Goal: Task Accomplishment & Management: Manage account settings

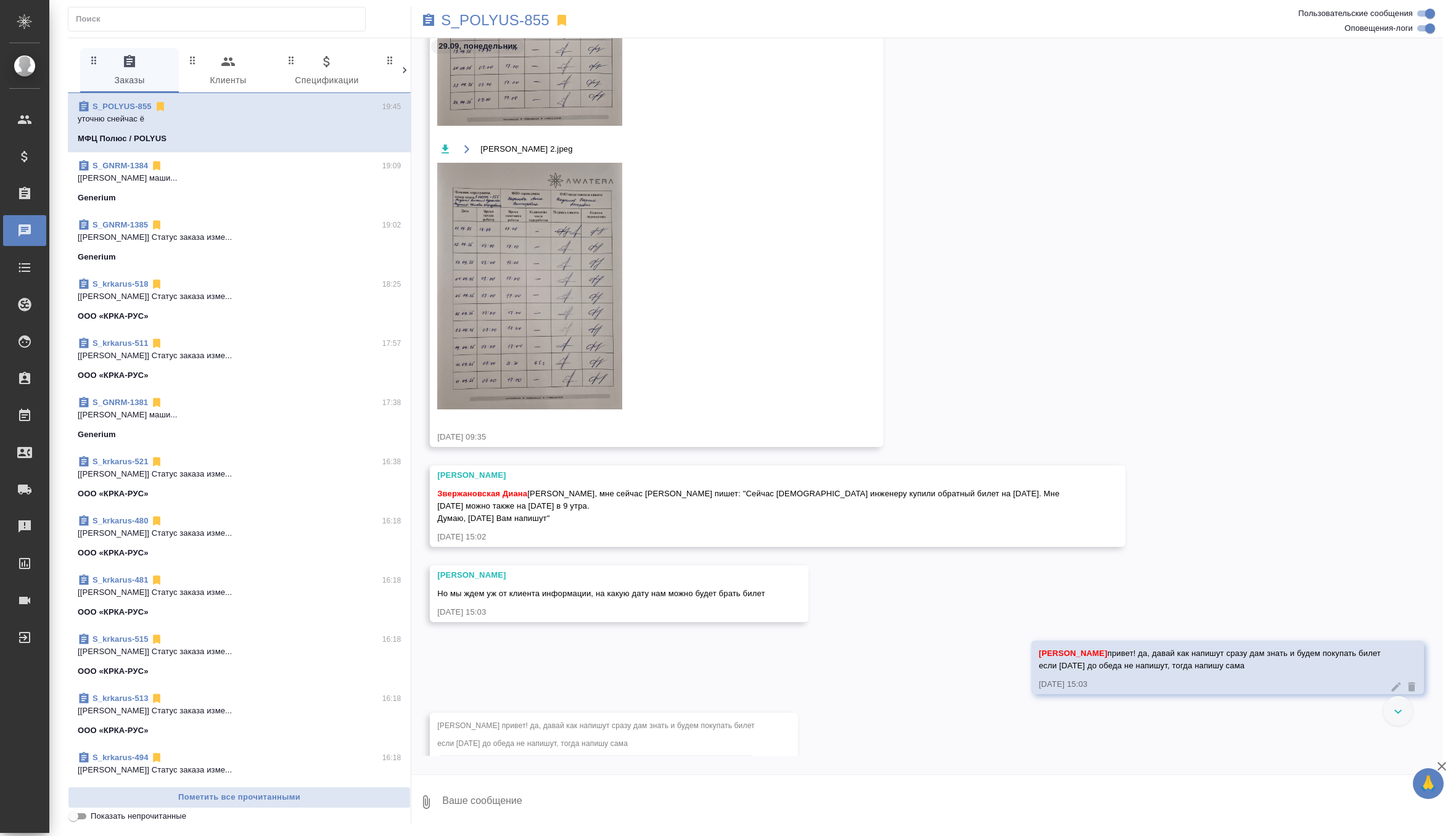
scroll to position [117150, 0]
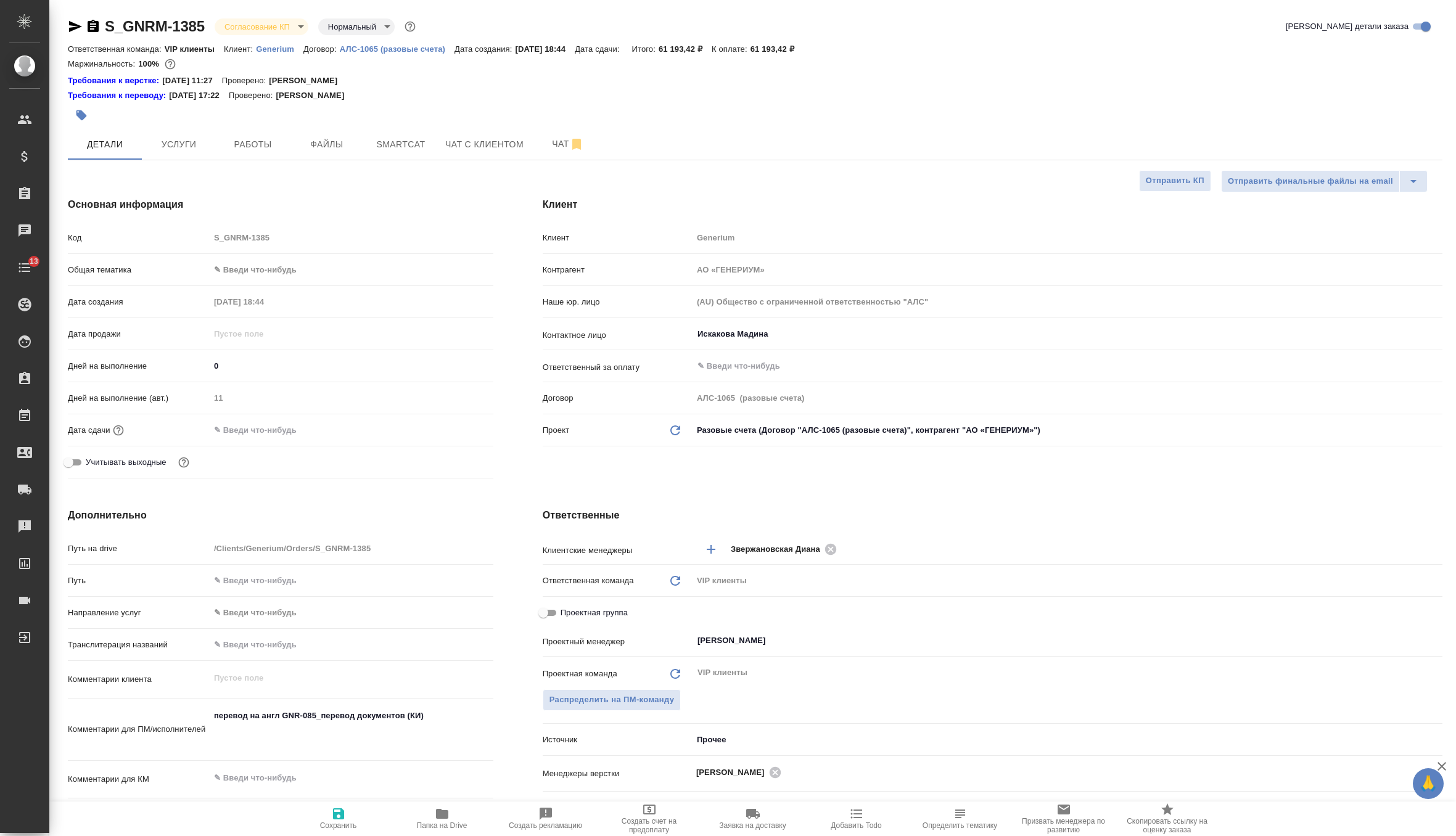
select select "RU"
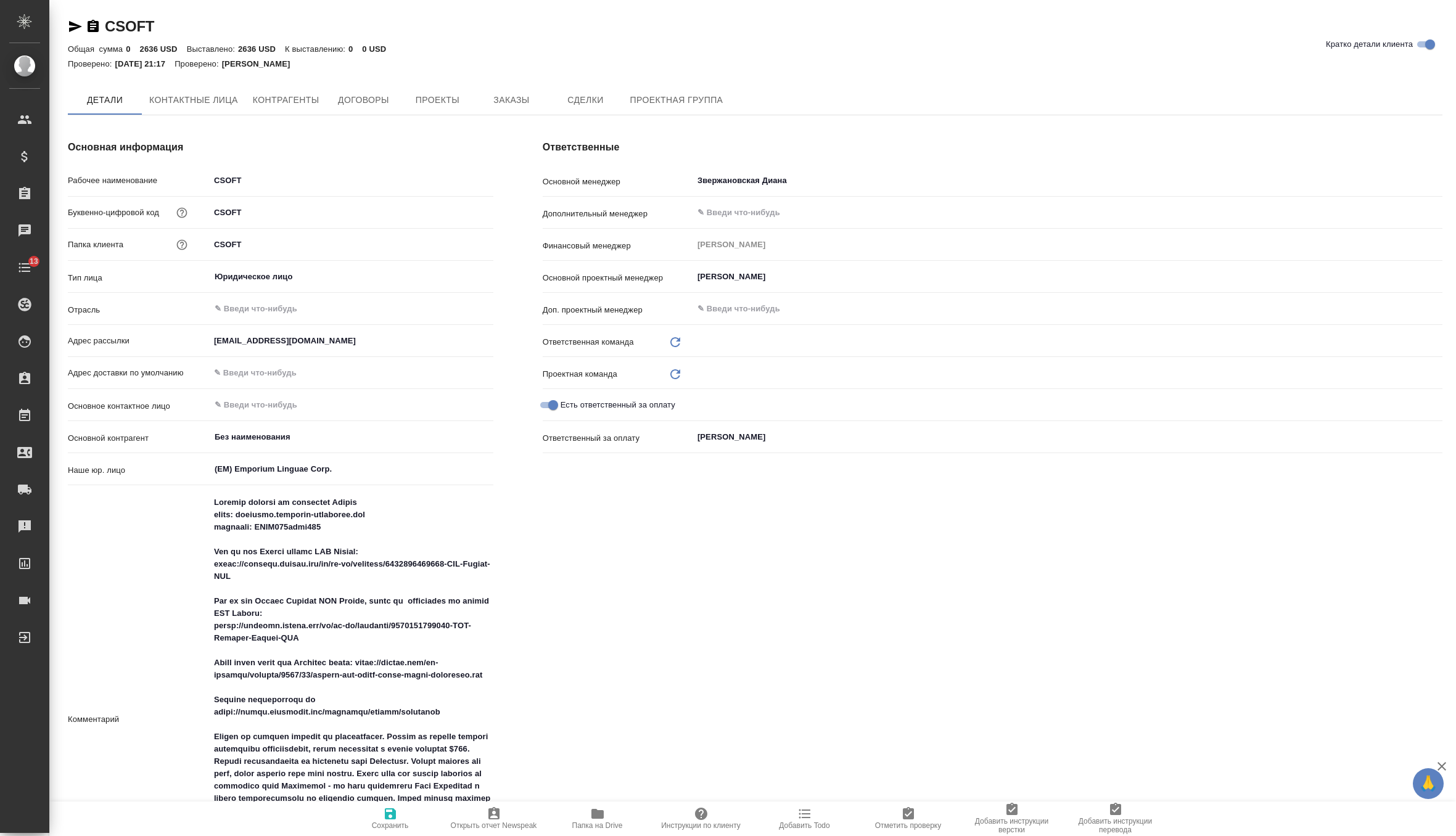
type input "VIP клиенты"
type textarea "x"
click at [506, 95] on span "Заказы" at bounding box center [511, 101] width 59 height 16
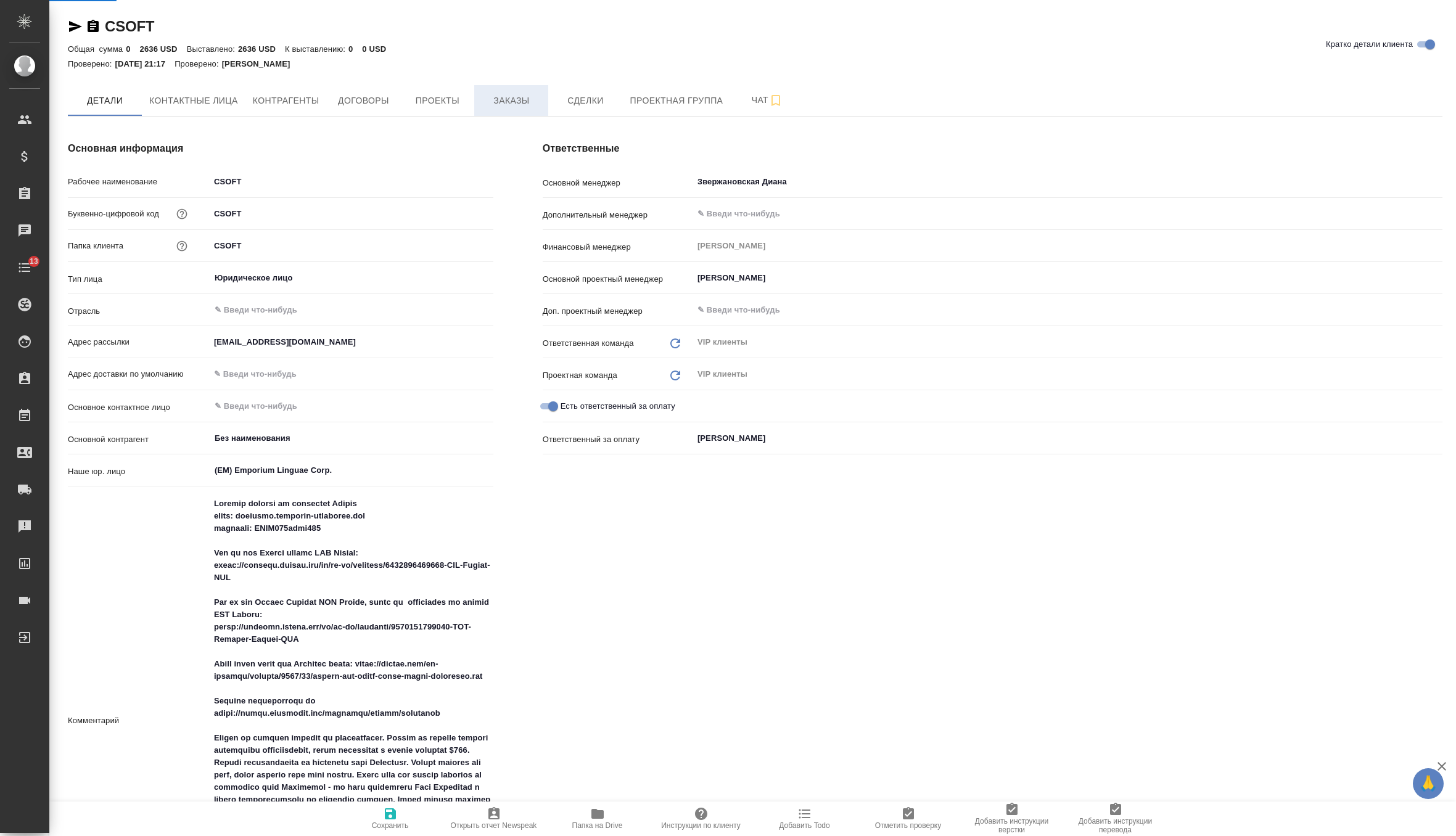
type textarea "x"
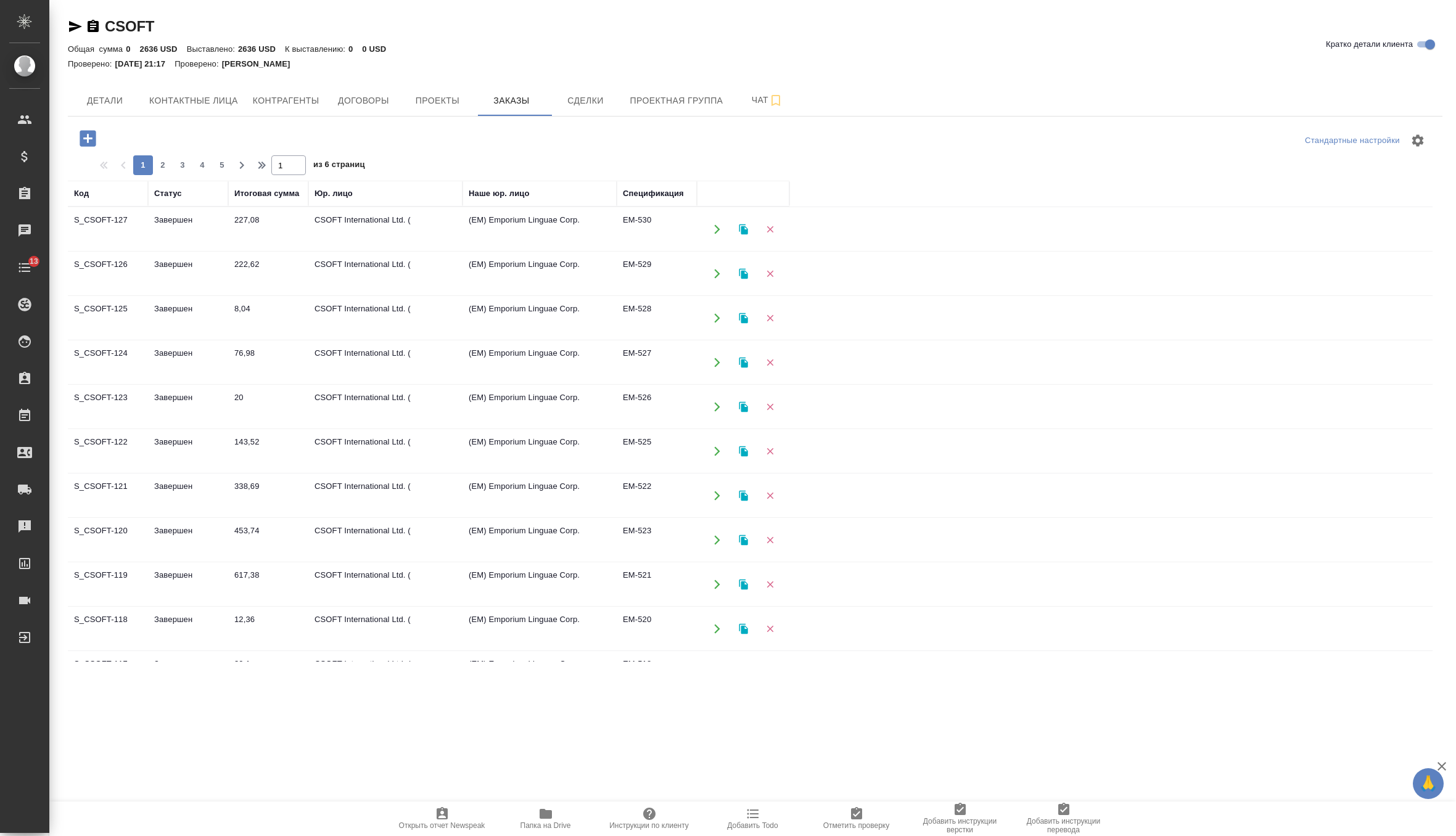
click at [88, 139] on icon "button" at bounding box center [88, 138] width 21 height 21
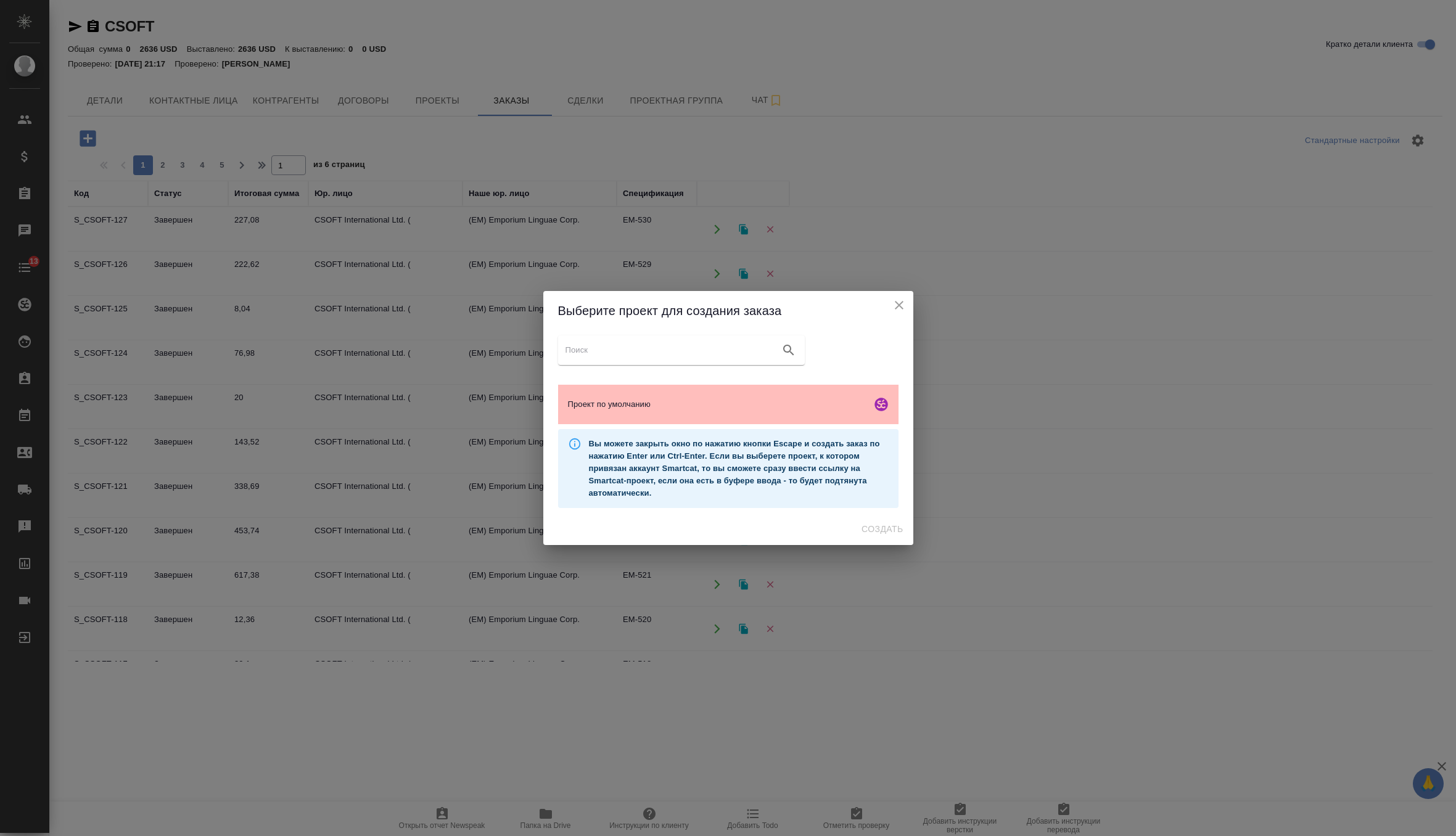
click at [607, 401] on span "Проект по умолчанию" at bounding box center [717, 405] width 299 height 13
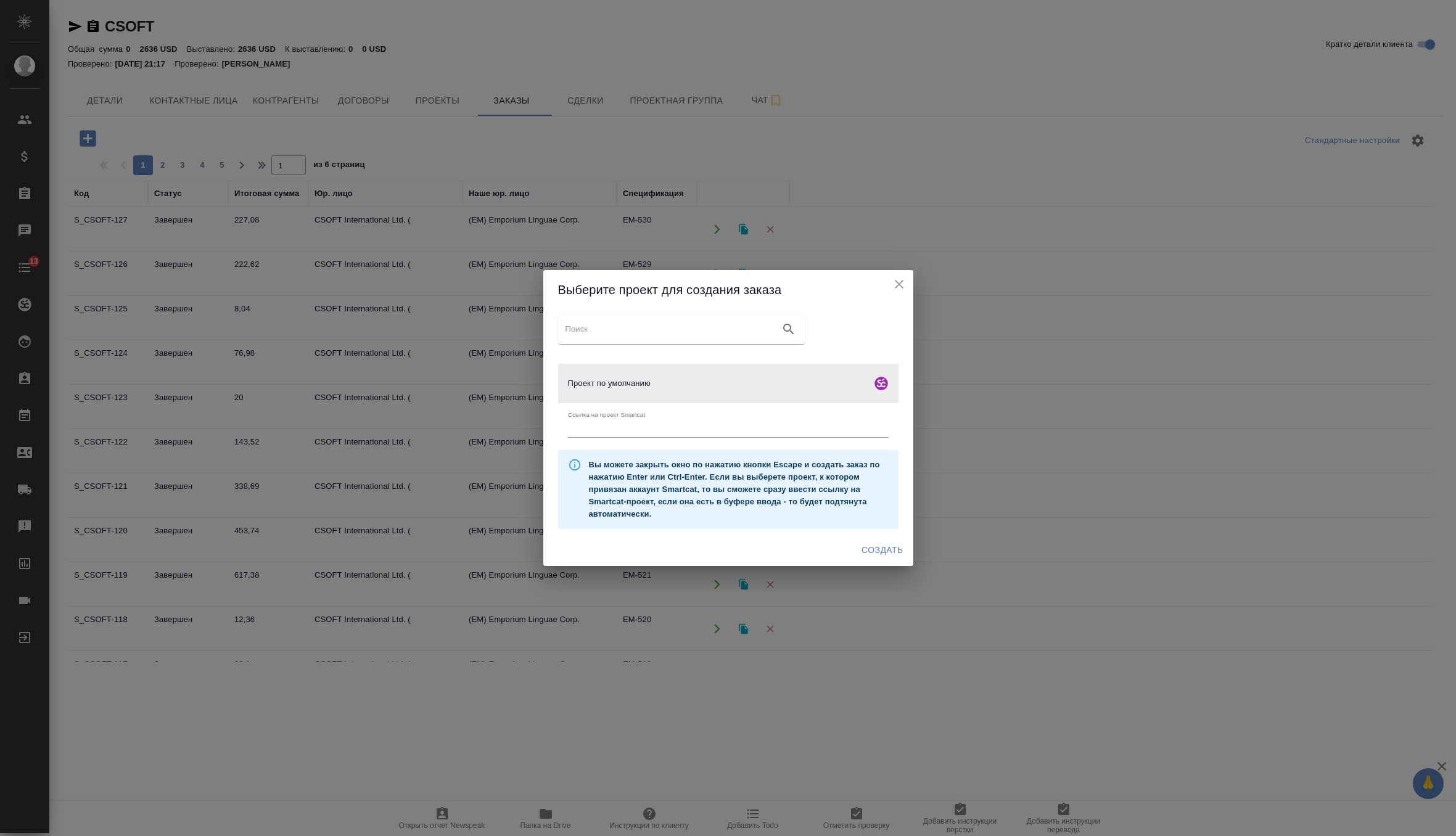
click at [893, 532] on div "Проект по умолчанию Ссылка на проект Smartcat Вы можете закрыть окно по нажатию…" at bounding box center [728, 421] width 370 height 224
click at [893, 551] on span "Создать" at bounding box center [882, 550] width 41 height 16
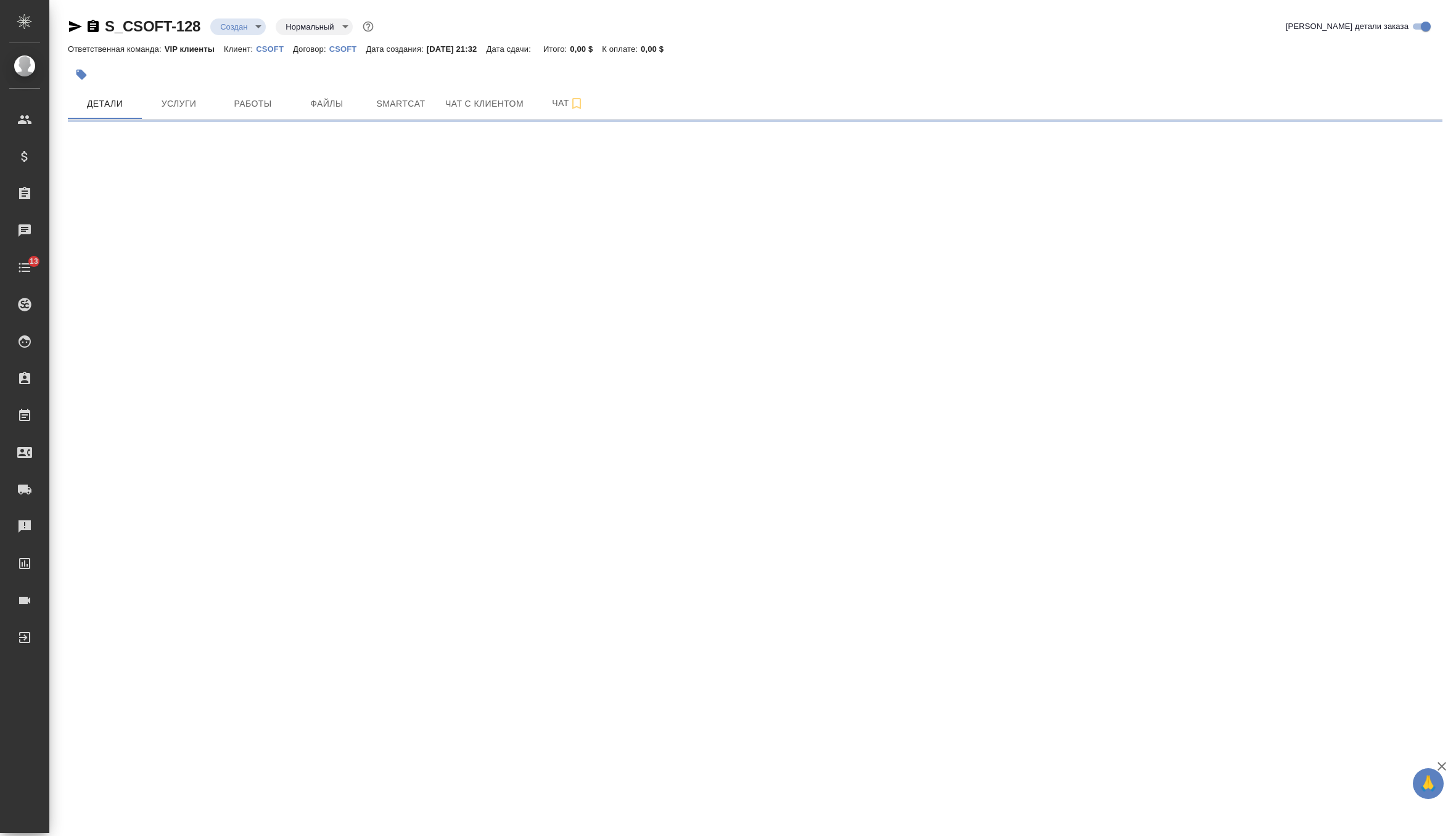
select select "RU"
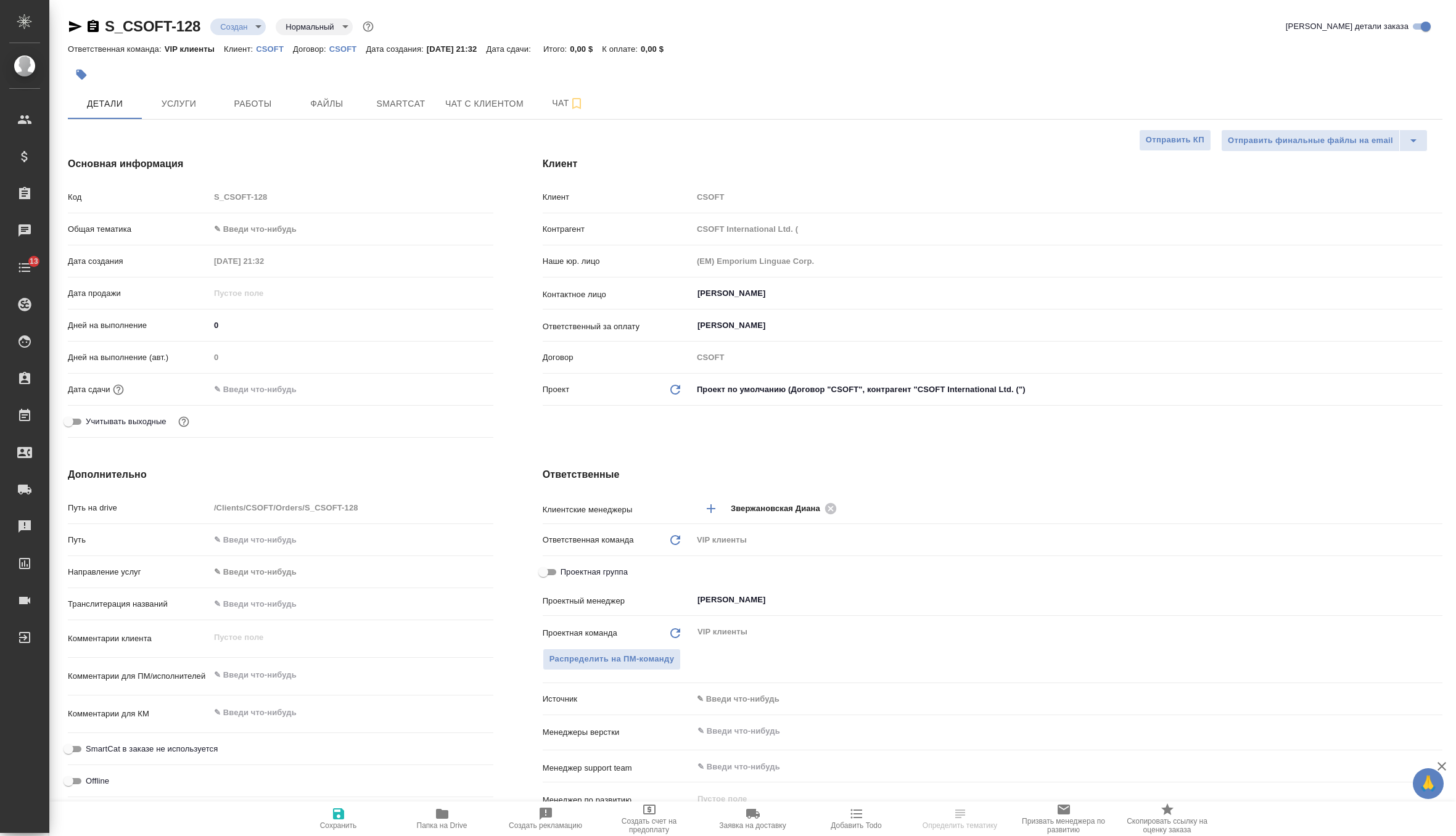
type textarea "x"
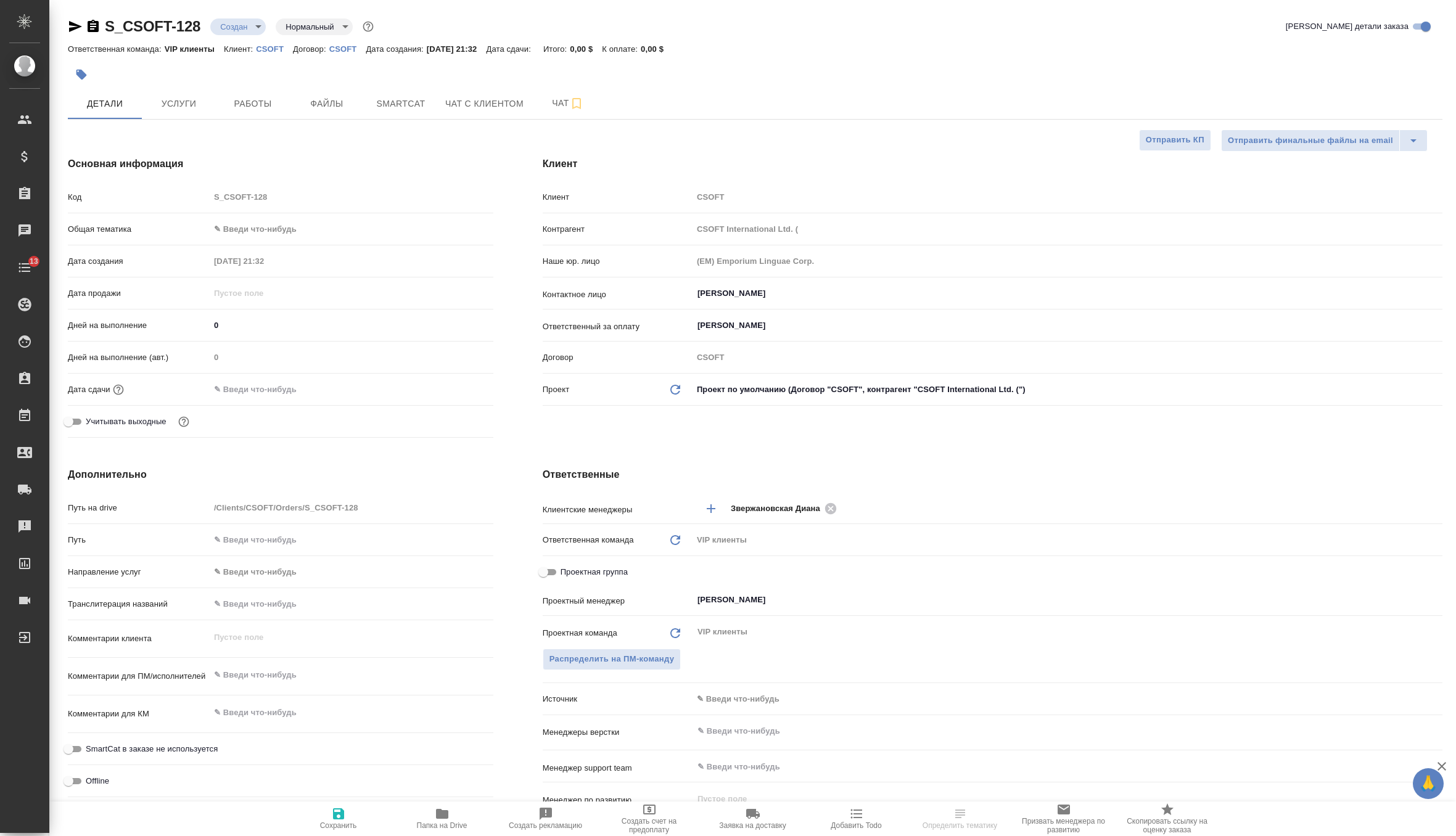
type textarea "x"
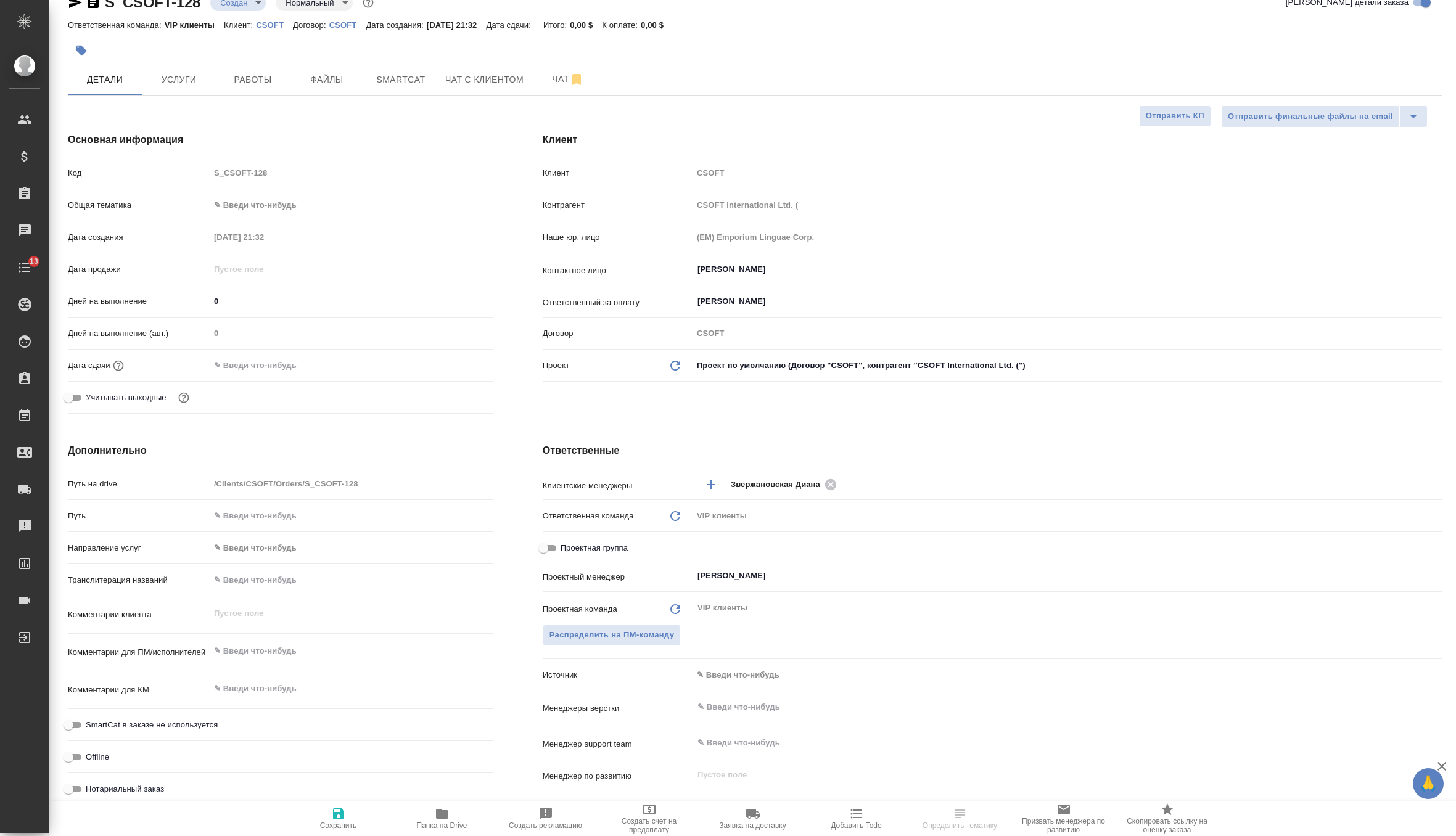
scroll to position [52, 0]
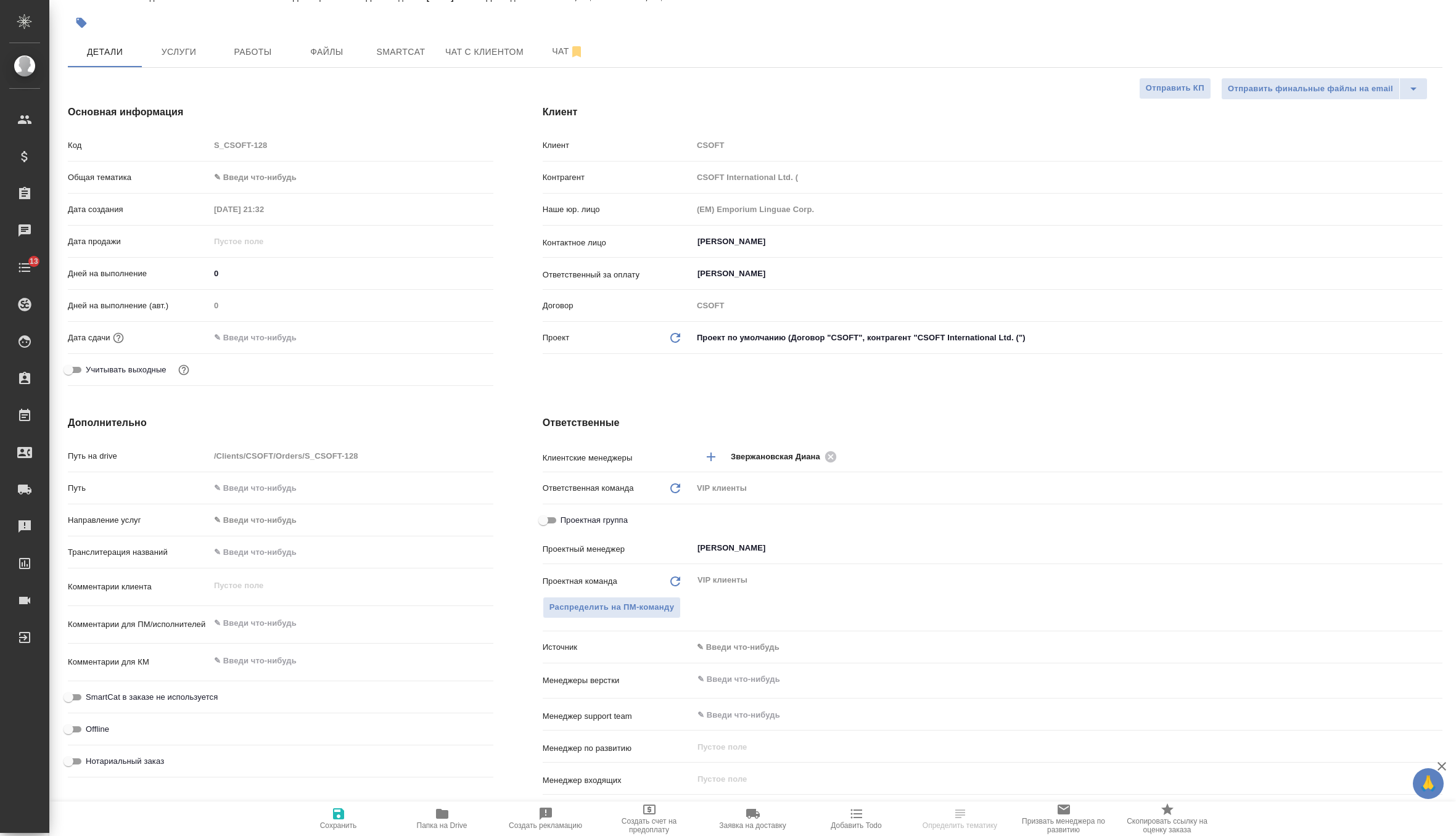
type textarea "x"
click at [292, 617] on textarea at bounding box center [351, 623] width 284 height 21
paste textarea "> Task: TEP > > Deadline:10/06/2025 > 10:00 GMT-3:00 (Brazil/East, America/Arge…"
type textarea "x"
type textarea "> Task: TEP > > Deadline:10/06/2025 > 10:00 GMT-3:00 (Brazil/East, America/Arge…"
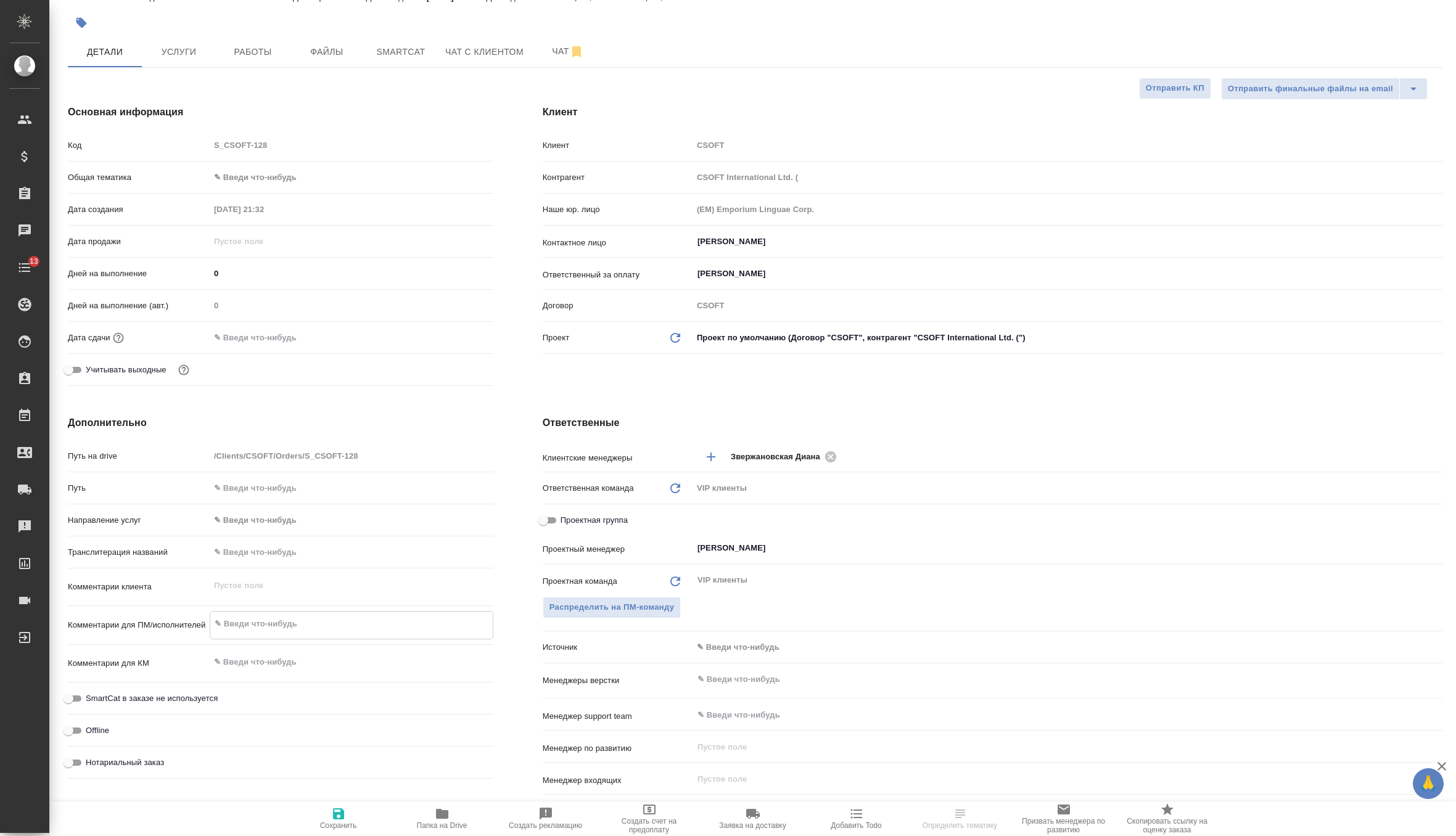
type textarea "x"
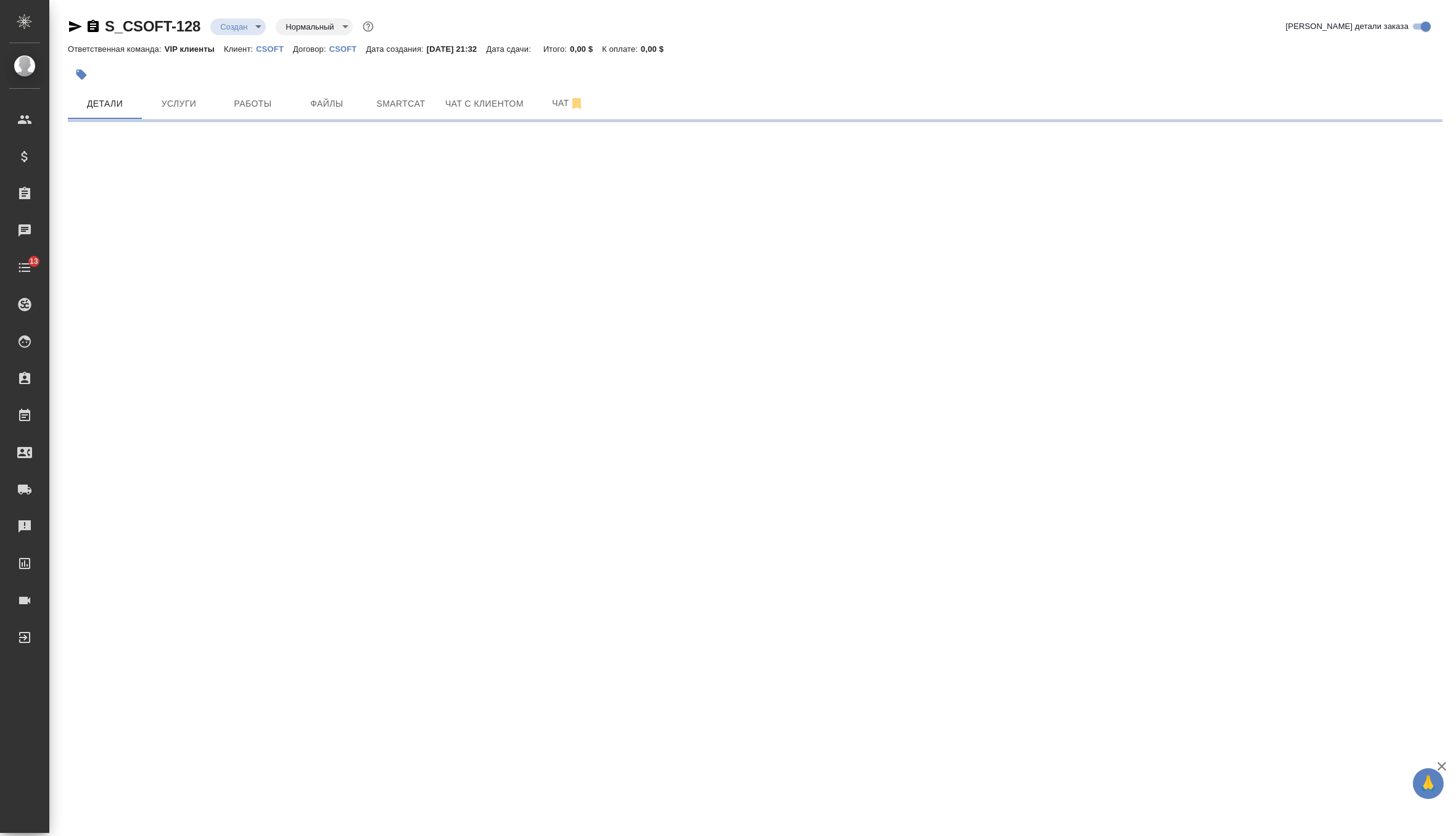
scroll to position [0, 0]
select select "RU"
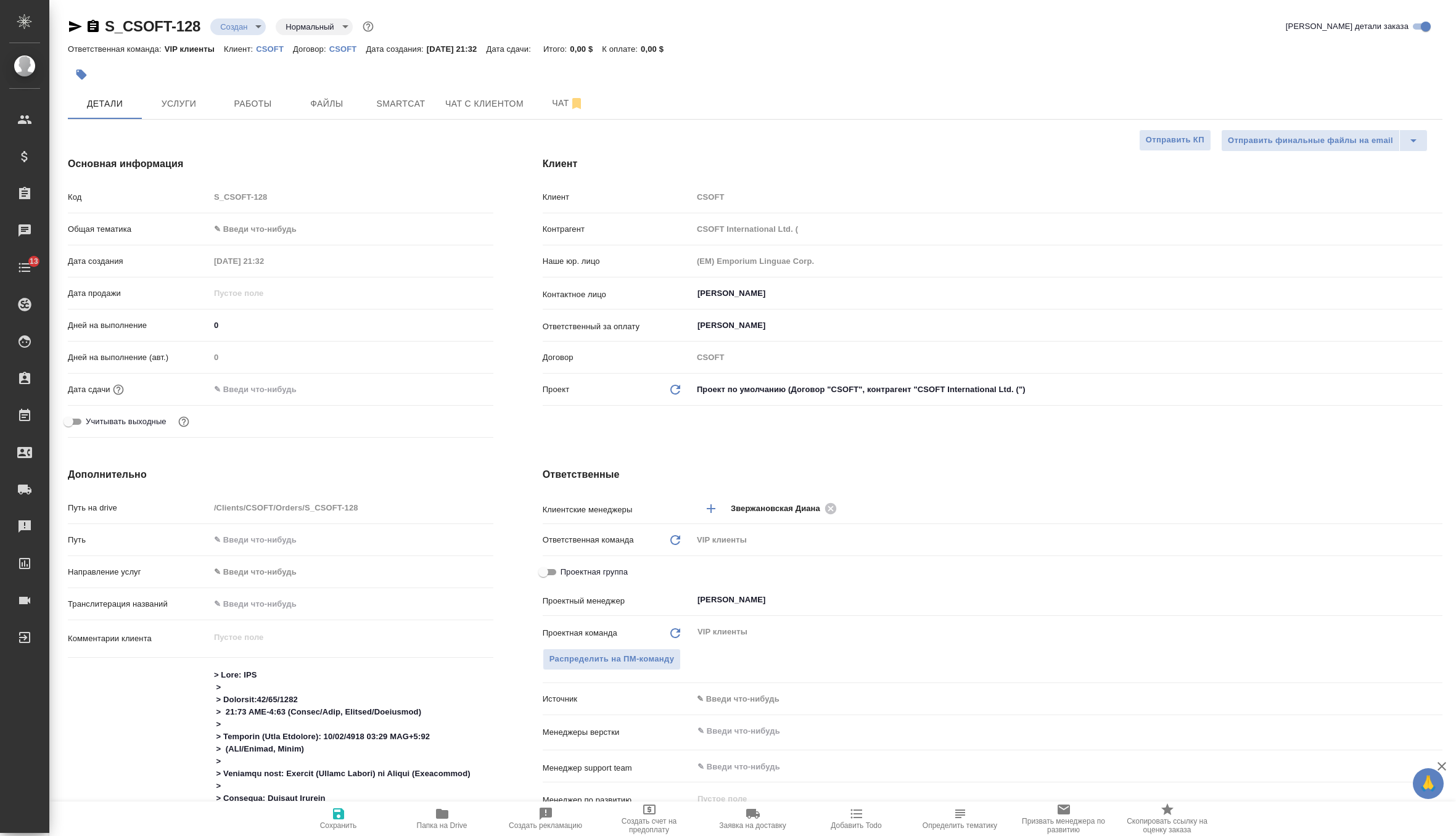
type textarea "x"
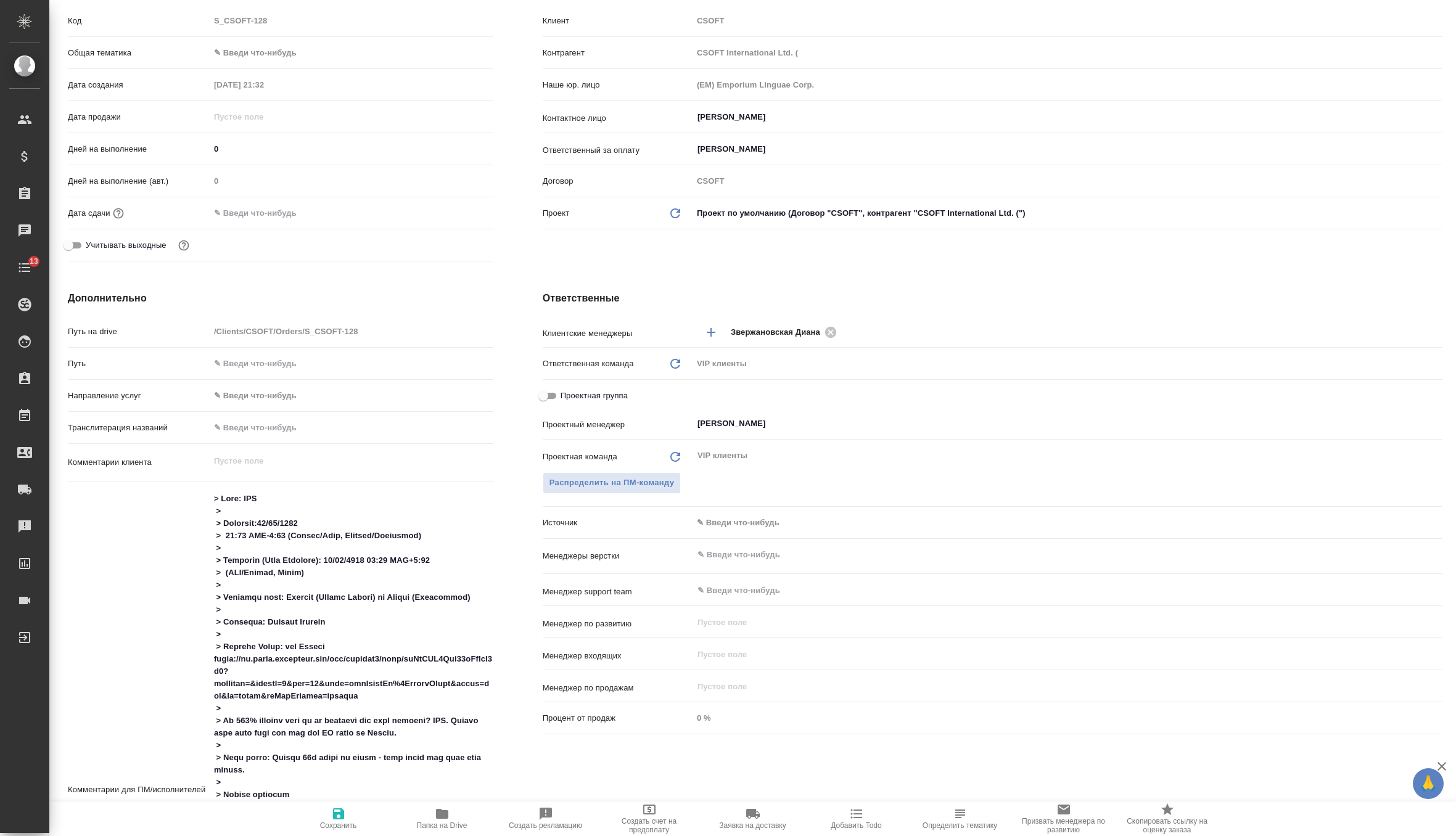
click at [341, 813] on icon "button" at bounding box center [339, 814] width 11 height 11
type textarea "x"
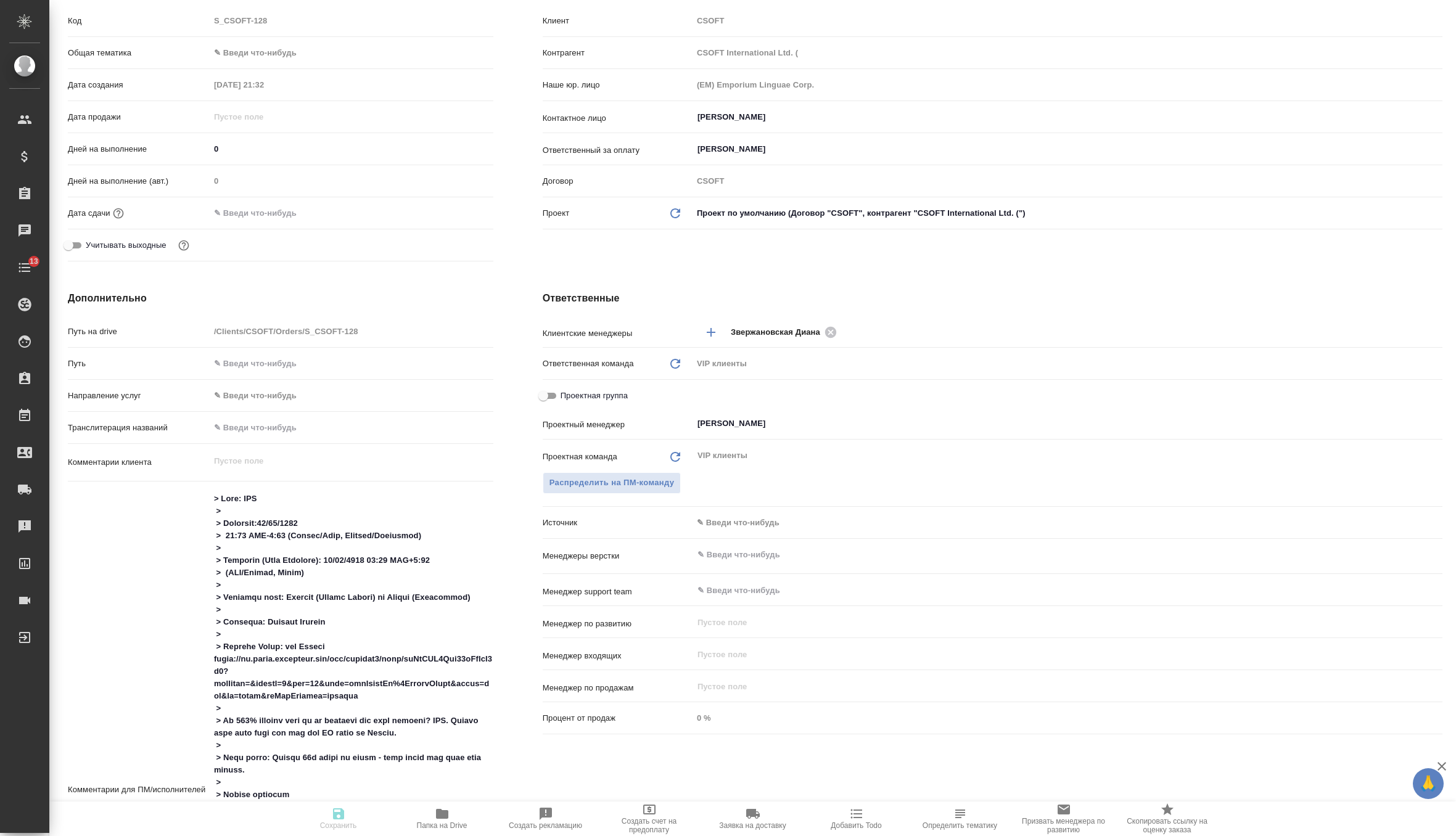
type textarea "x"
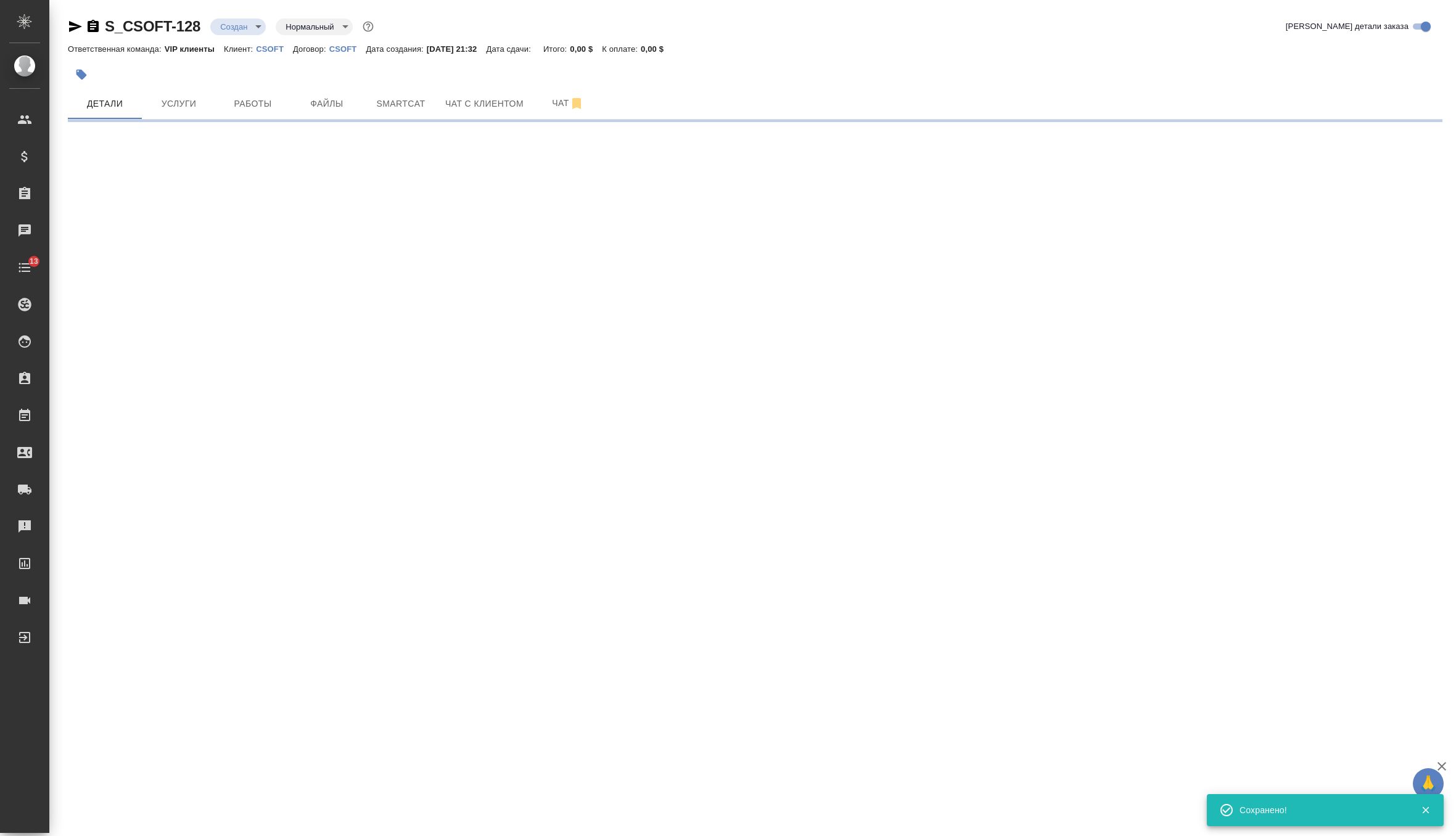
scroll to position [0, 0]
select select "RU"
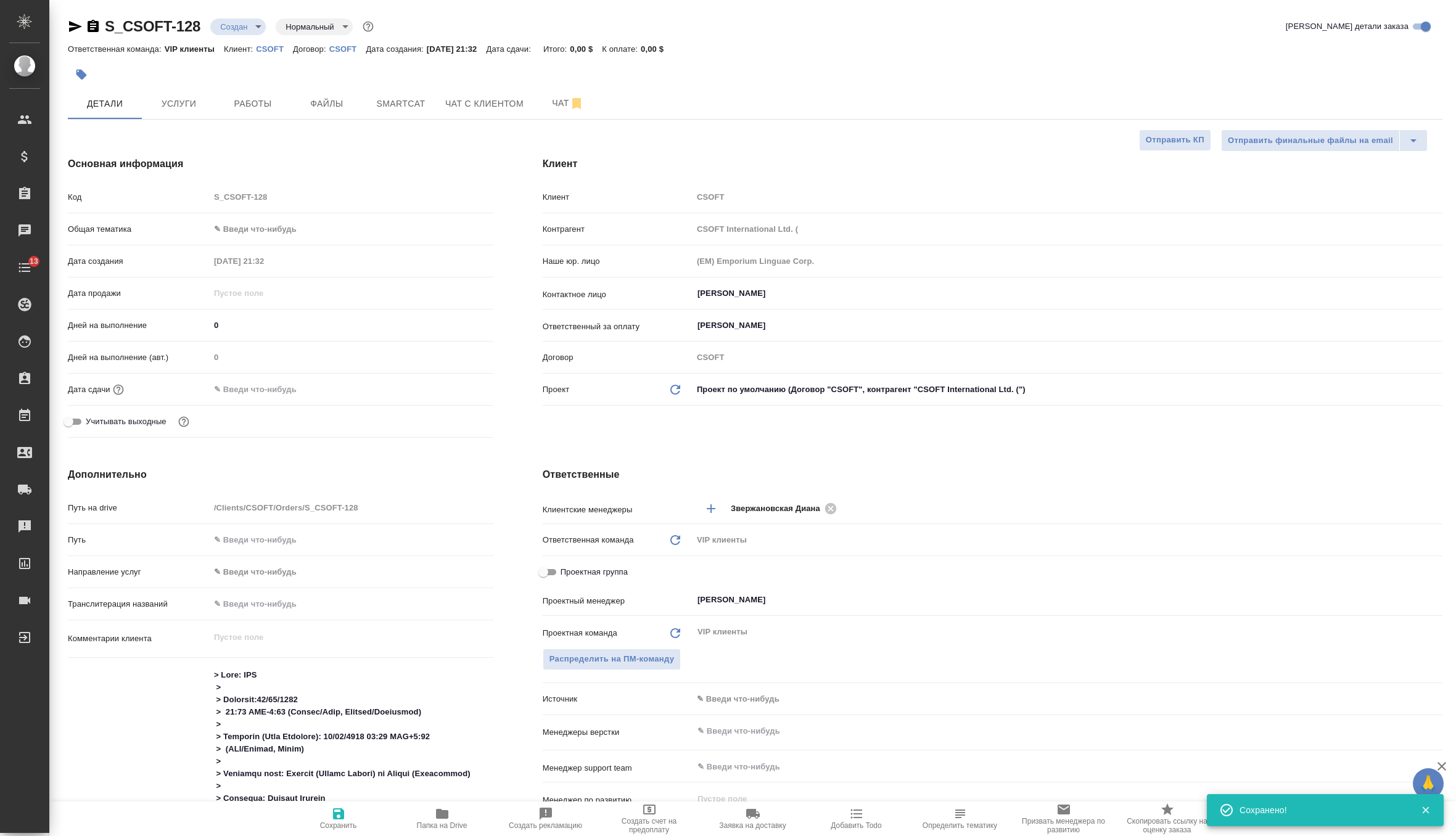
type textarea "x"
click at [270, 380] on input "text" at bounding box center [263, 389] width 108 height 18
click at [455, 387] on icon "button" at bounding box center [458, 388] width 15 height 15
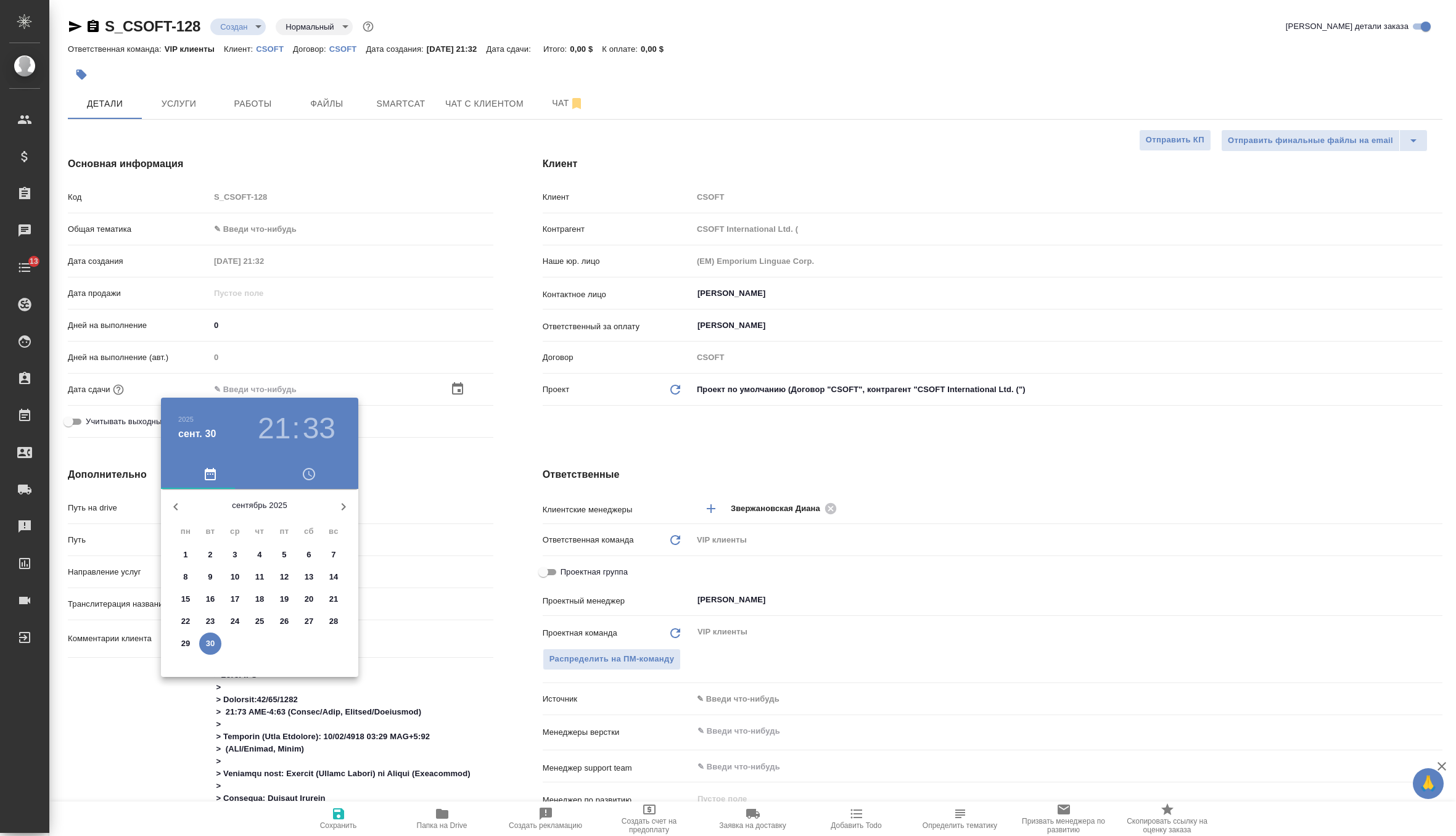
click at [345, 504] on icon "button" at bounding box center [344, 507] width 15 height 15
click at [186, 574] on p "6" at bounding box center [185, 577] width 4 height 13
type input "06.10.2025 21:33"
type textarea "x"
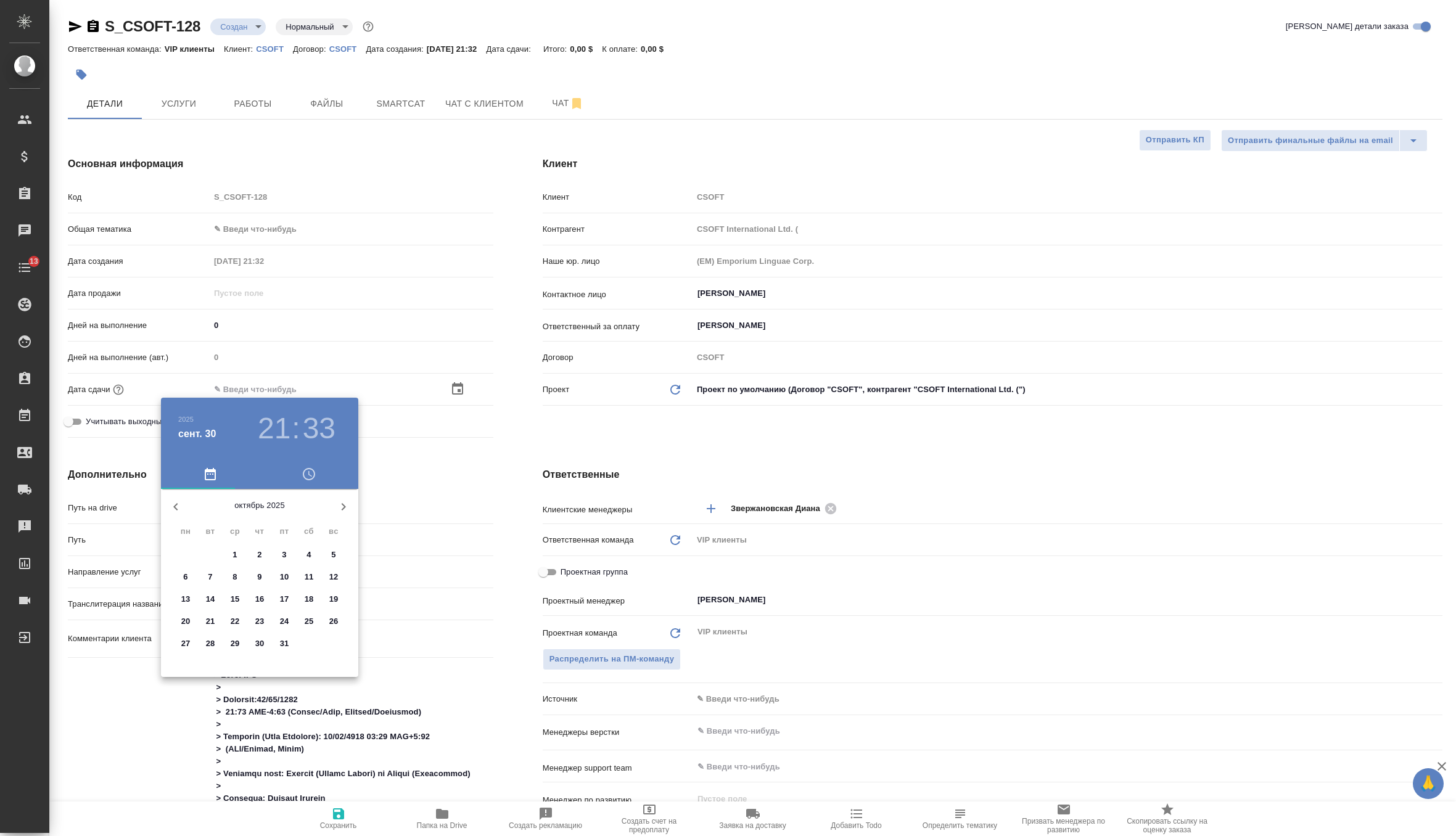
type textarea "x"
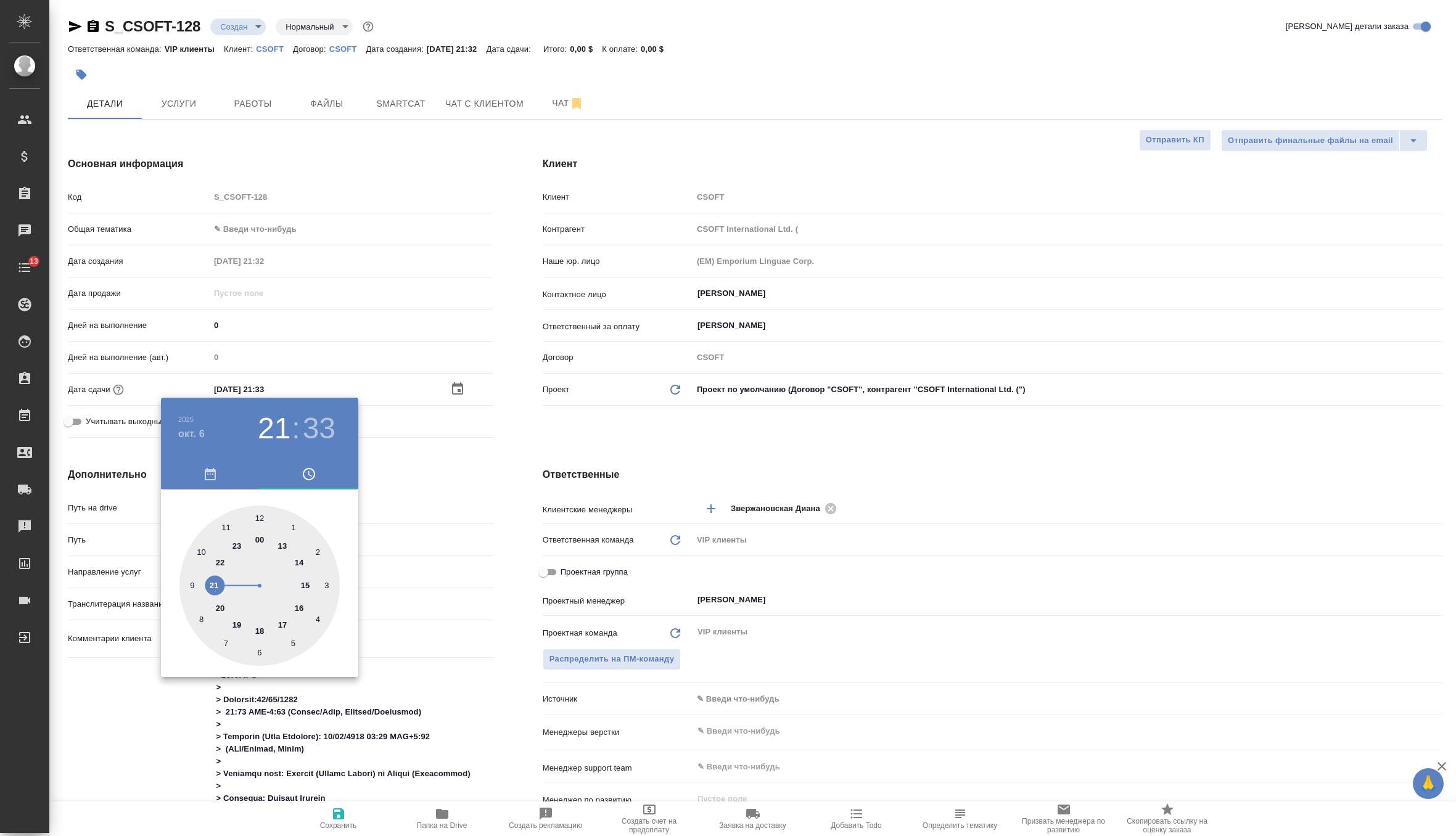
click at [299, 609] on div at bounding box center [259, 585] width 160 height 160
type input "06.10.2025 16:33"
type textarea "x"
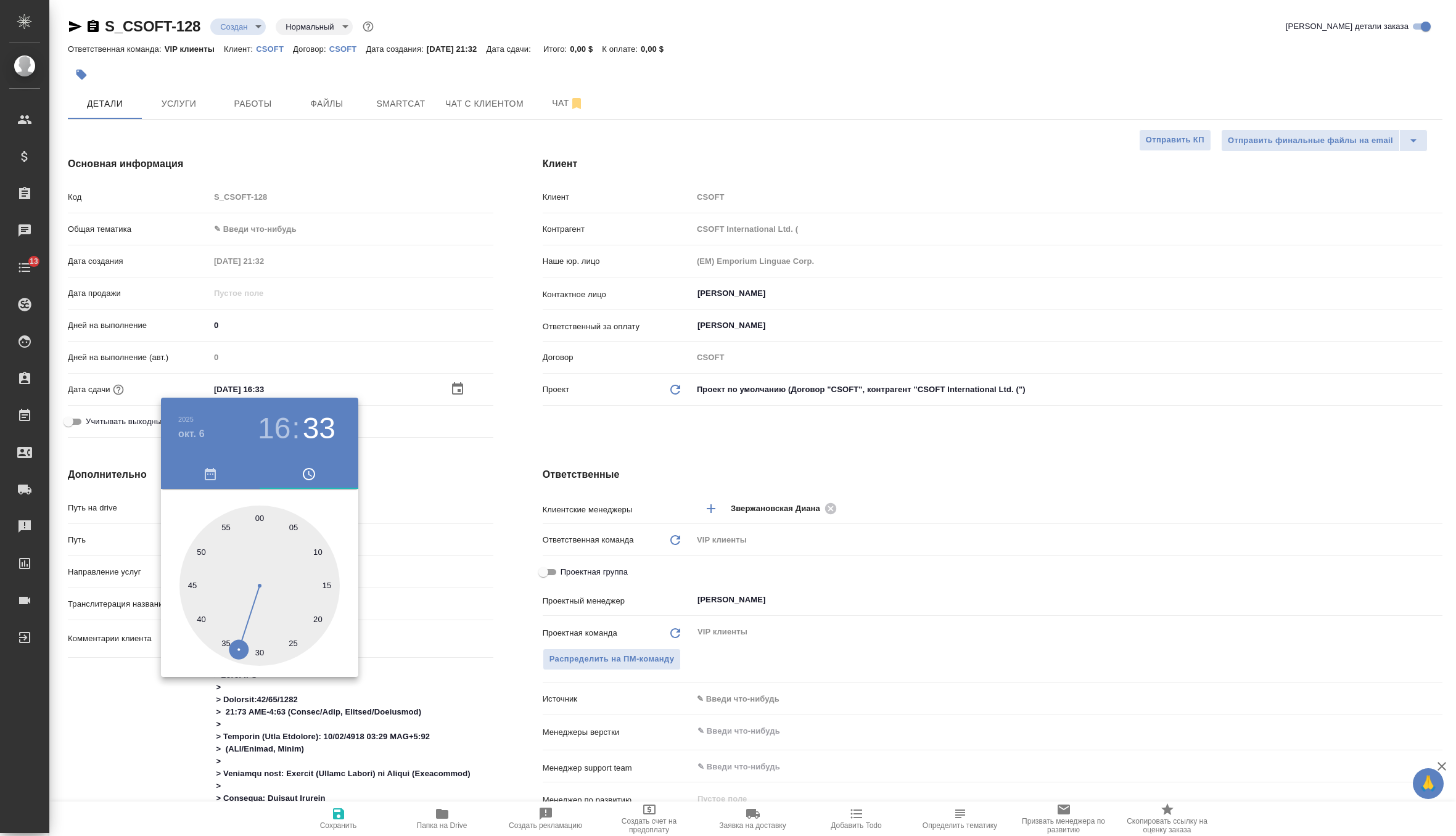
click at [260, 518] on div at bounding box center [259, 585] width 160 height 160
type input "06.10.2025 16:00"
type textarea "x"
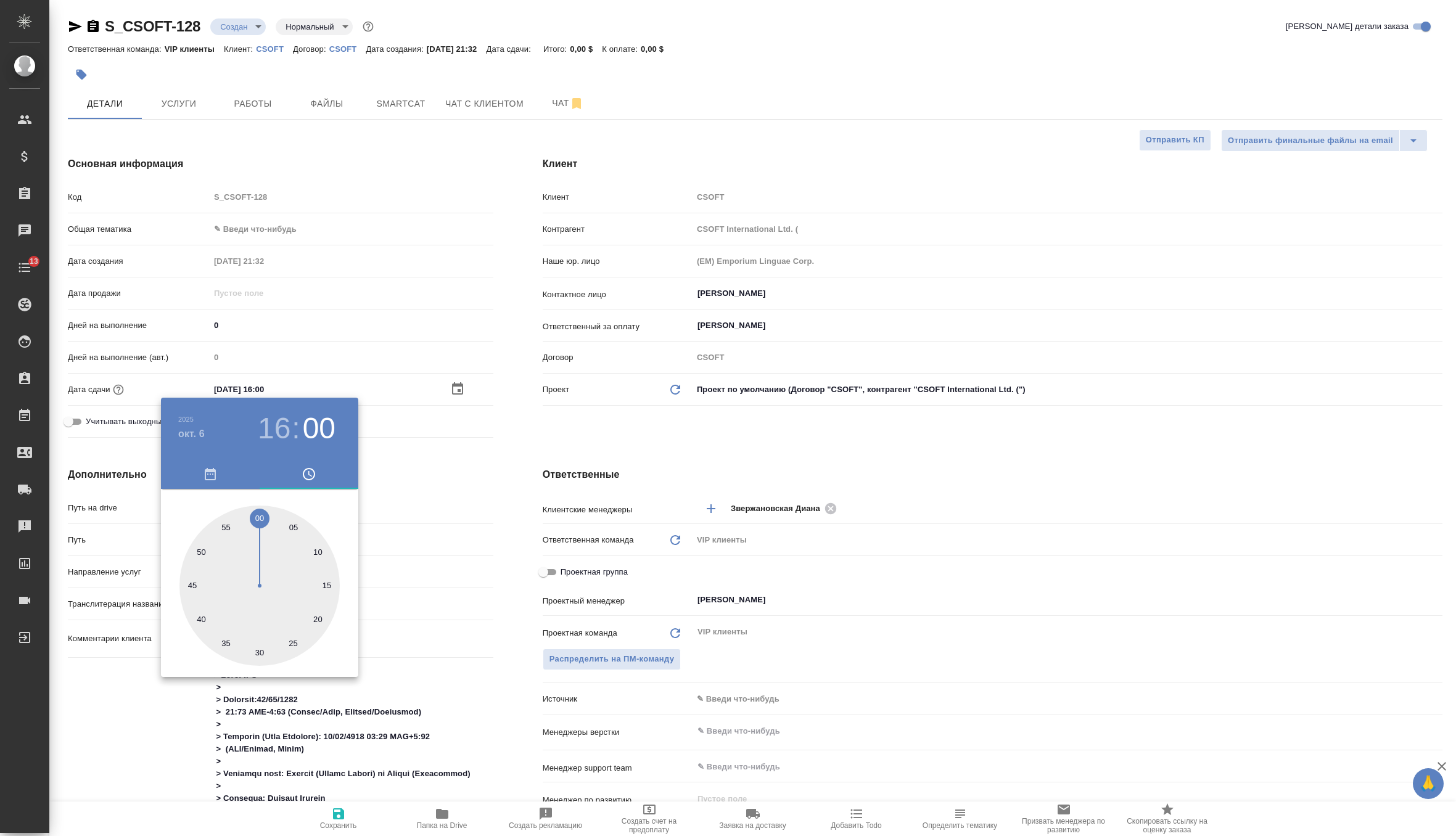
click at [434, 468] on div at bounding box center [728, 418] width 1456 height 836
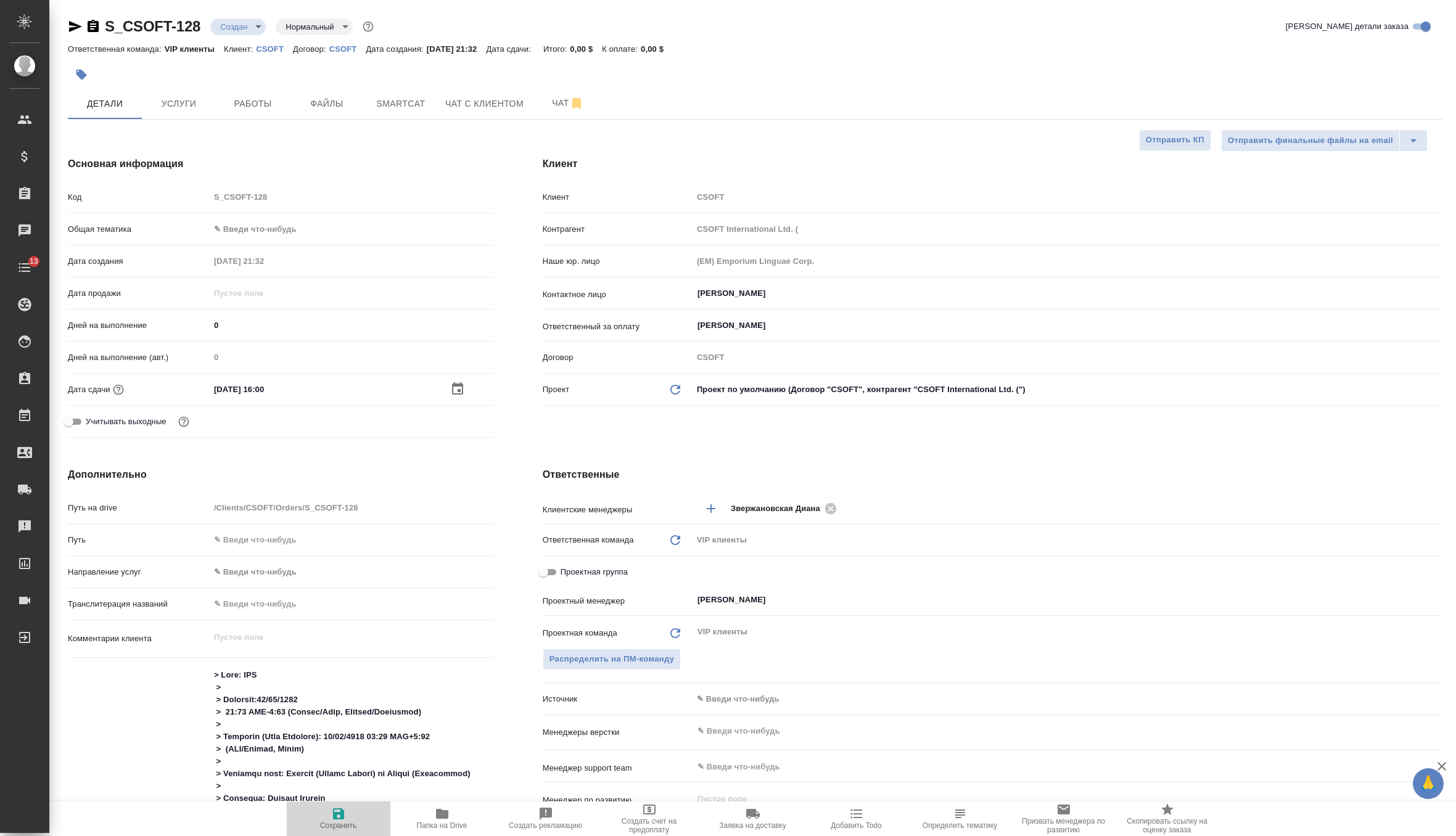
click at [338, 818] on icon "button" at bounding box center [339, 814] width 11 height 11
type textarea "x"
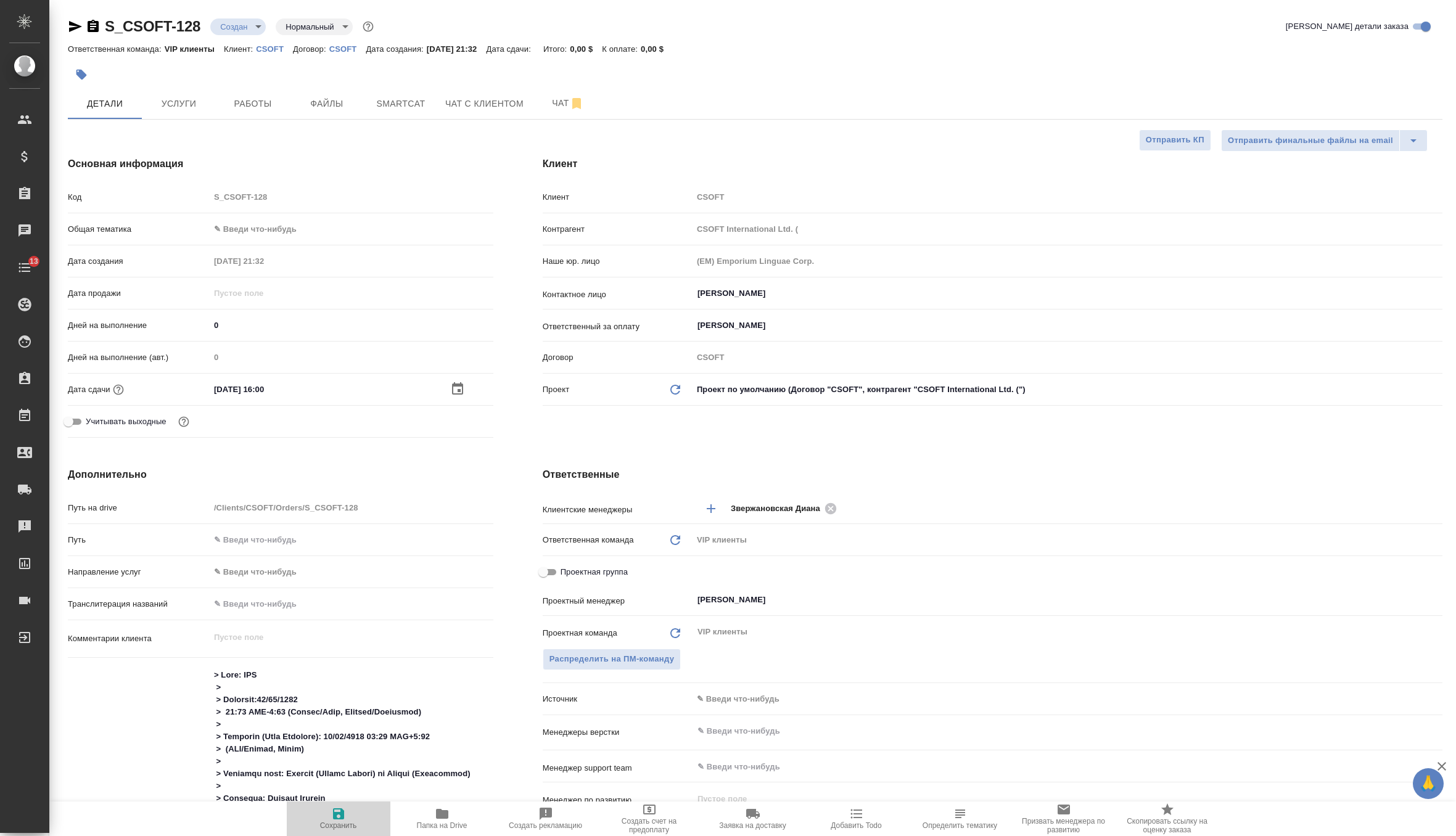
type textarea "x"
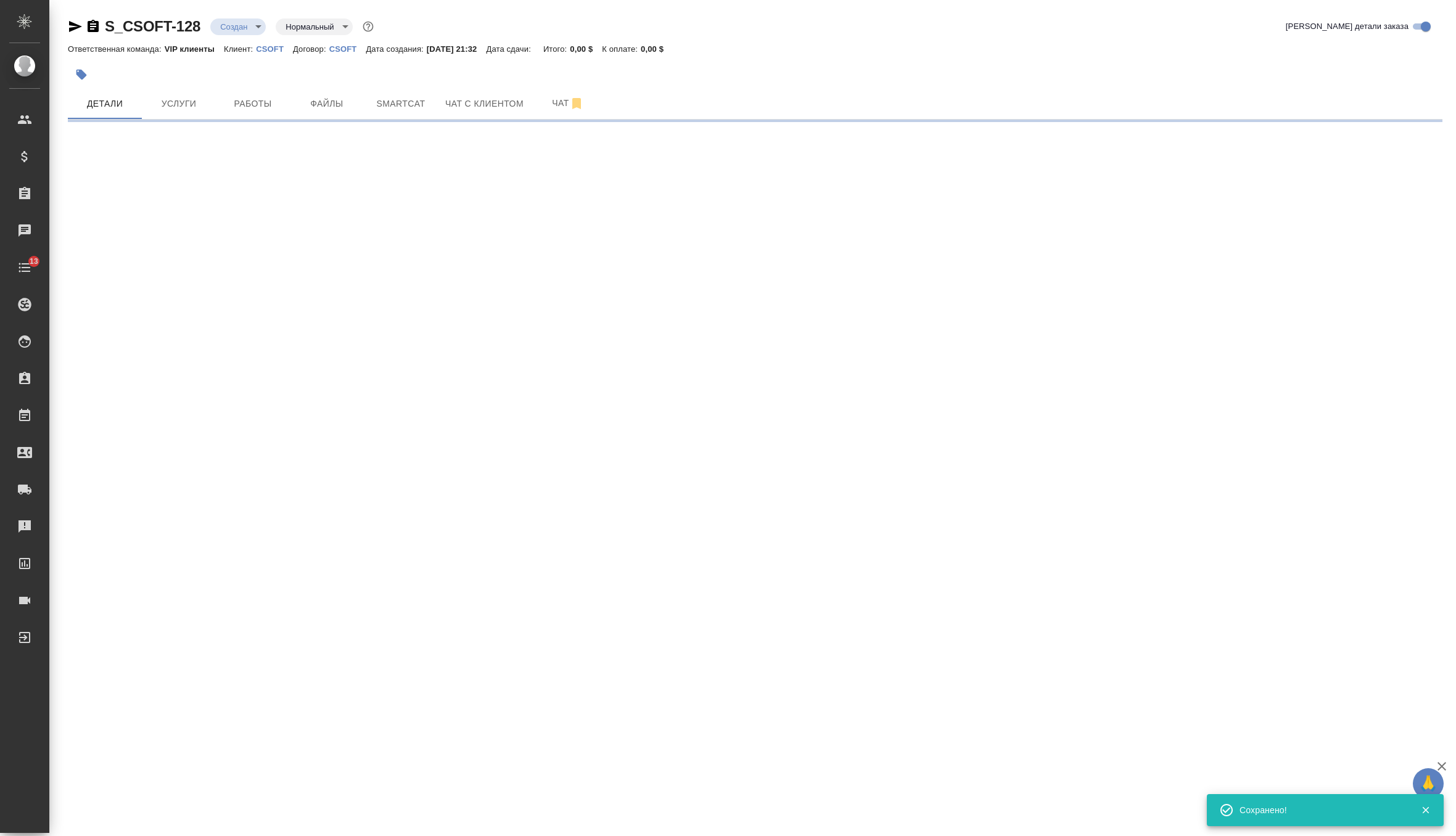
select select "RU"
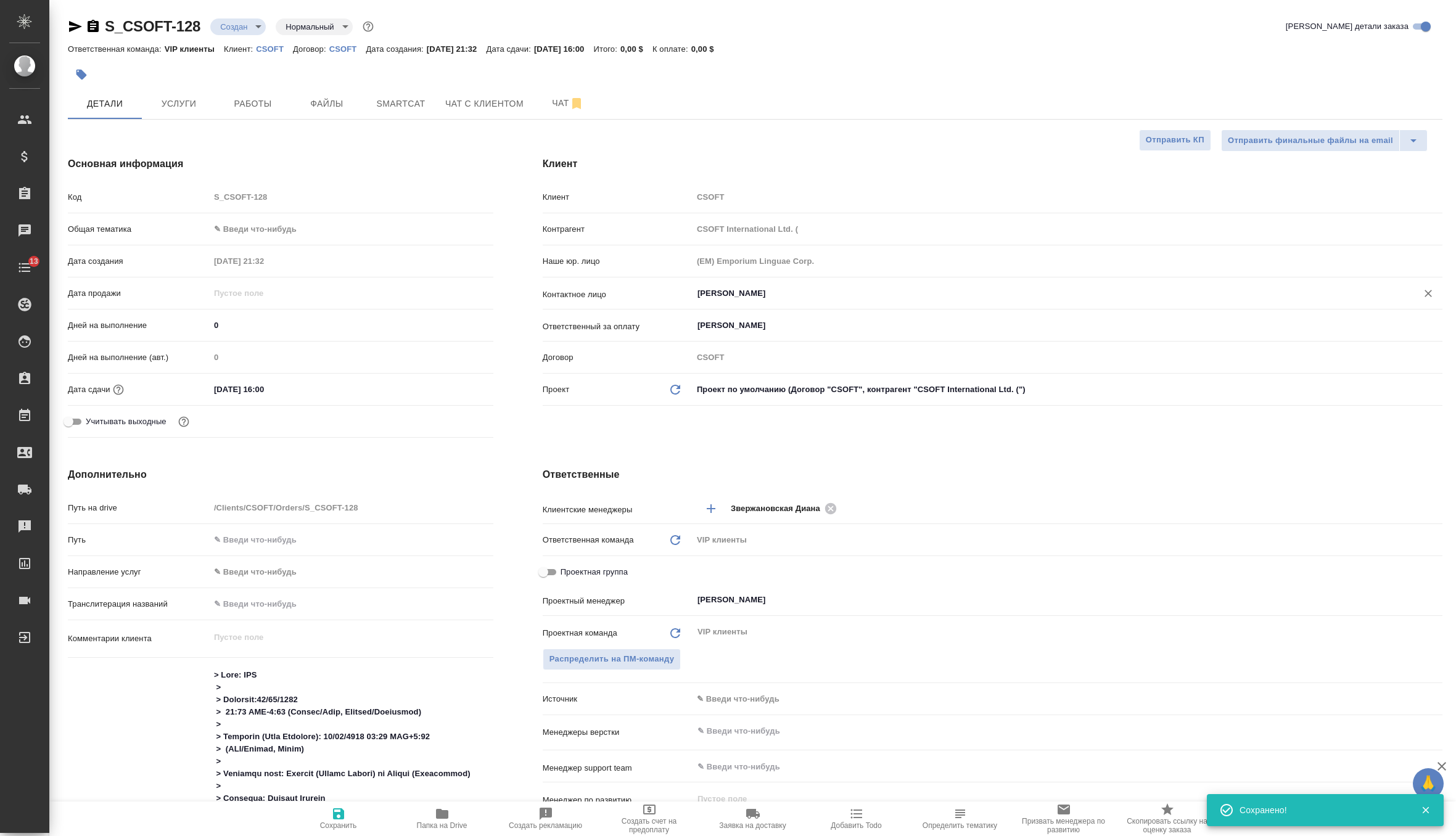
type textarea "x"
click at [758, 294] on input "Maislin Joshua" at bounding box center [1046, 294] width 701 height 15
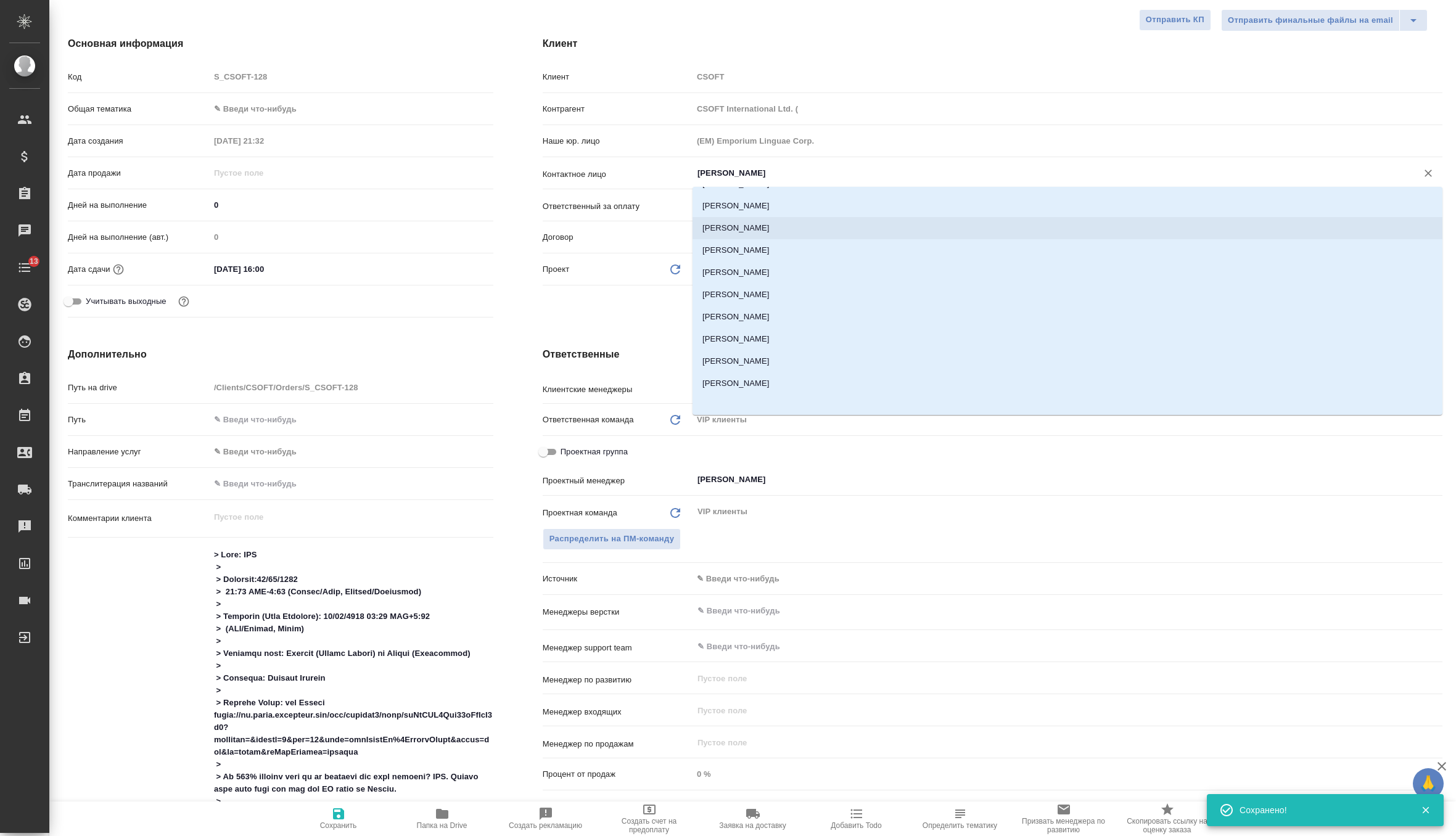
scroll to position [175, 0]
click at [731, 359] on li "Flor Daud" at bounding box center [1067, 358] width 750 height 22
type input "Flor Daud"
type textarea "x"
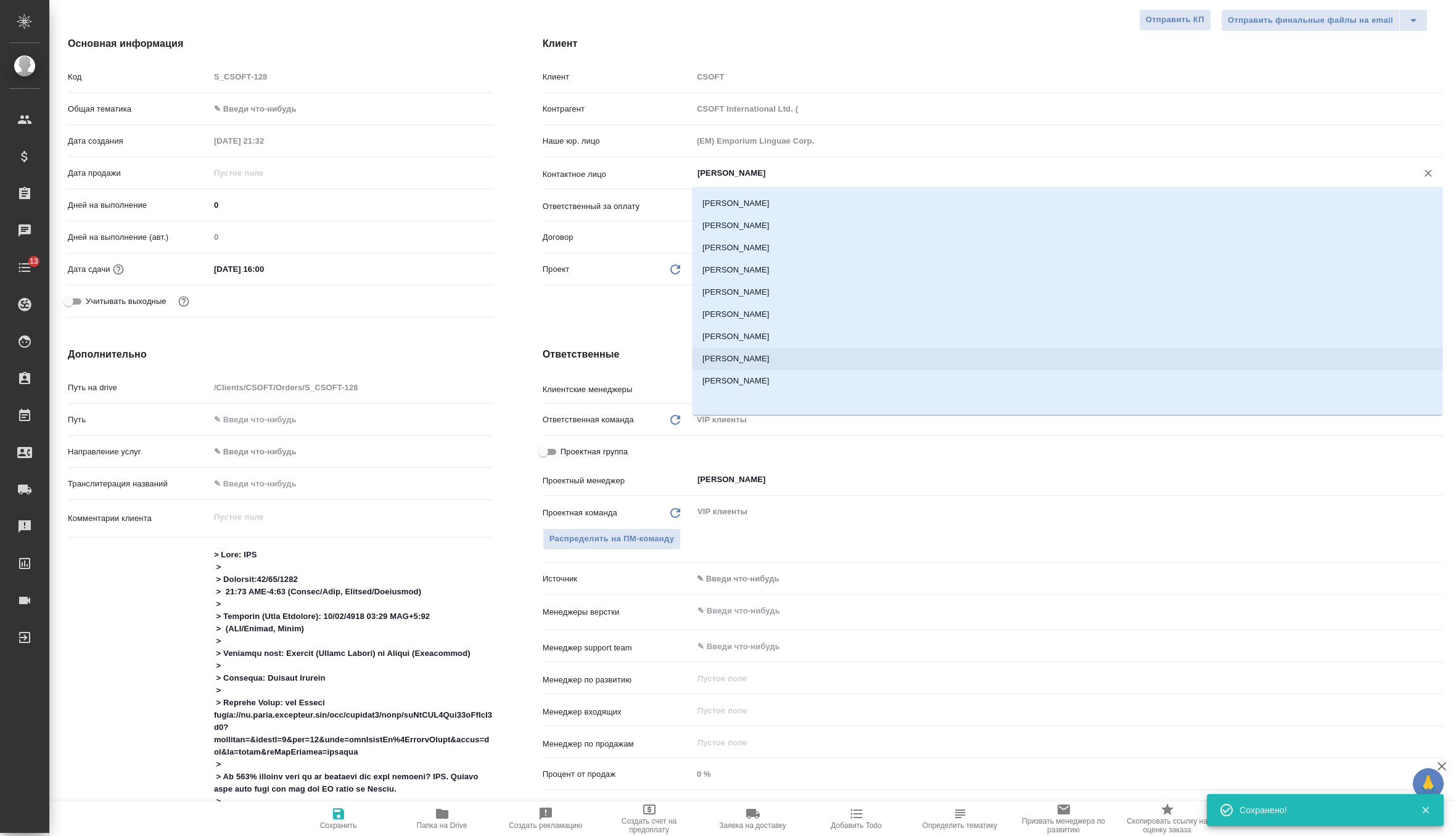
type textarea "x"
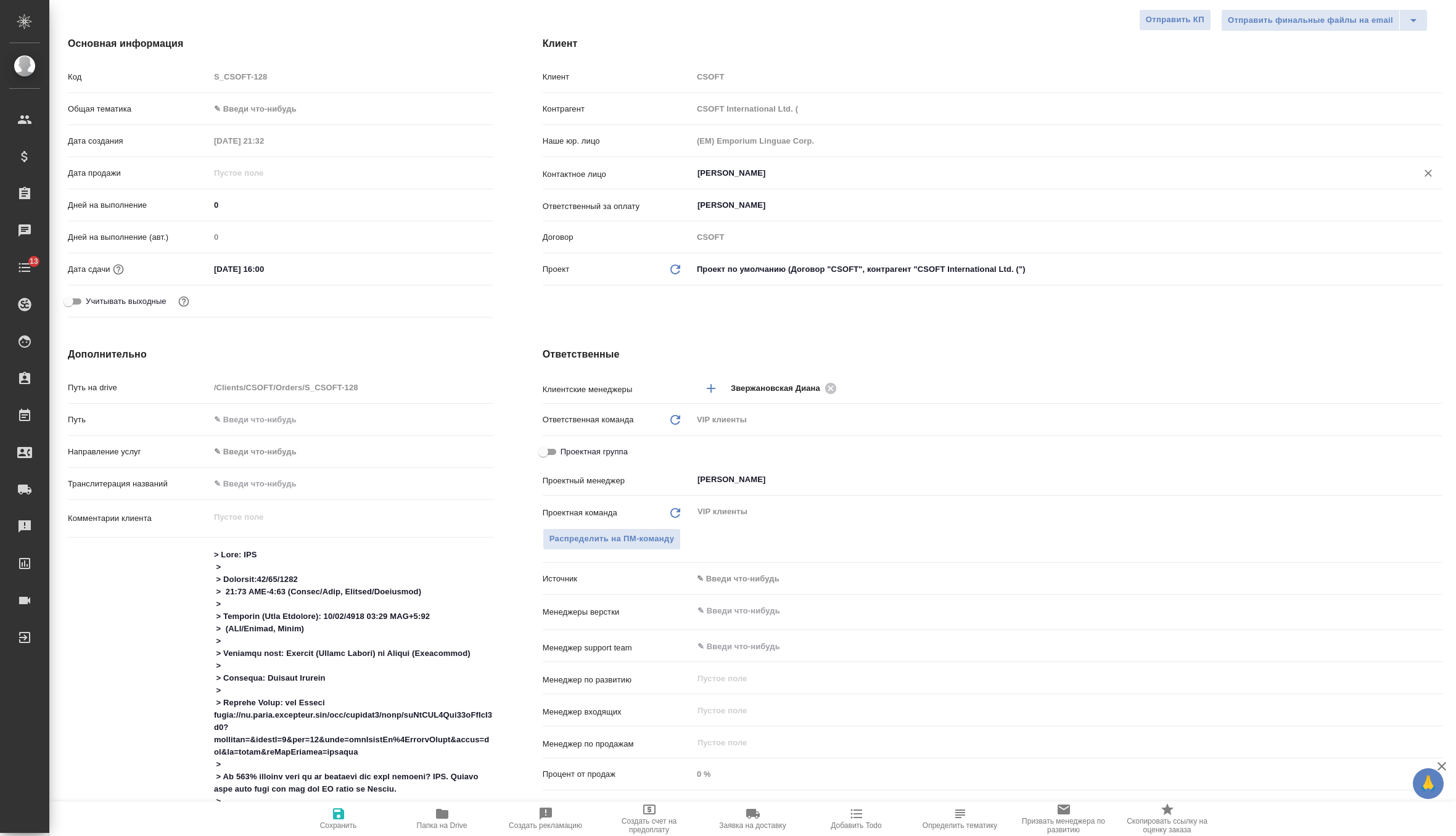
click at [328, 829] on button "Сохранить" at bounding box center [338, 818] width 104 height 35
type textarea "x"
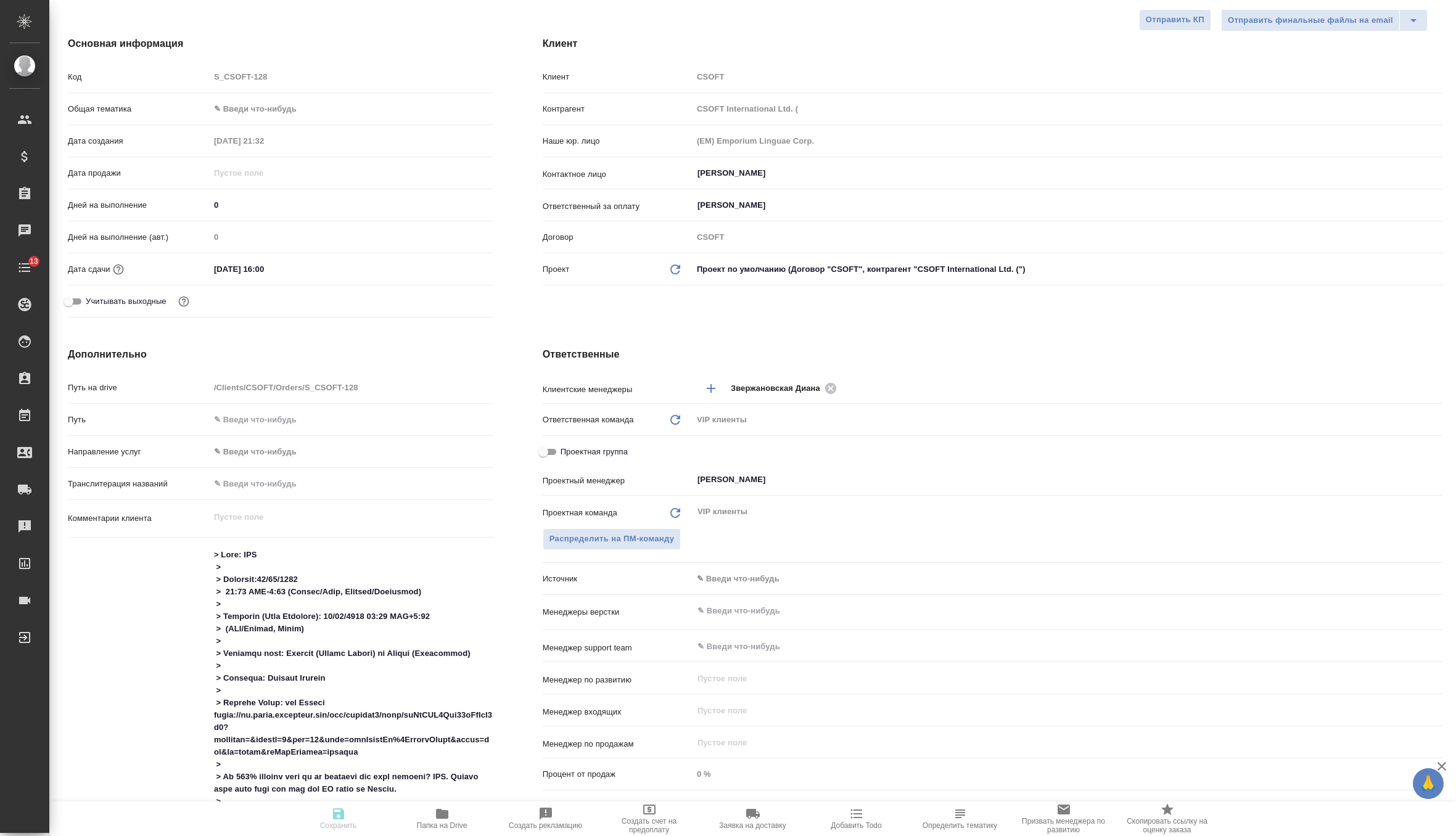
type textarea "x"
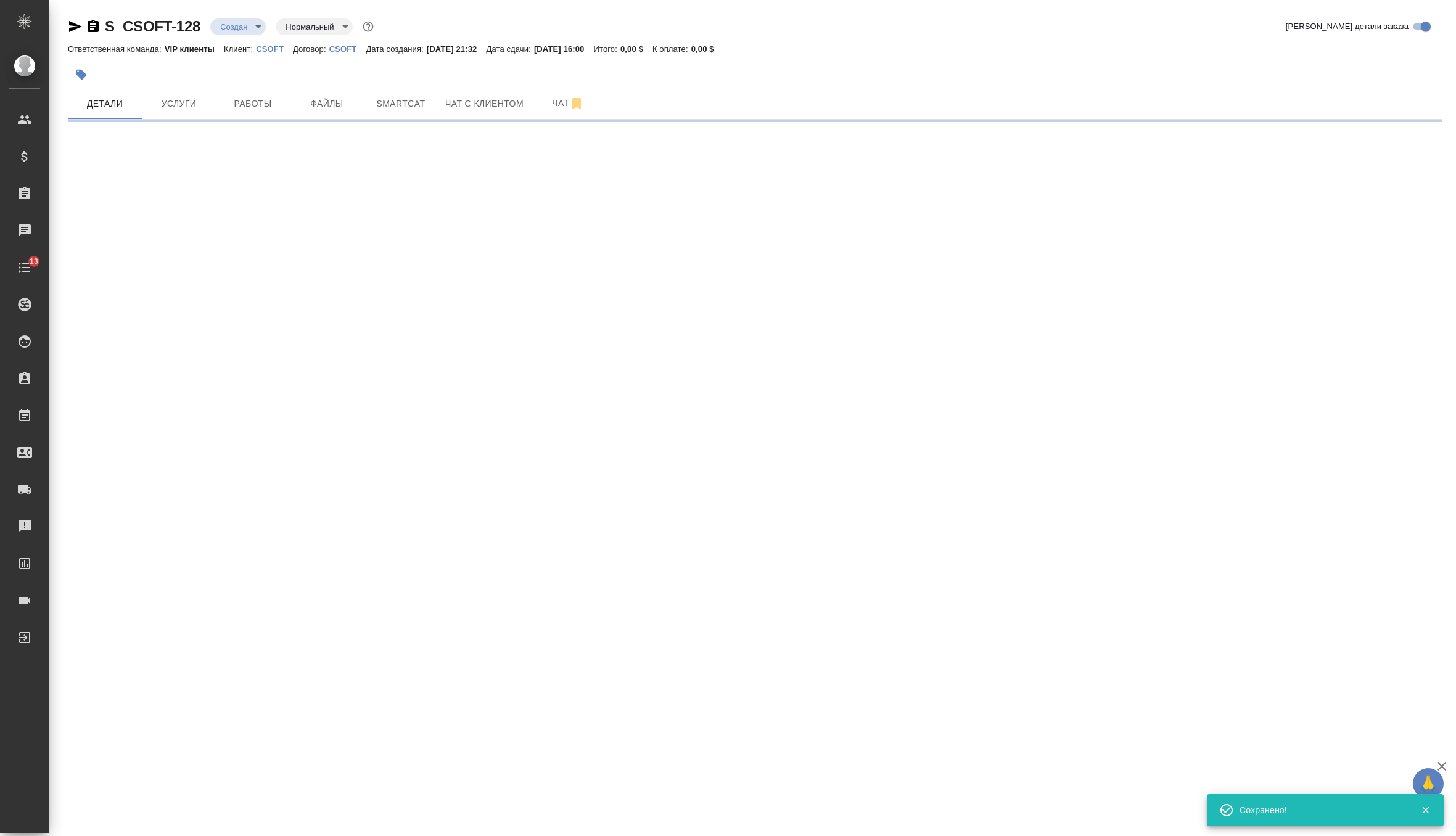
scroll to position [0, 0]
select select "RU"
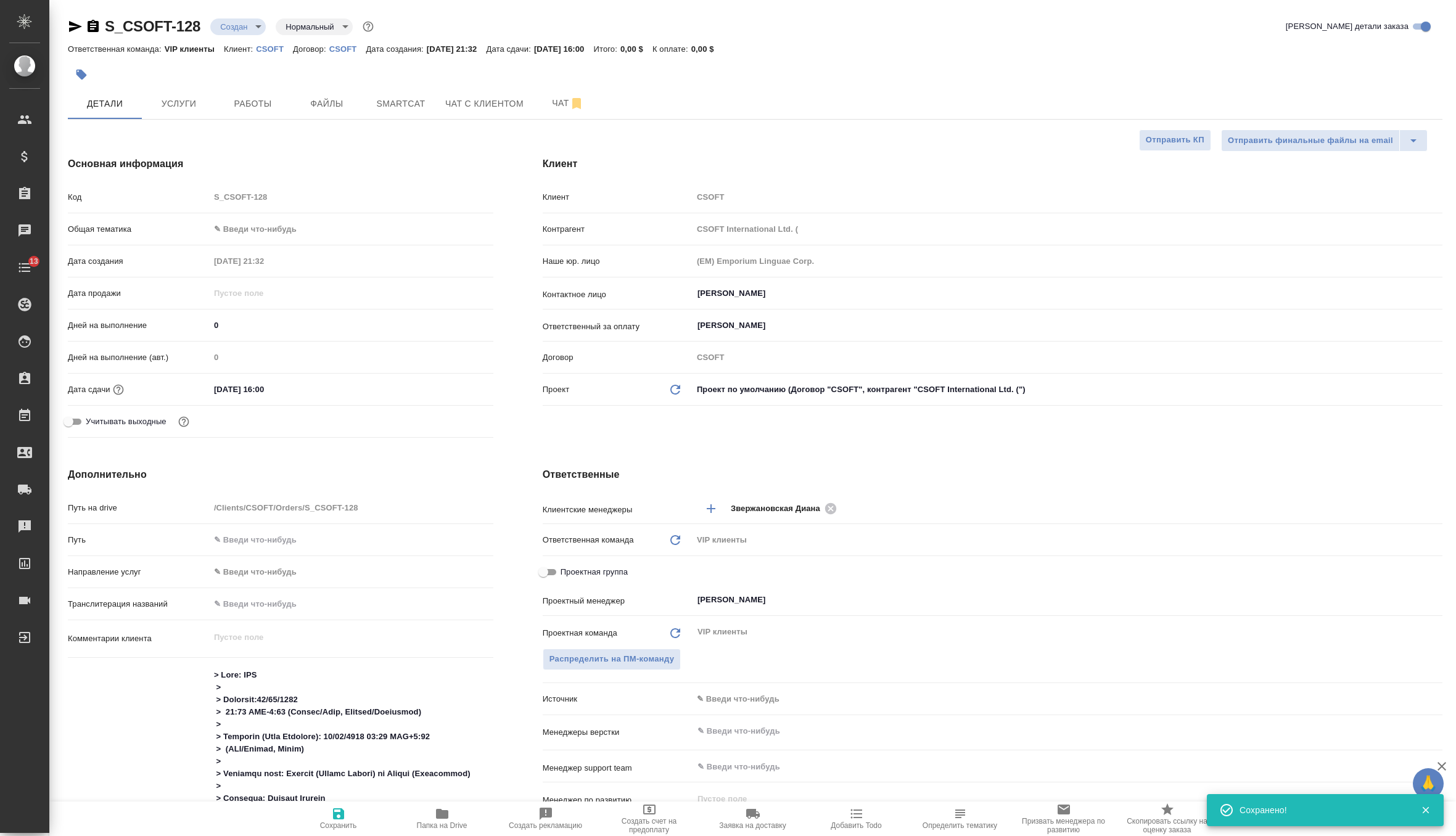
type textarea "x"
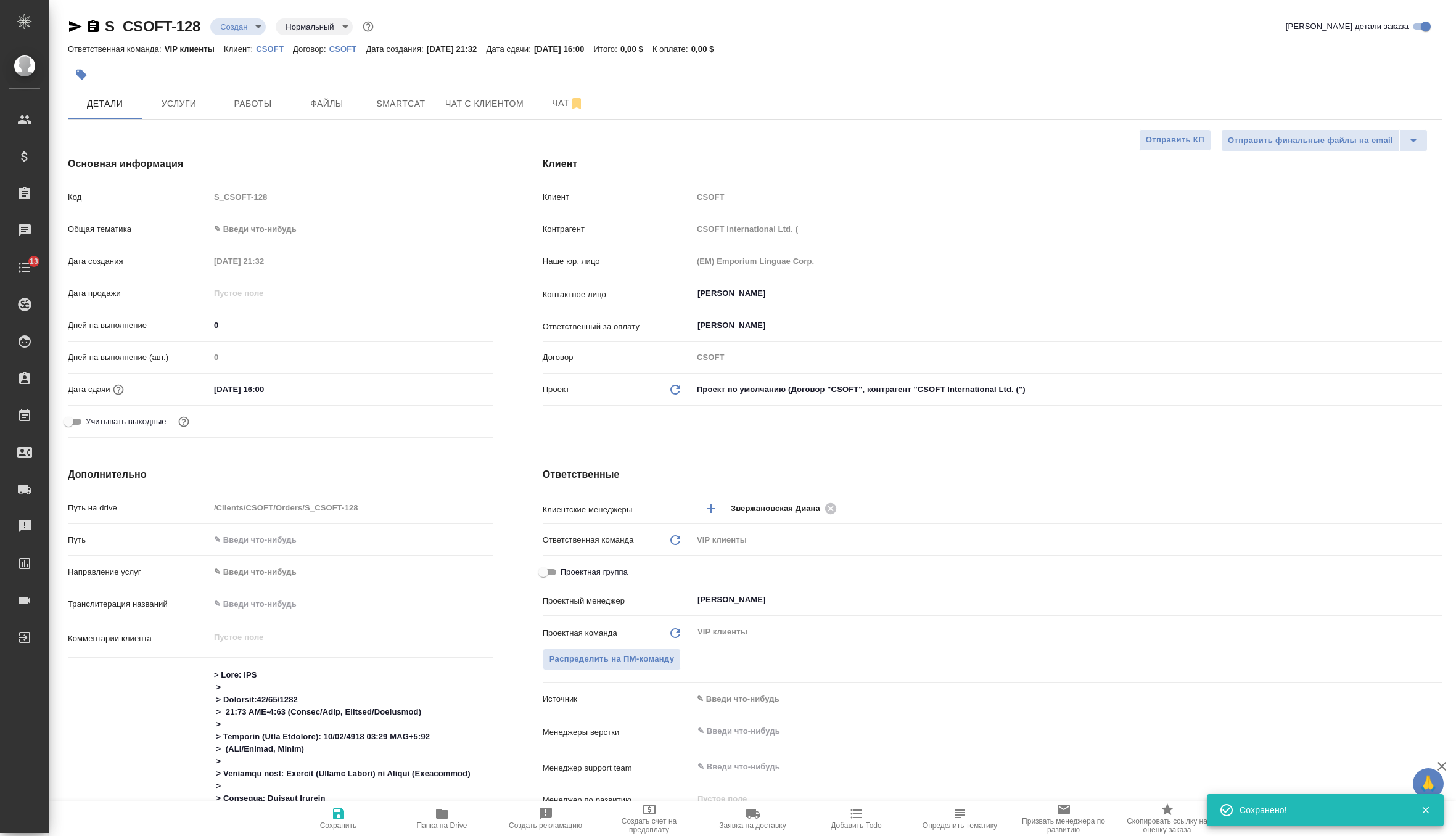
type textarea "x"
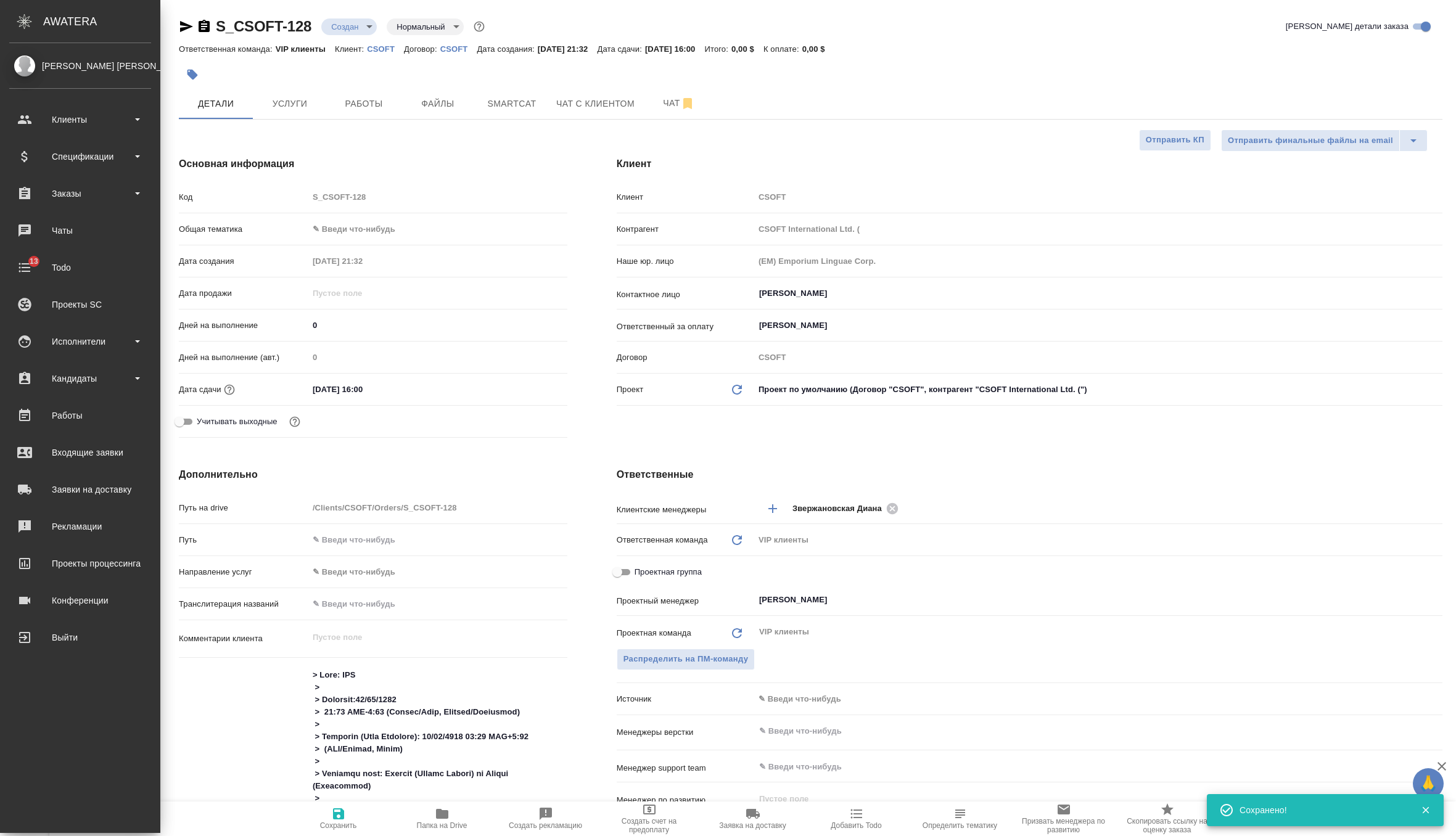
type textarea "x"
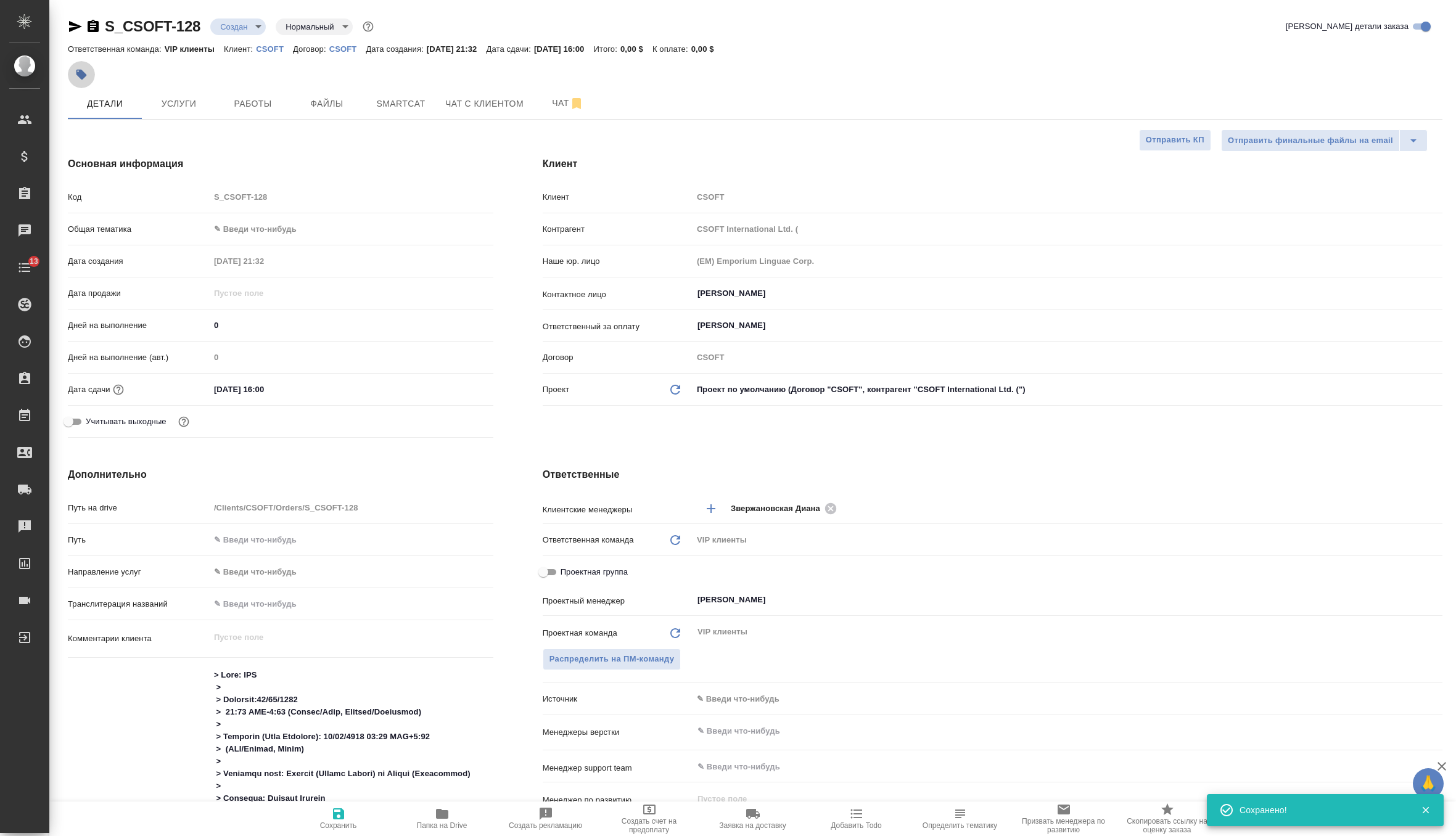
click at [81, 77] on icon "button" at bounding box center [82, 75] width 11 height 11
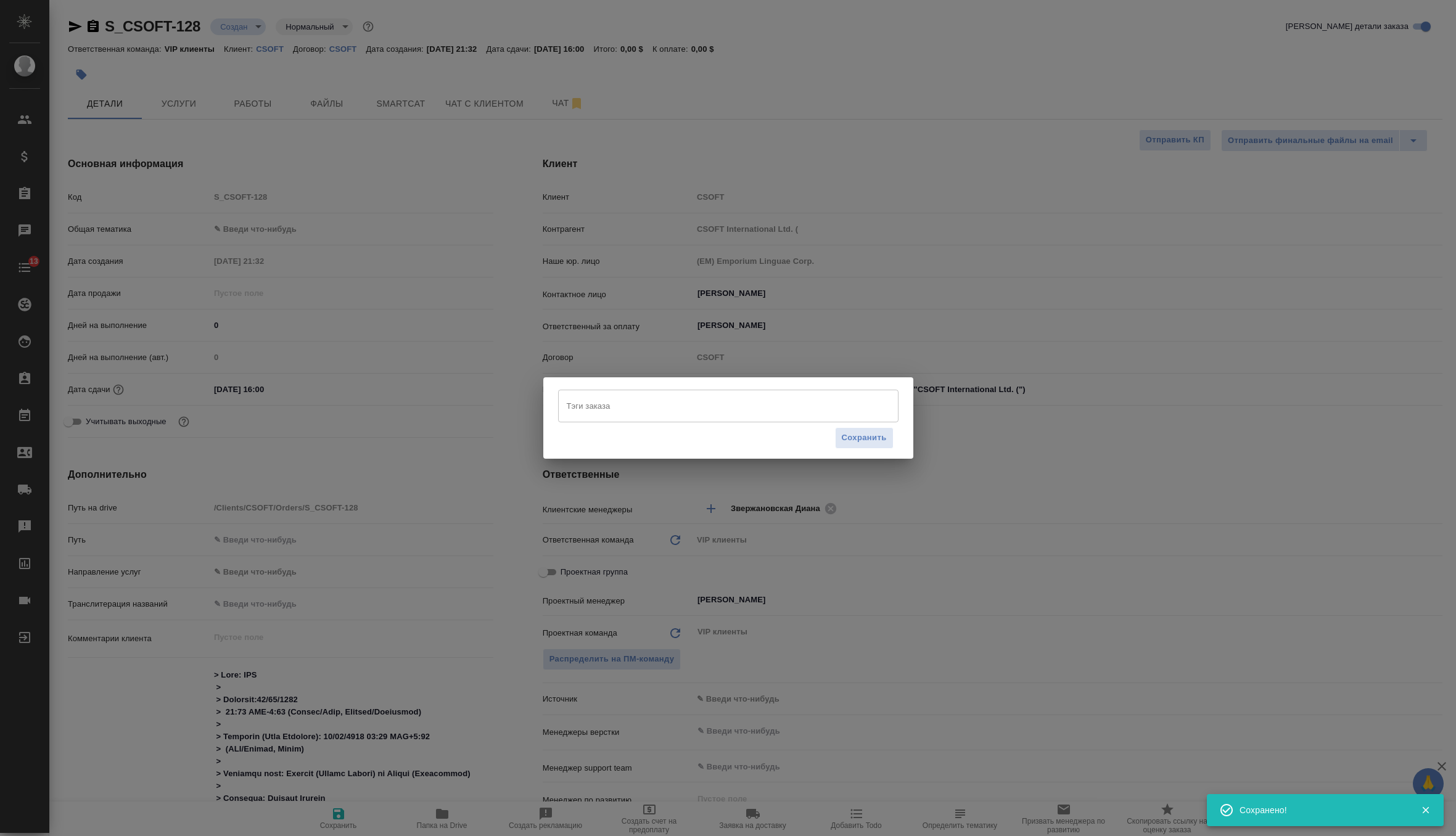
click at [652, 409] on input "Тэги заказа" at bounding box center [716, 405] width 306 height 21
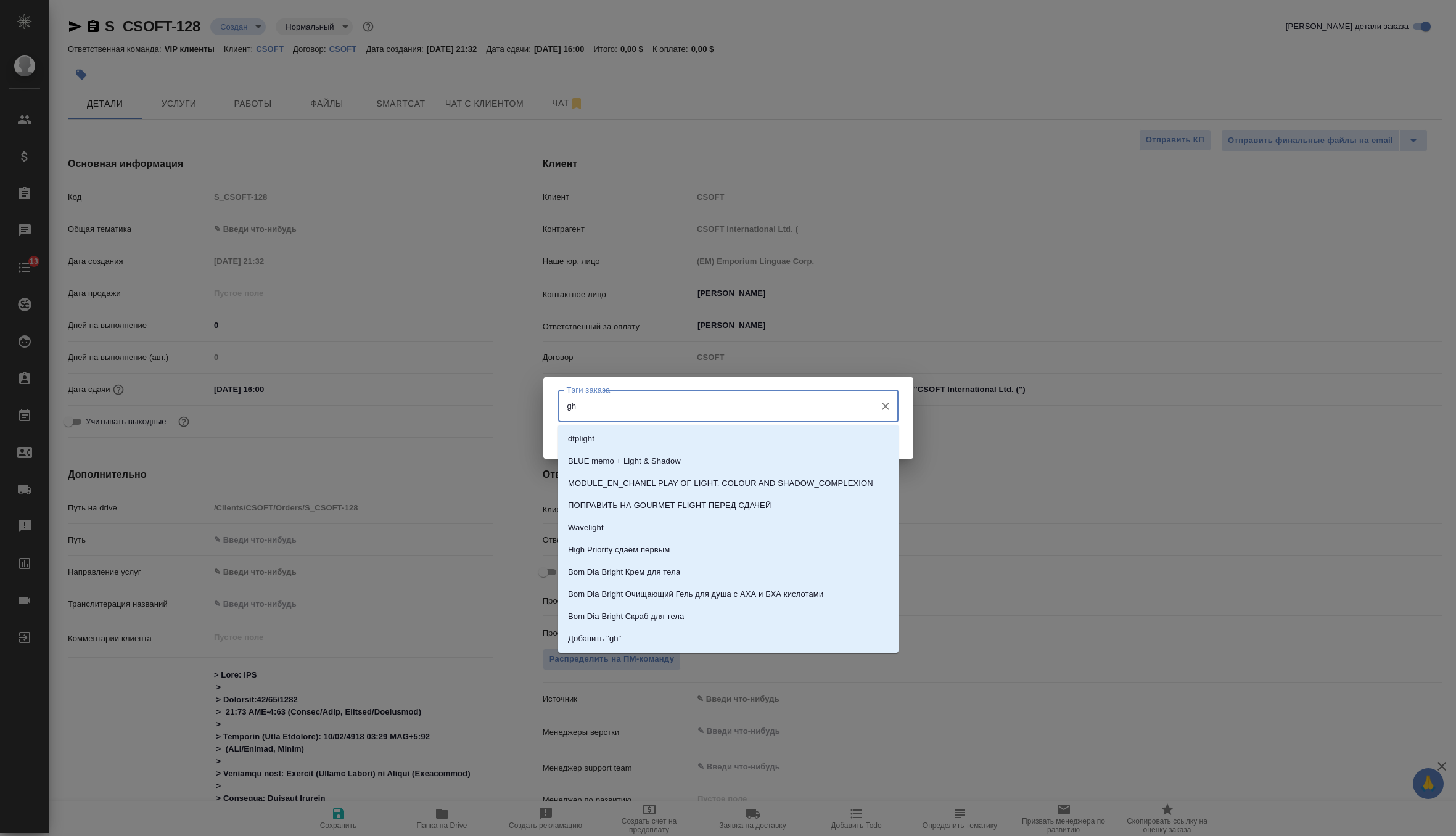
type input "g"
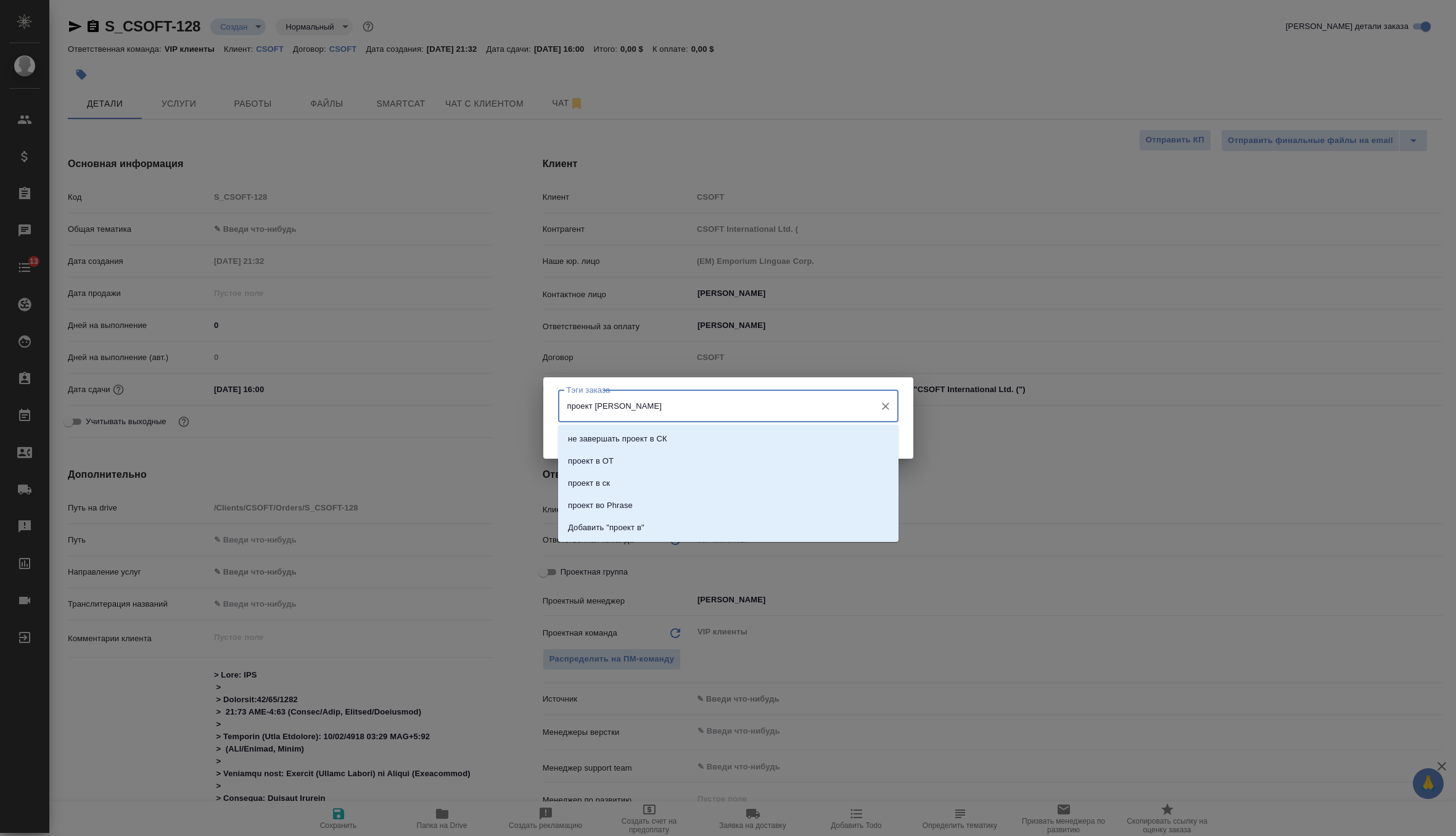
type input "проект во"
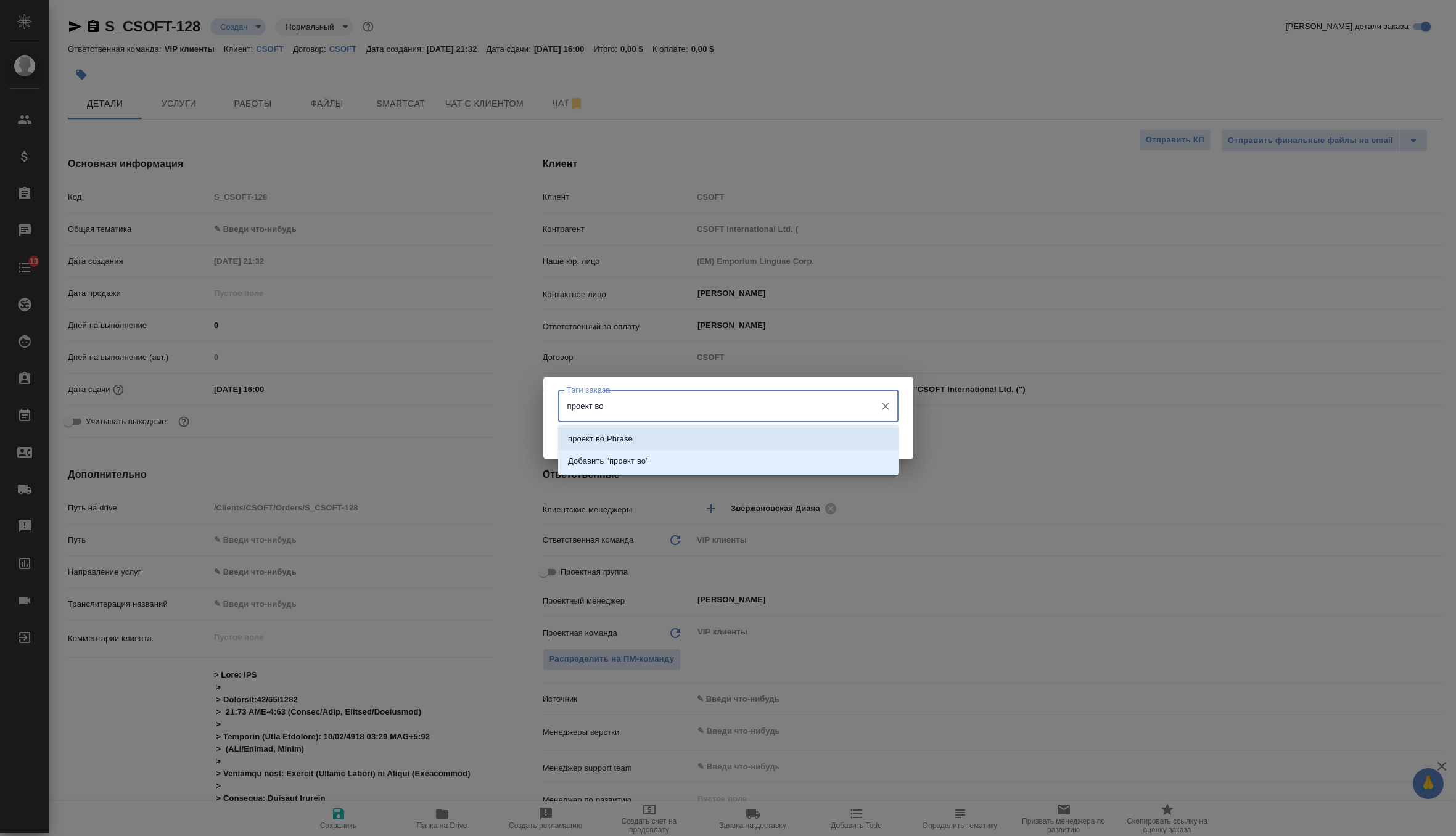
click at [617, 436] on p "проект во Phrase" at bounding box center [600, 439] width 65 height 13
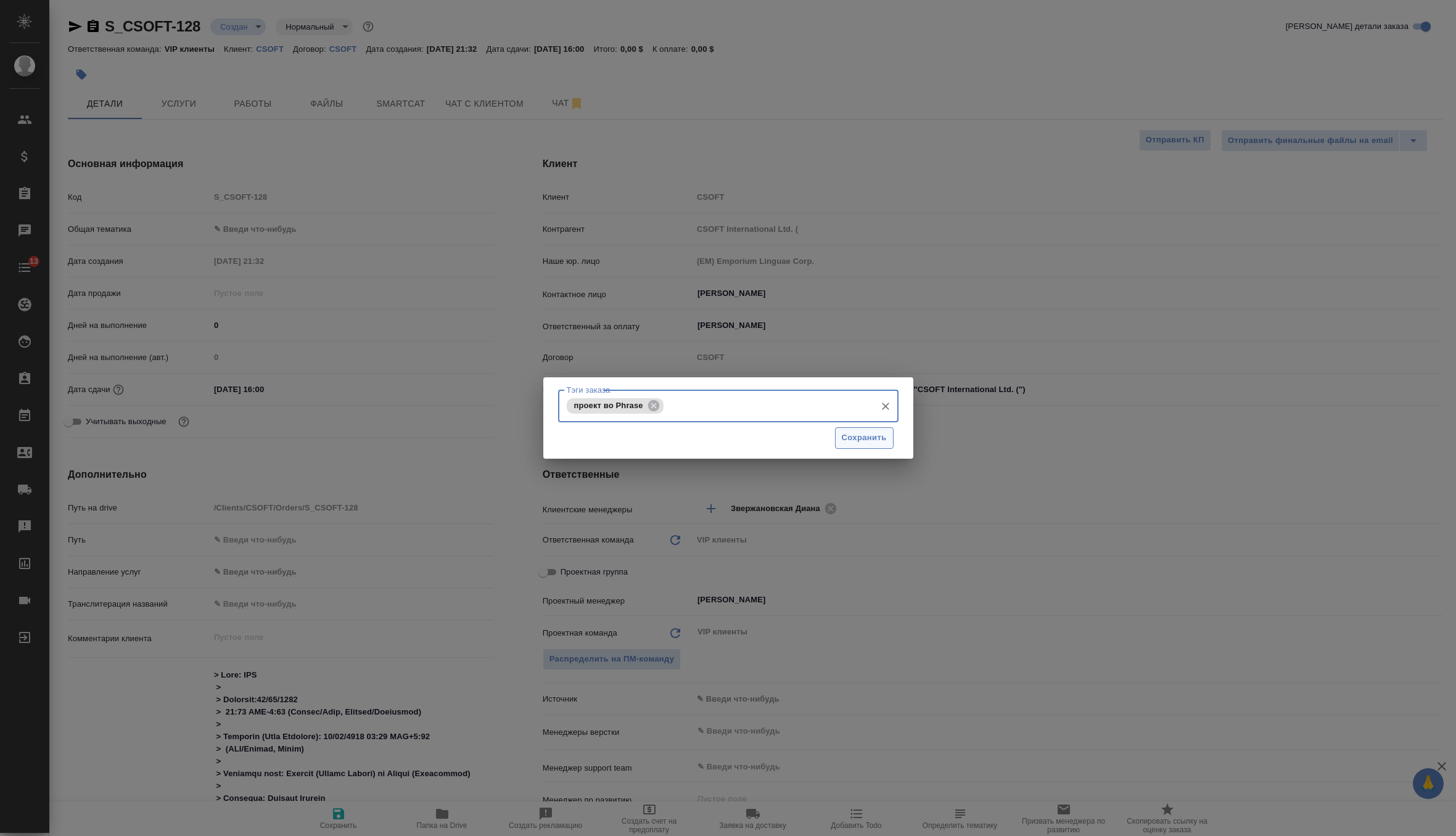
click at [859, 437] on span "Сохранить" at bounding box center [864, 438] width 45 height 14
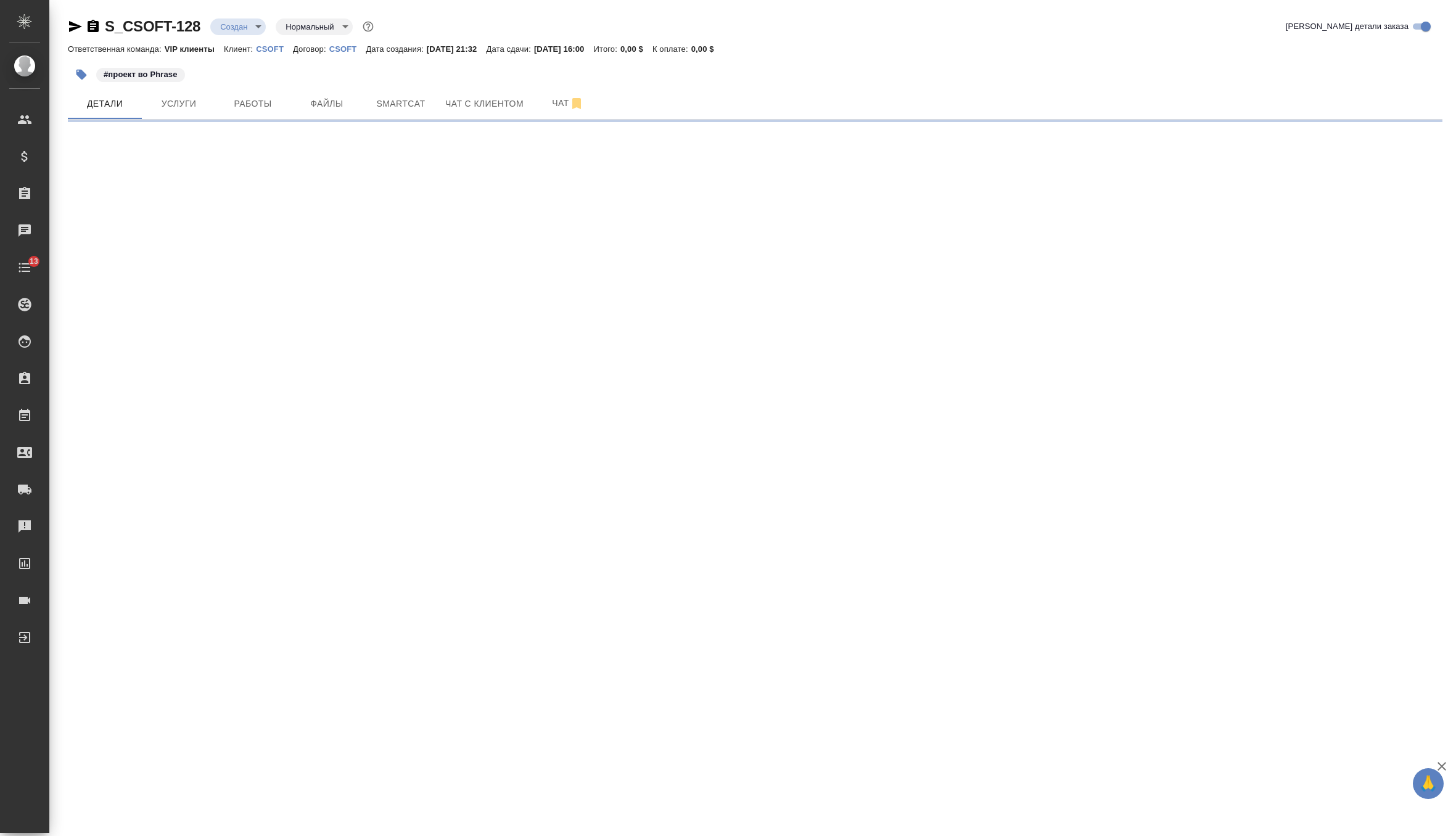
select select "RU"
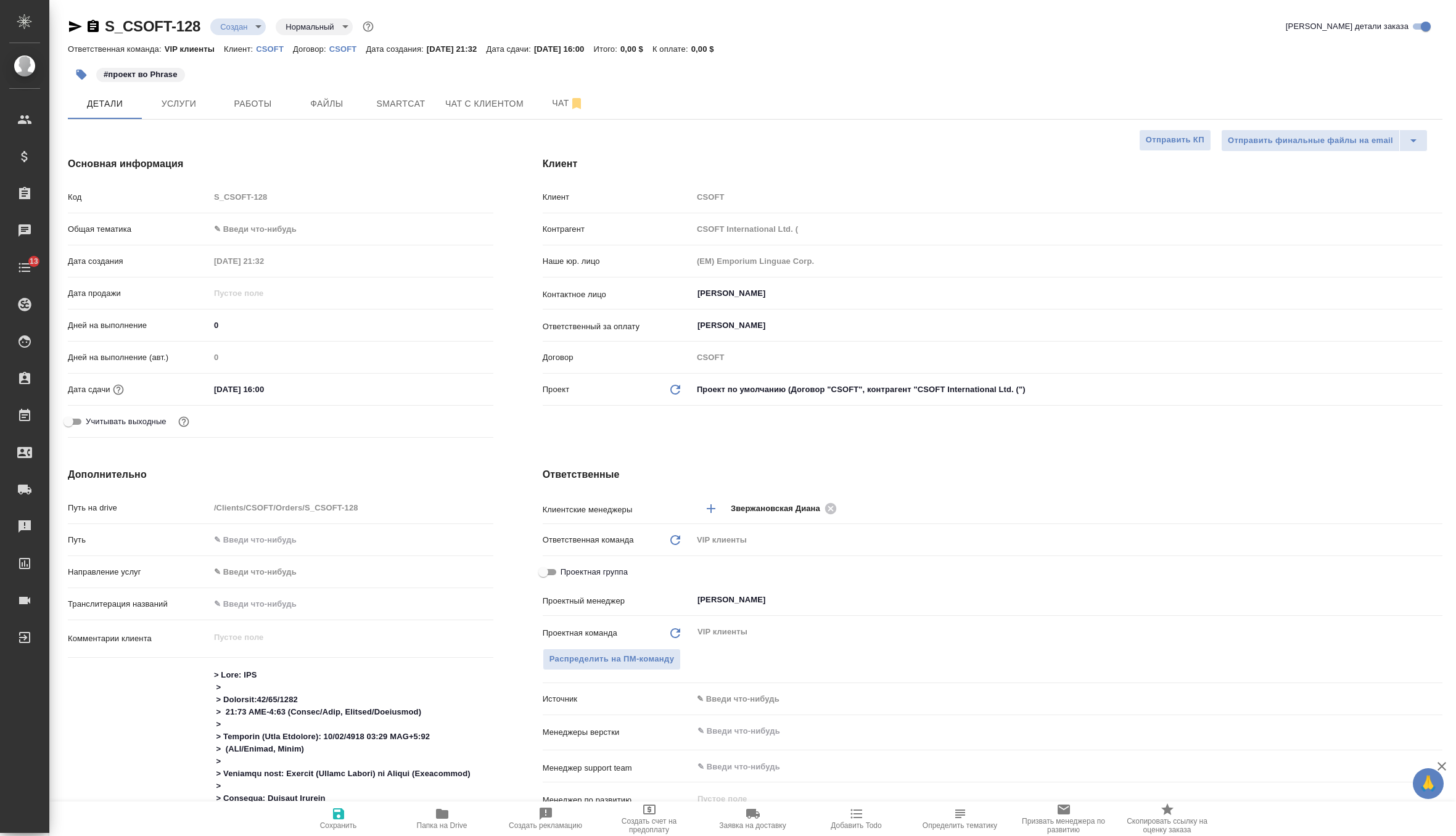
type textarea "x"
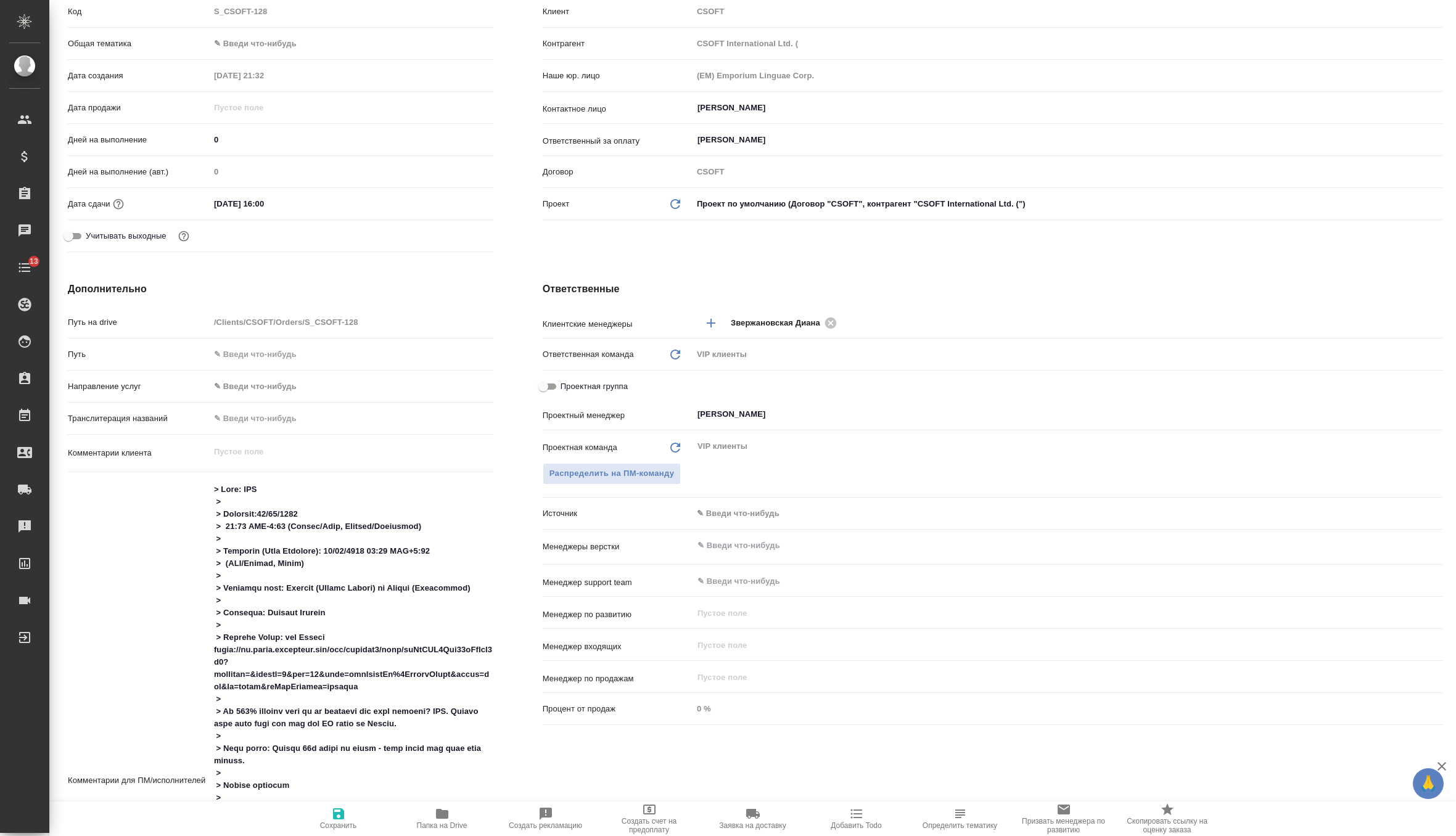
scroll to position [213, 0]
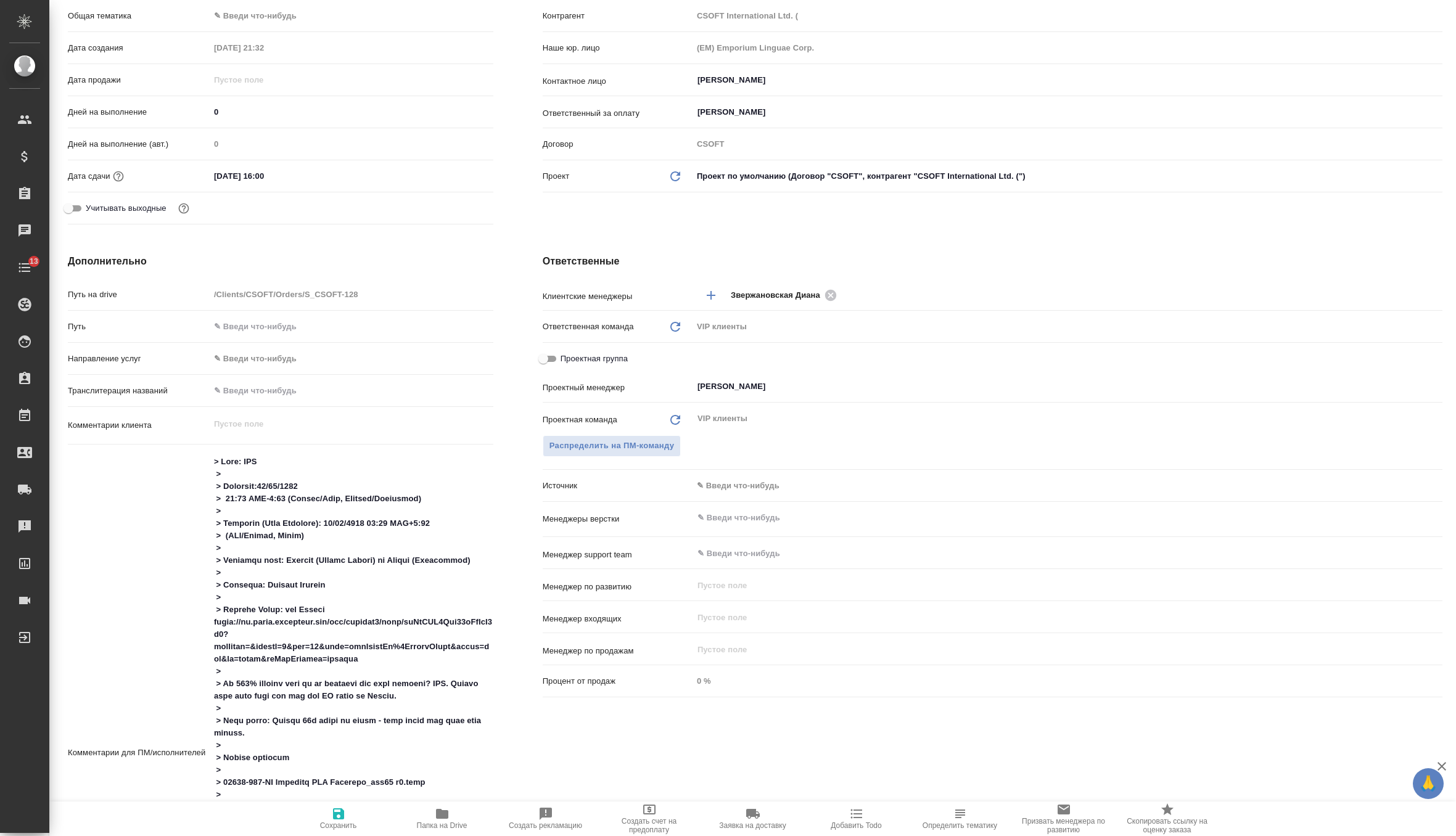
type textarea "x"
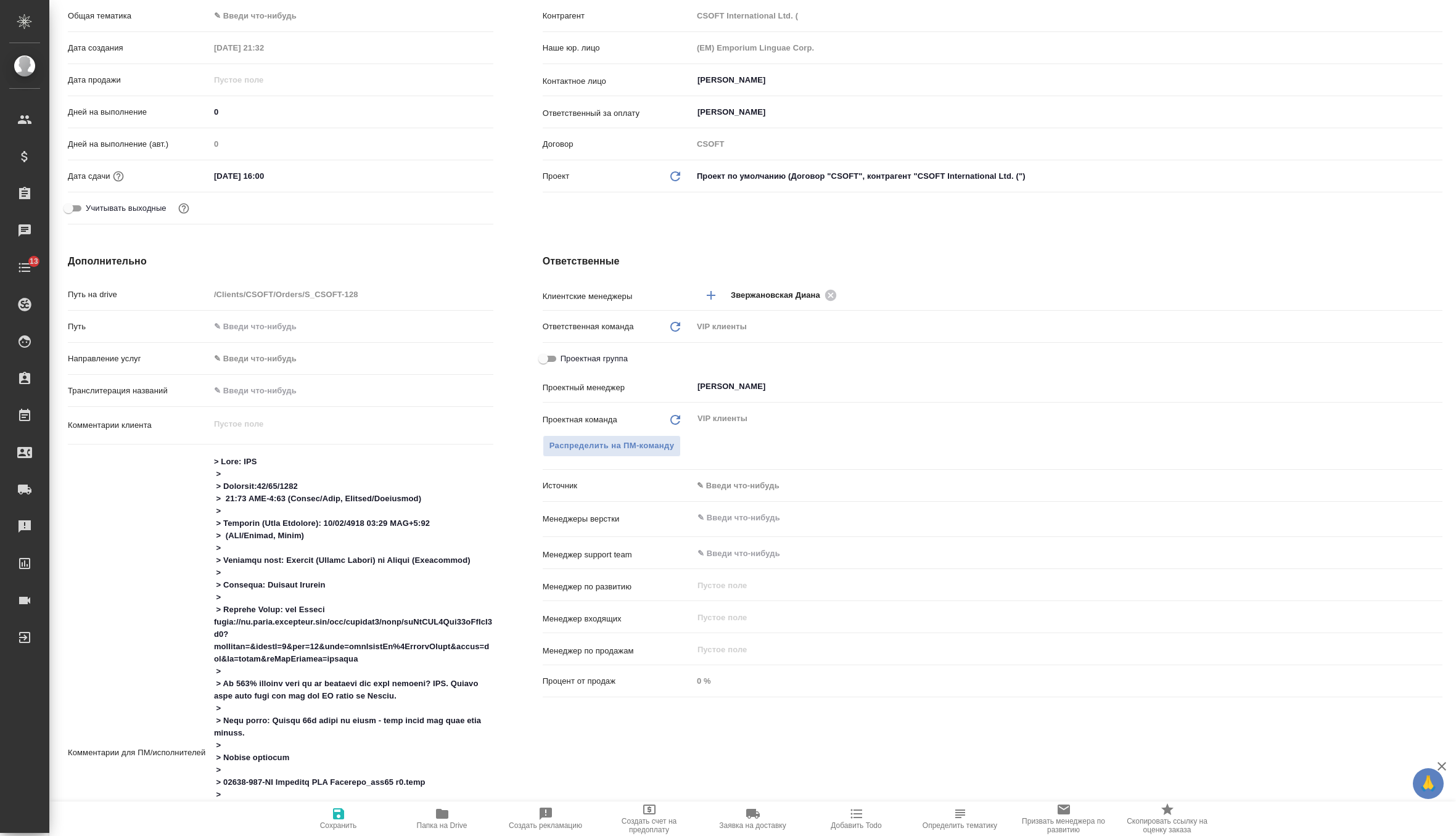
type textarea "x"
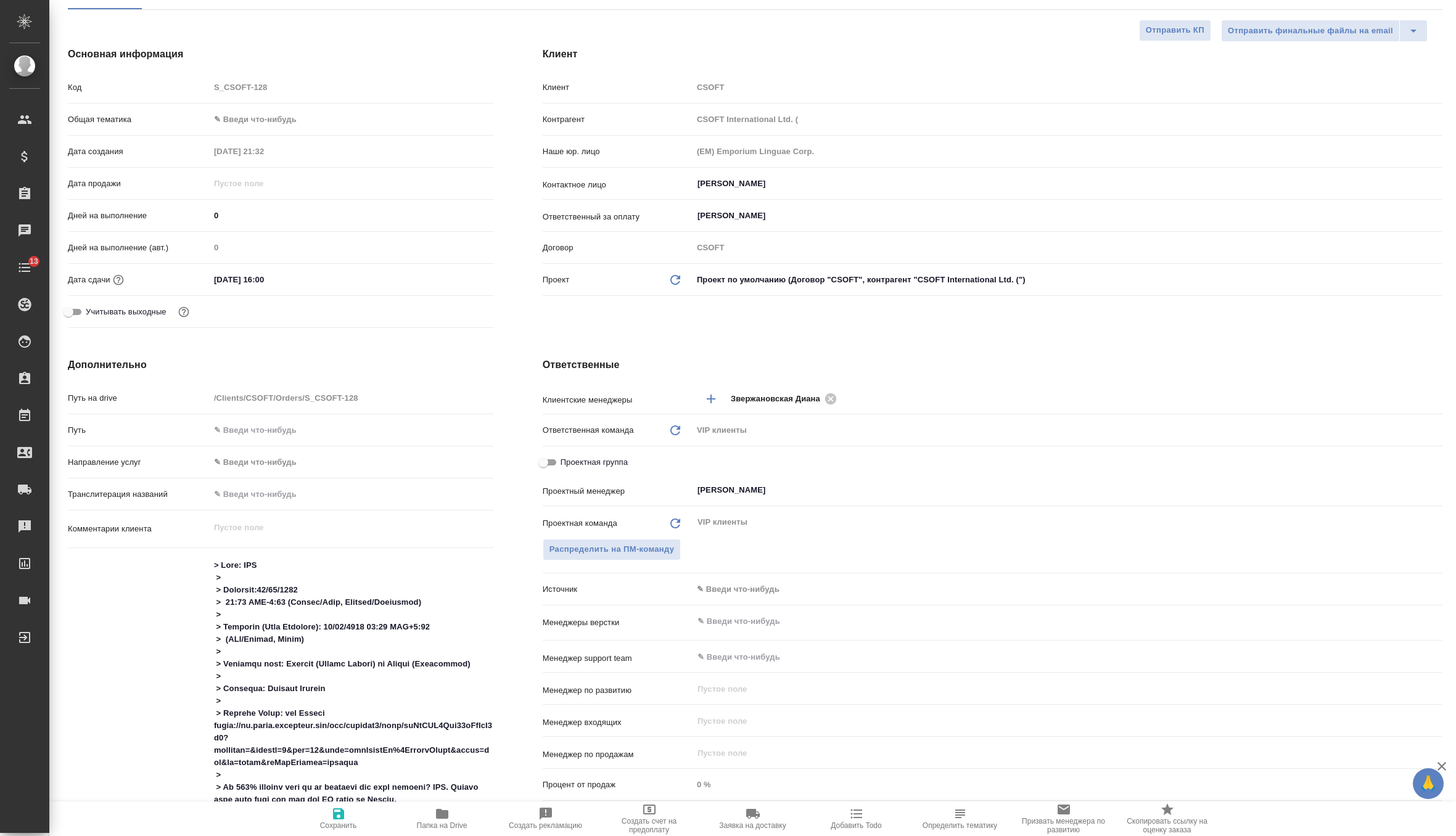
scroll to position [0, 0]
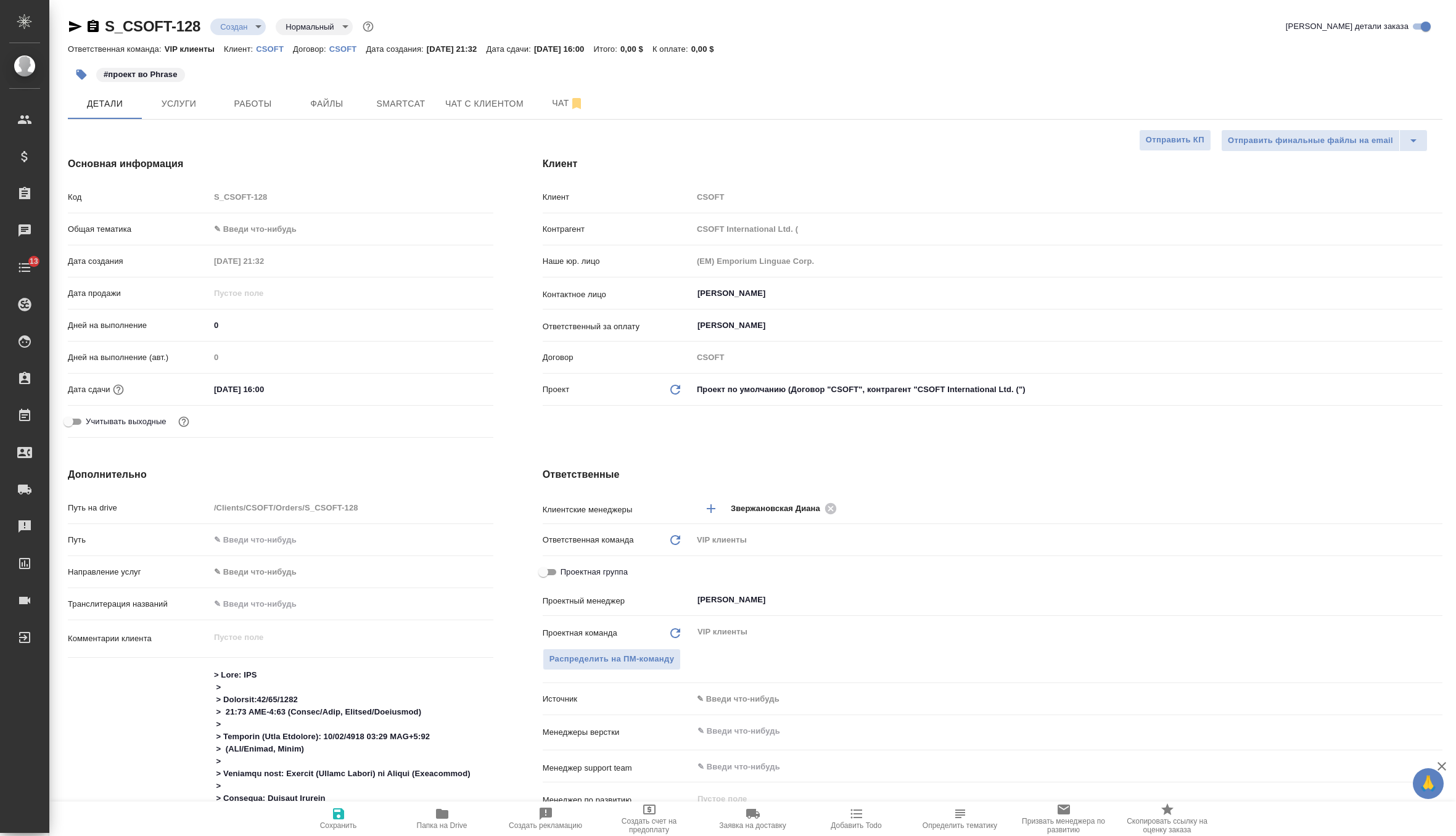
click at [81, 74] on icon "button" at bounding box center [82, 75] width 11 height 11
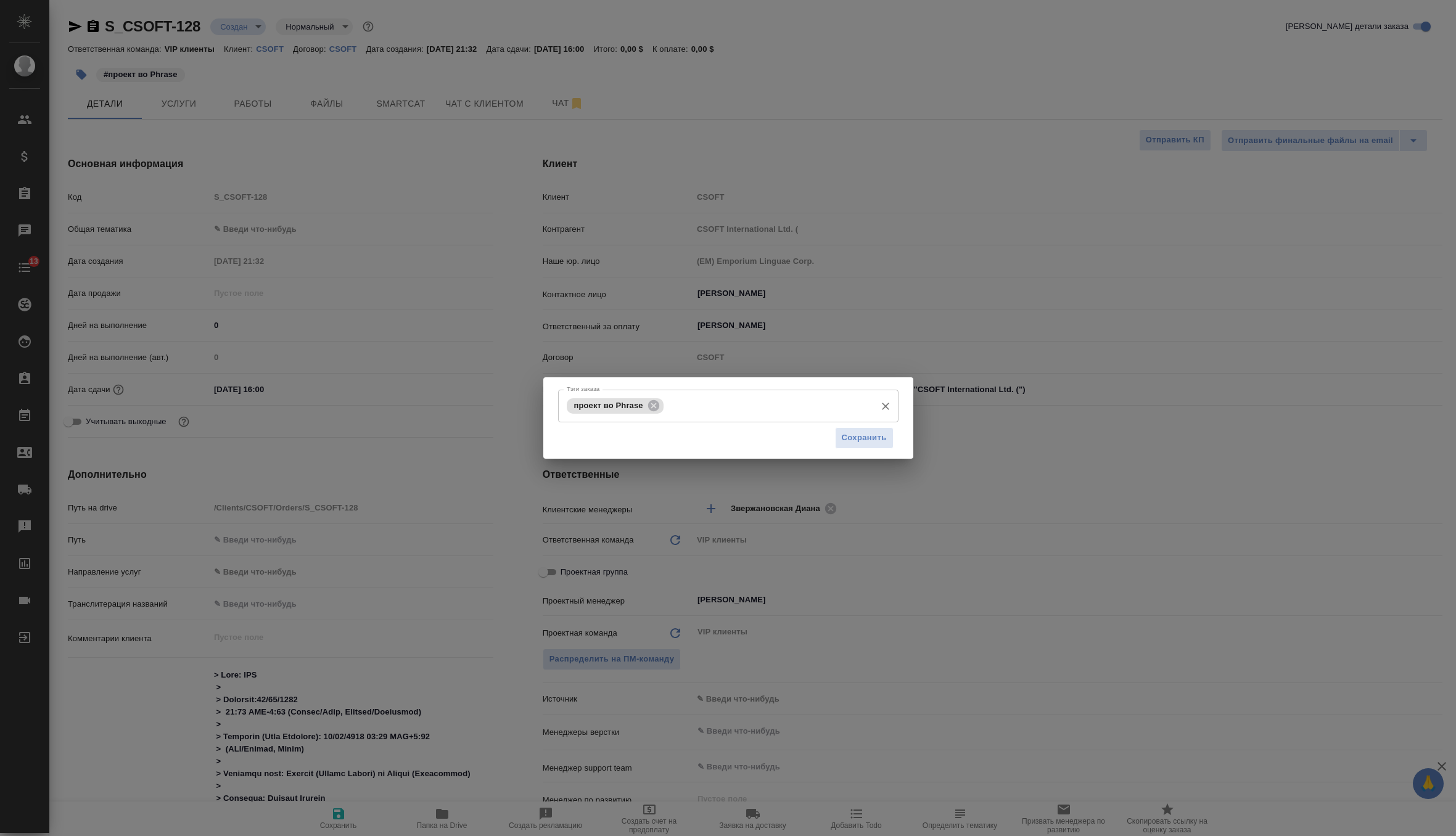
click at [747, 402] on input "Тэги заказа" at bounding box center [768, 405] width 203 height 21
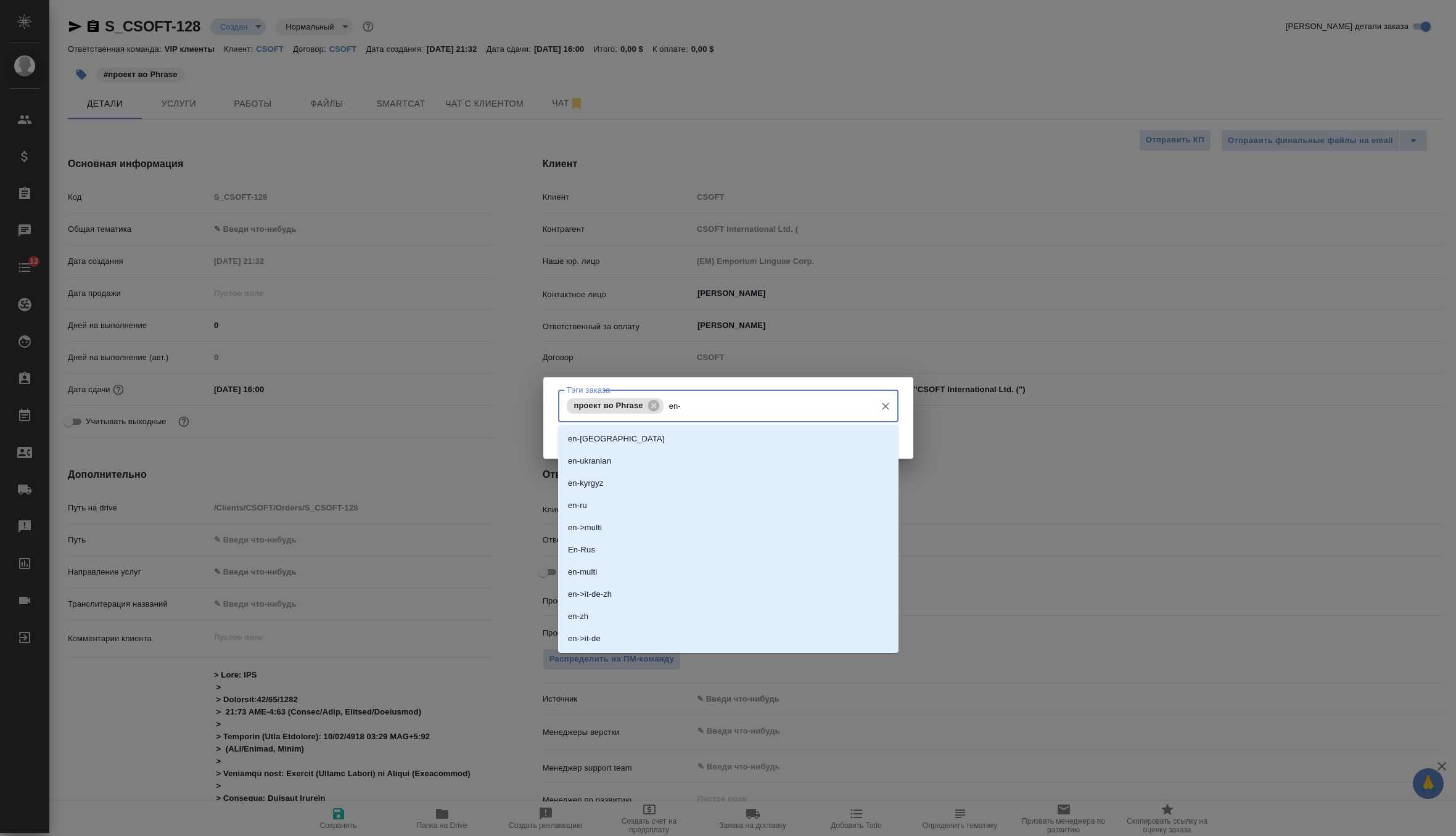
type input "en-k"
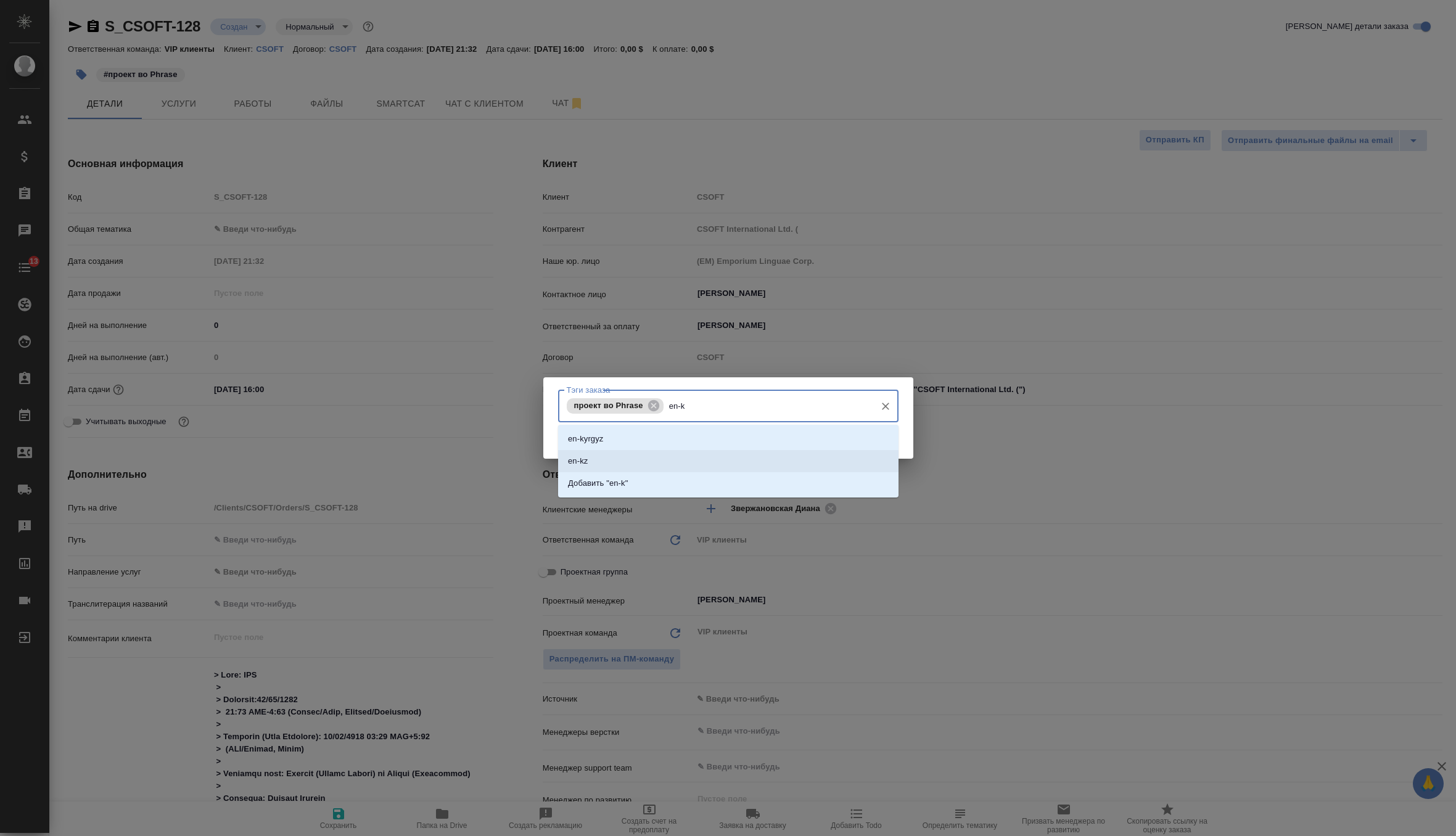
click at [730, 461] on li "en-kz" at bounding box center [728, 461] width 340 height 22
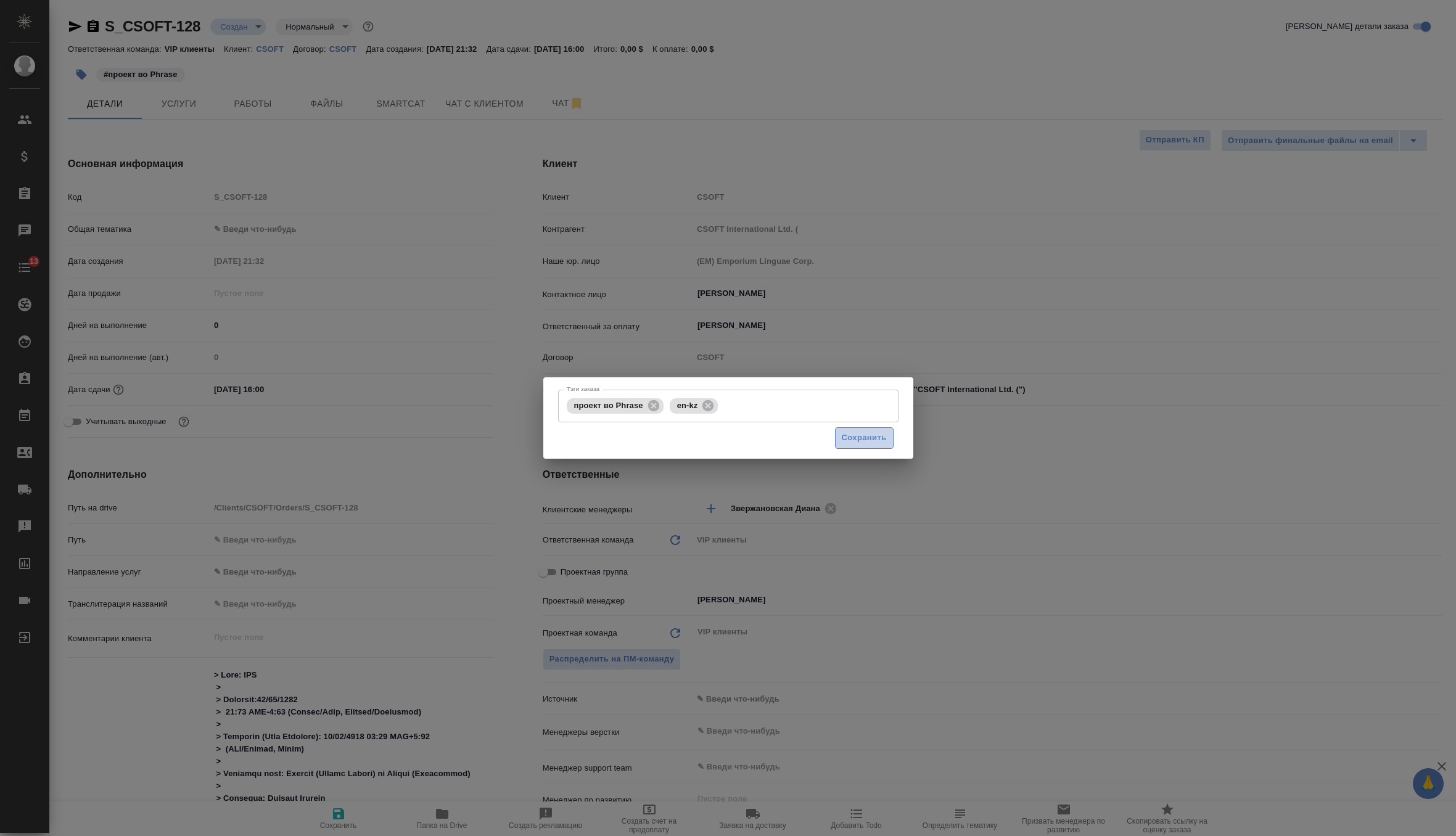
click at [865, 438] on span "Сохранить" at bounding box center [864, 438] width 45 height 14
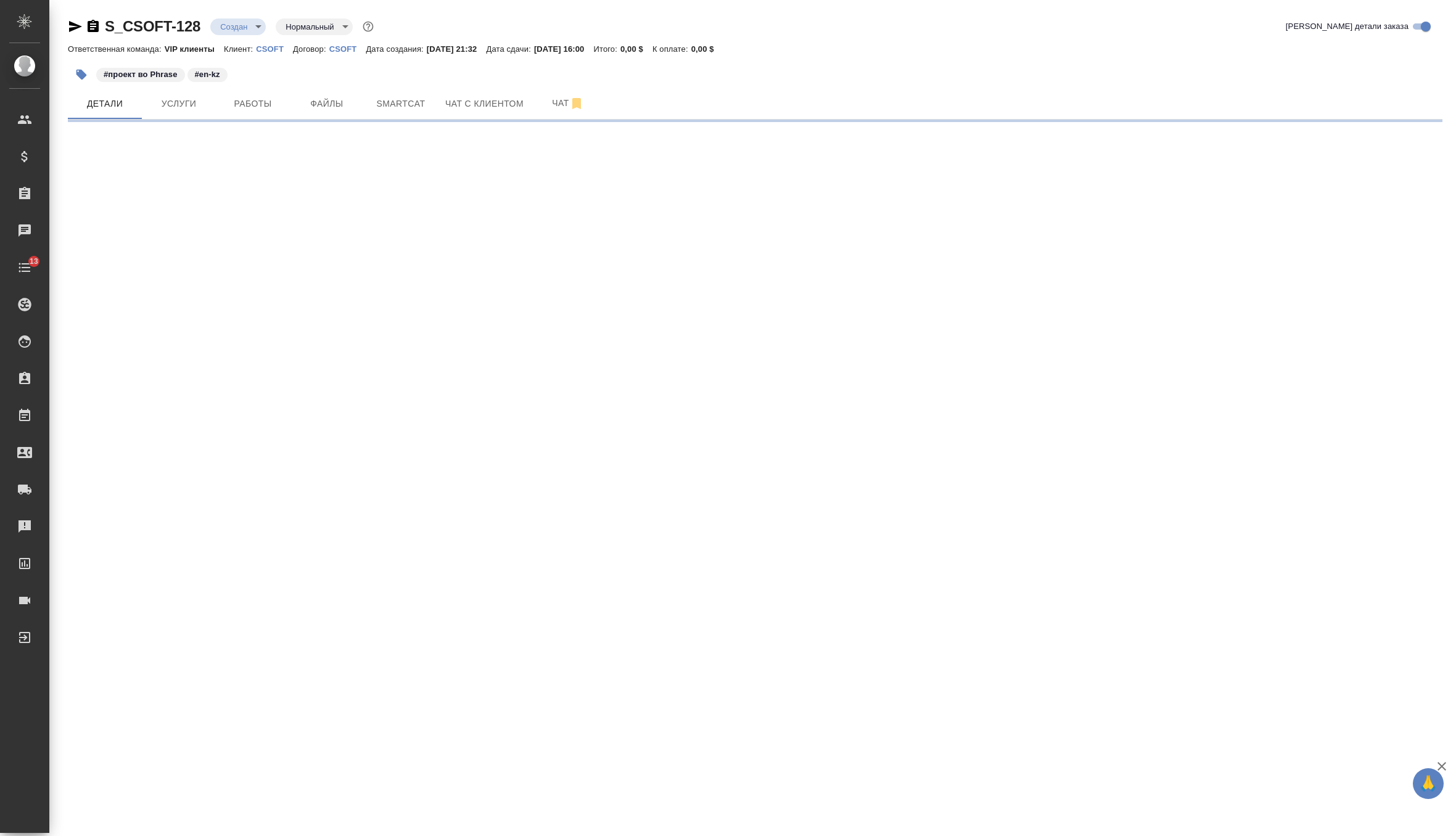
select select "RU"
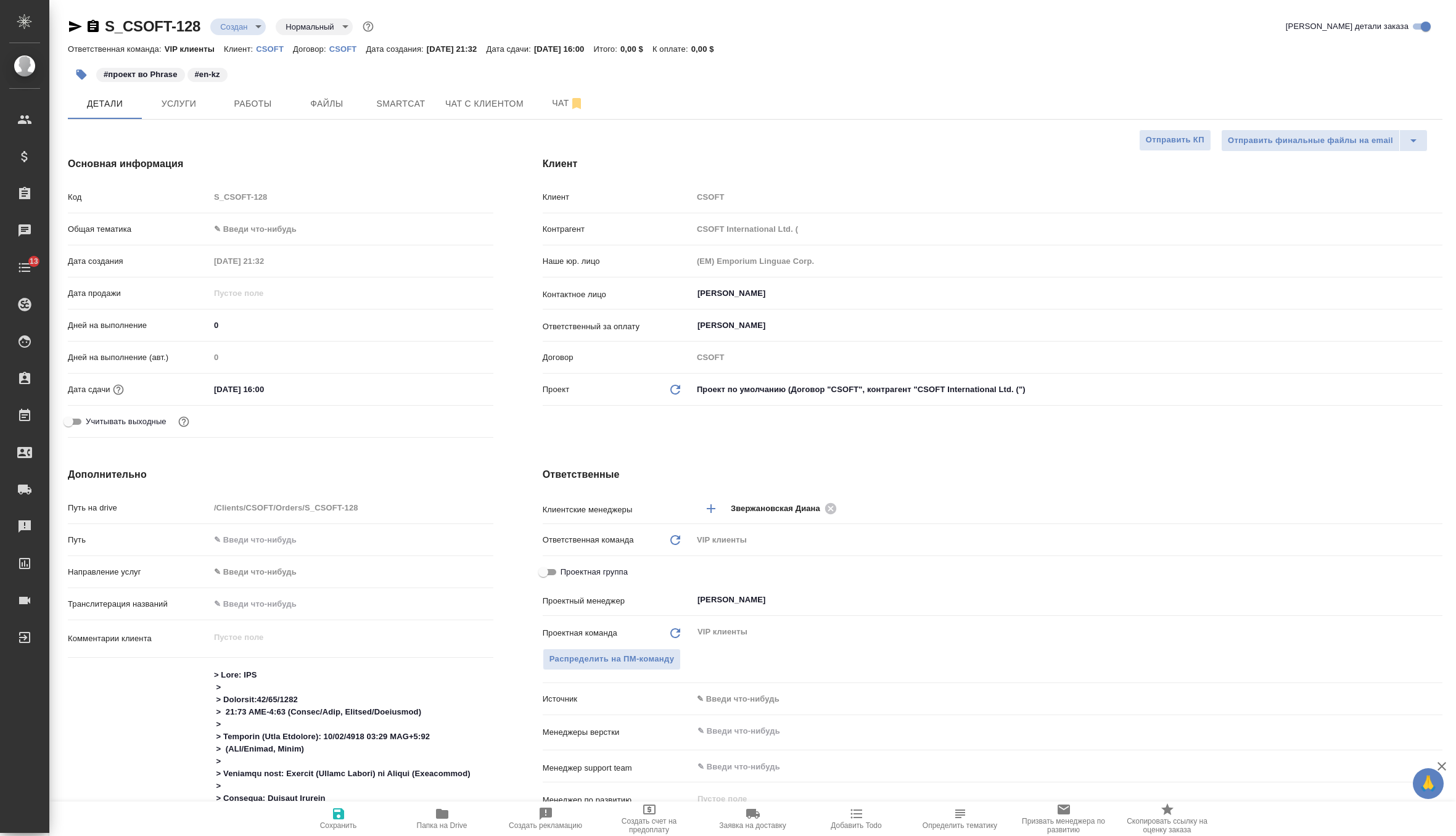
type textarea "x"
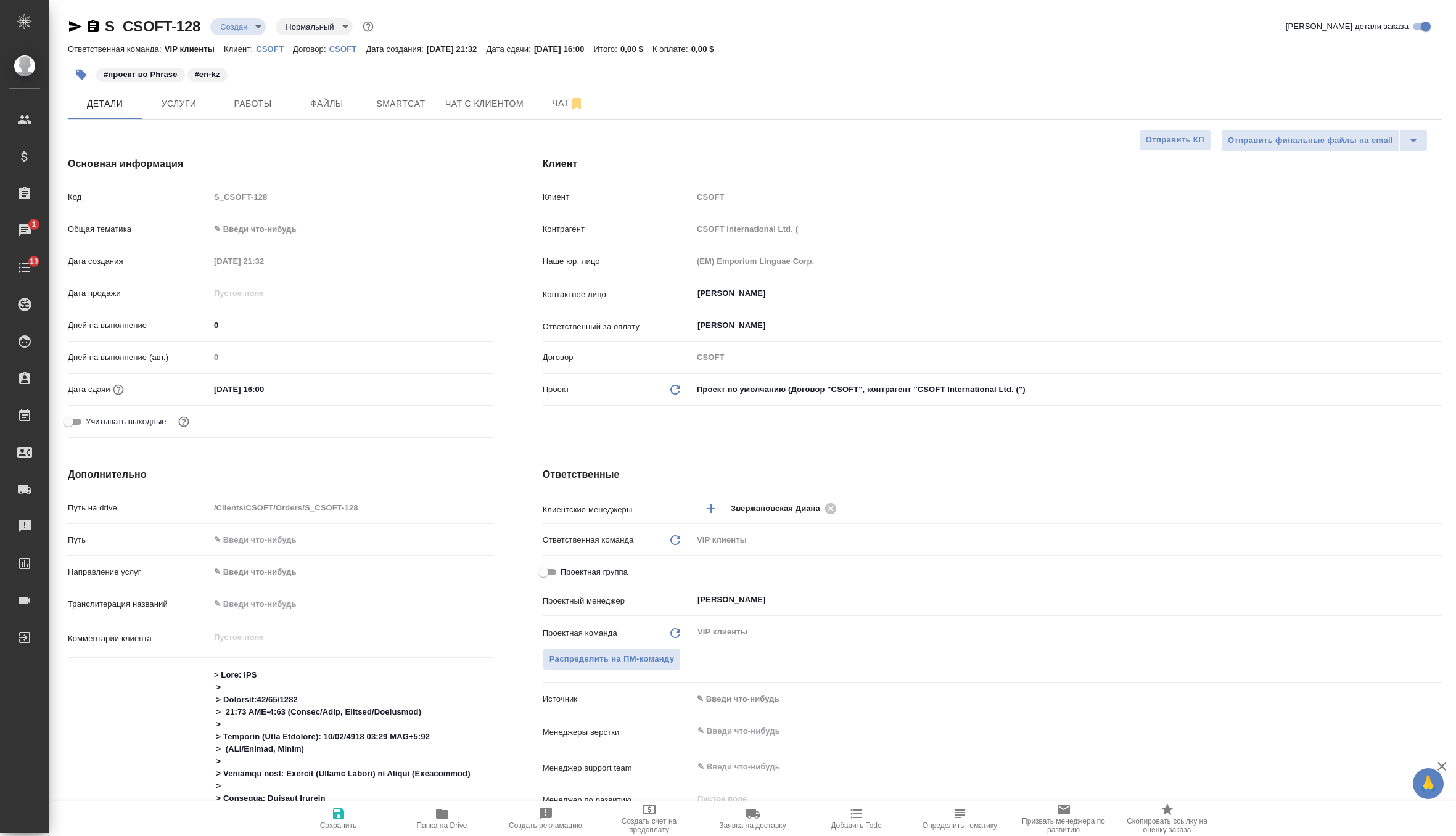
type textarea "x"
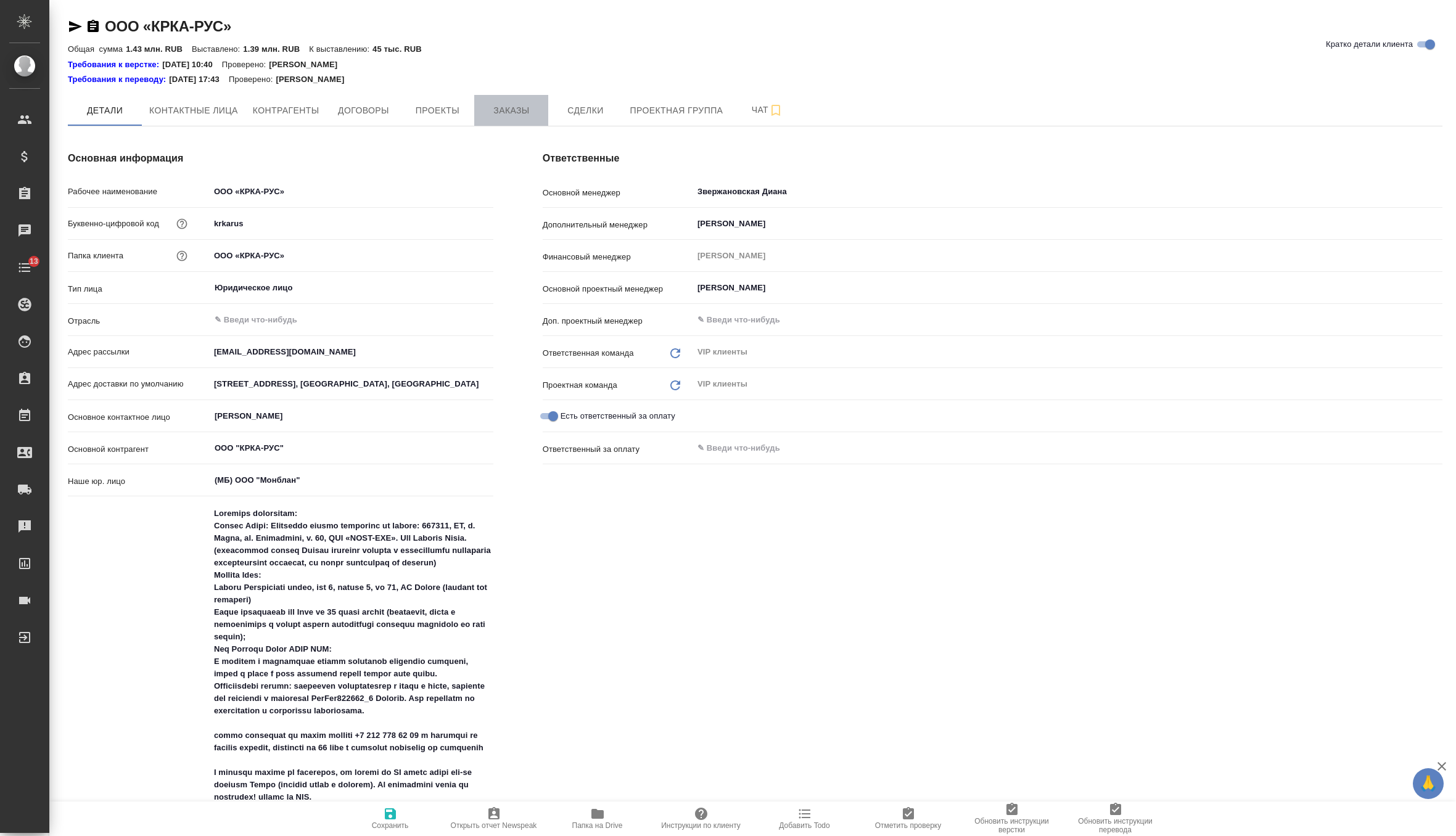
click at [509, 116] on span "Заказы" at bounding box center [511, 111] width 59 height 16
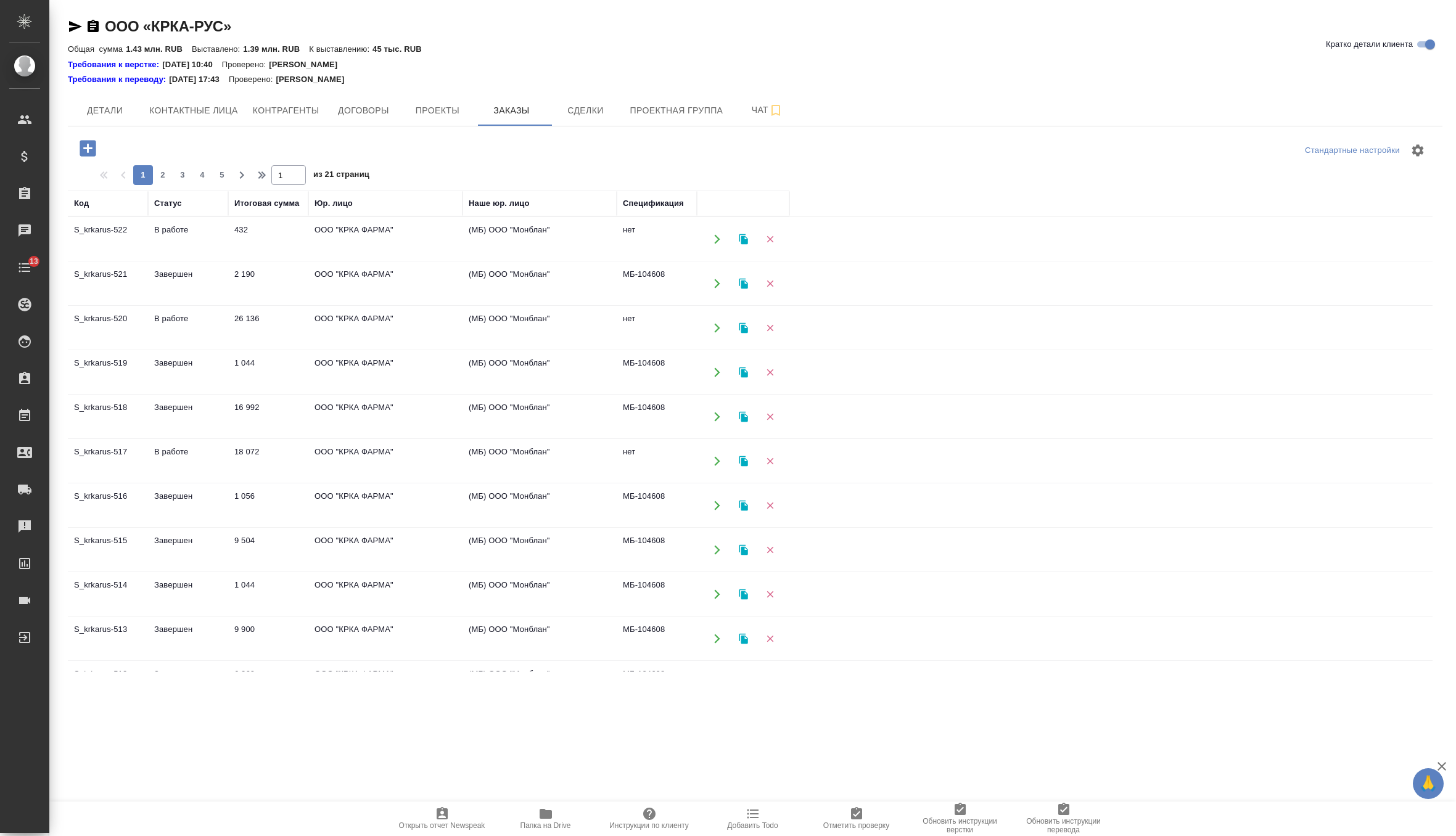
click at [365, 447] on td "ООО "КРКА ФАРМА"" at bounding box center [385, 461] width 154 height 43
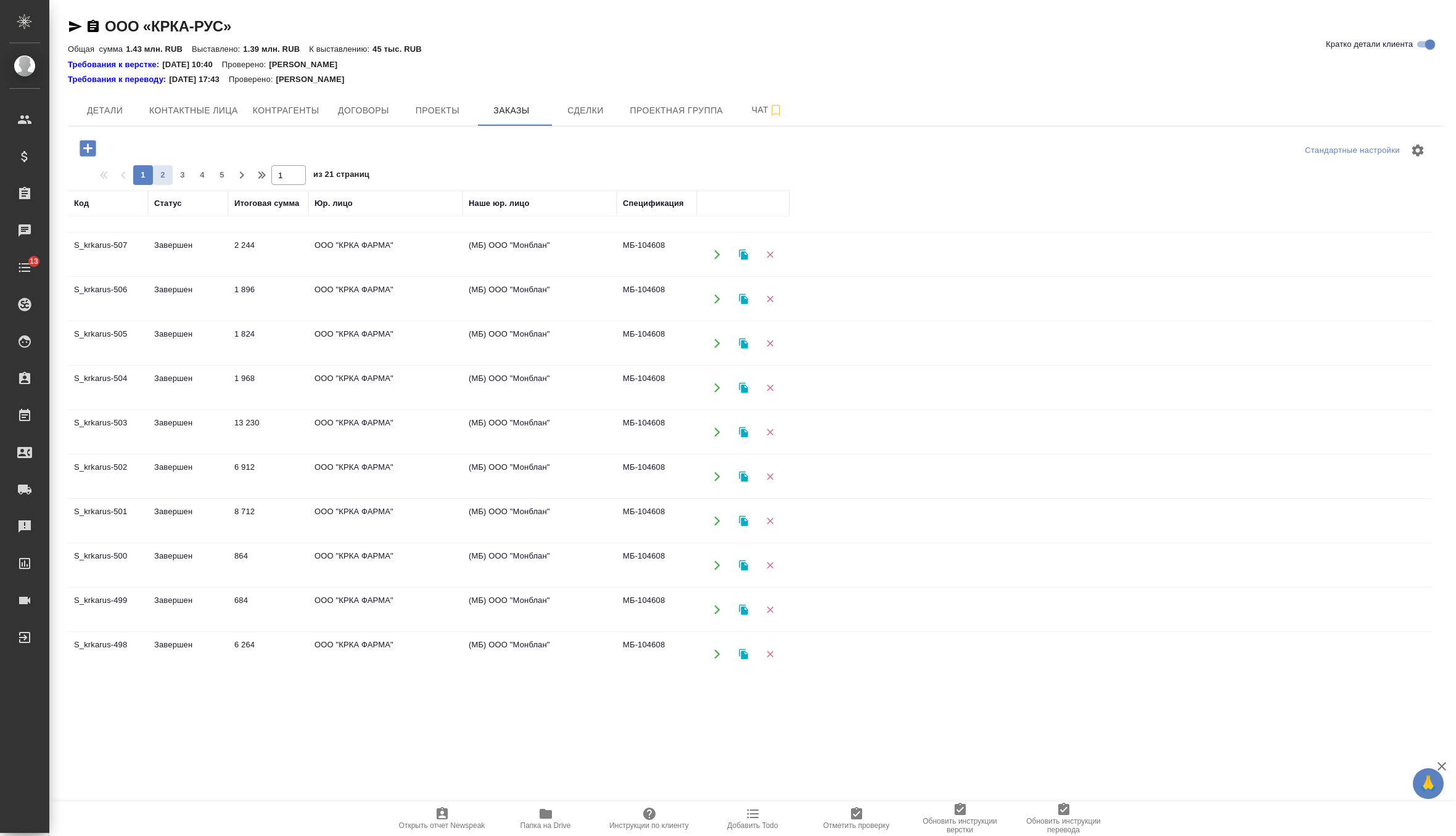
click at [163, 170] on span "2" at bounding box center [162, 175] width 19 height 13
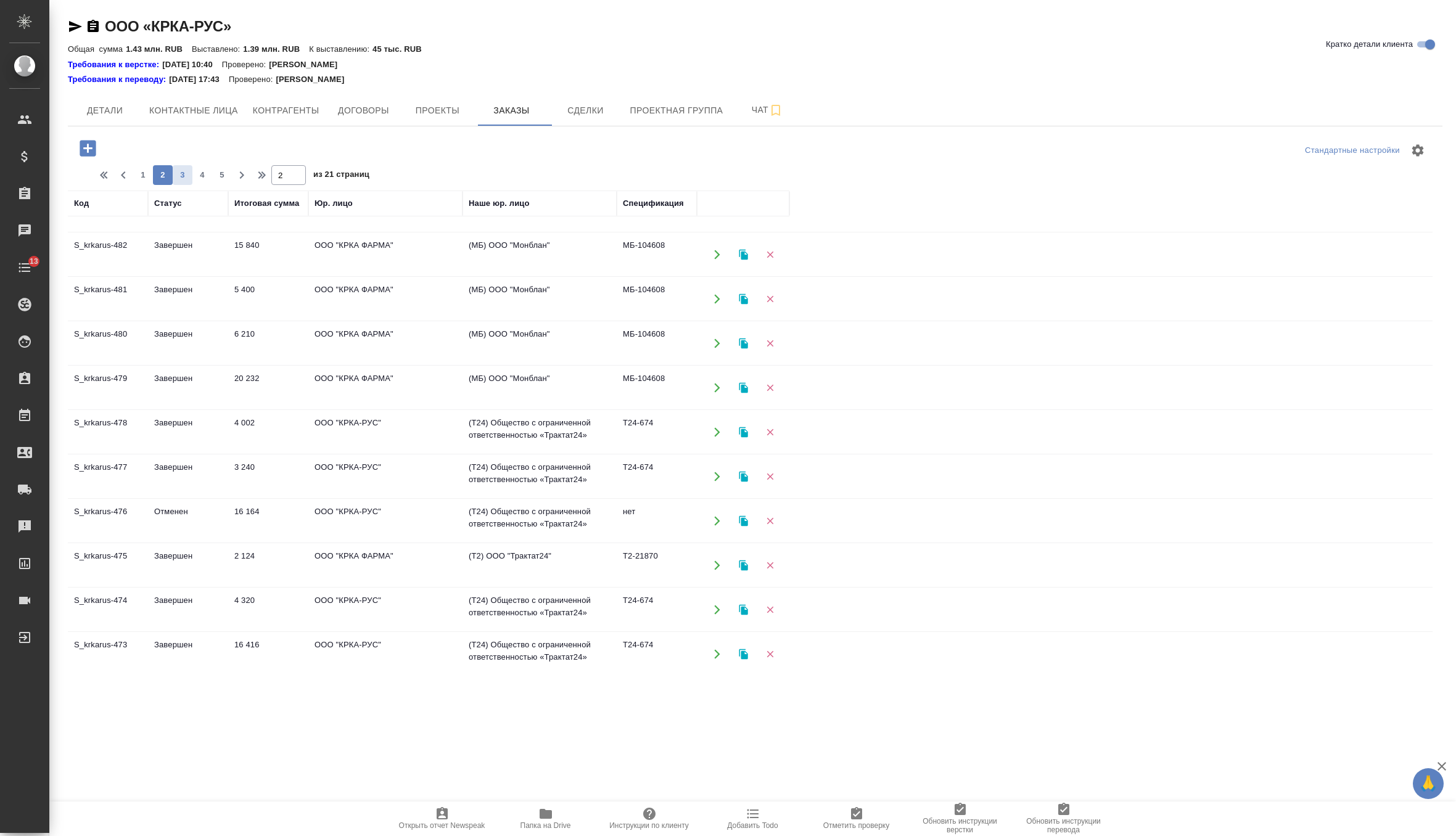
click at [182, 177] on span "3" at bounding box center [182, 175] width 19 height 13
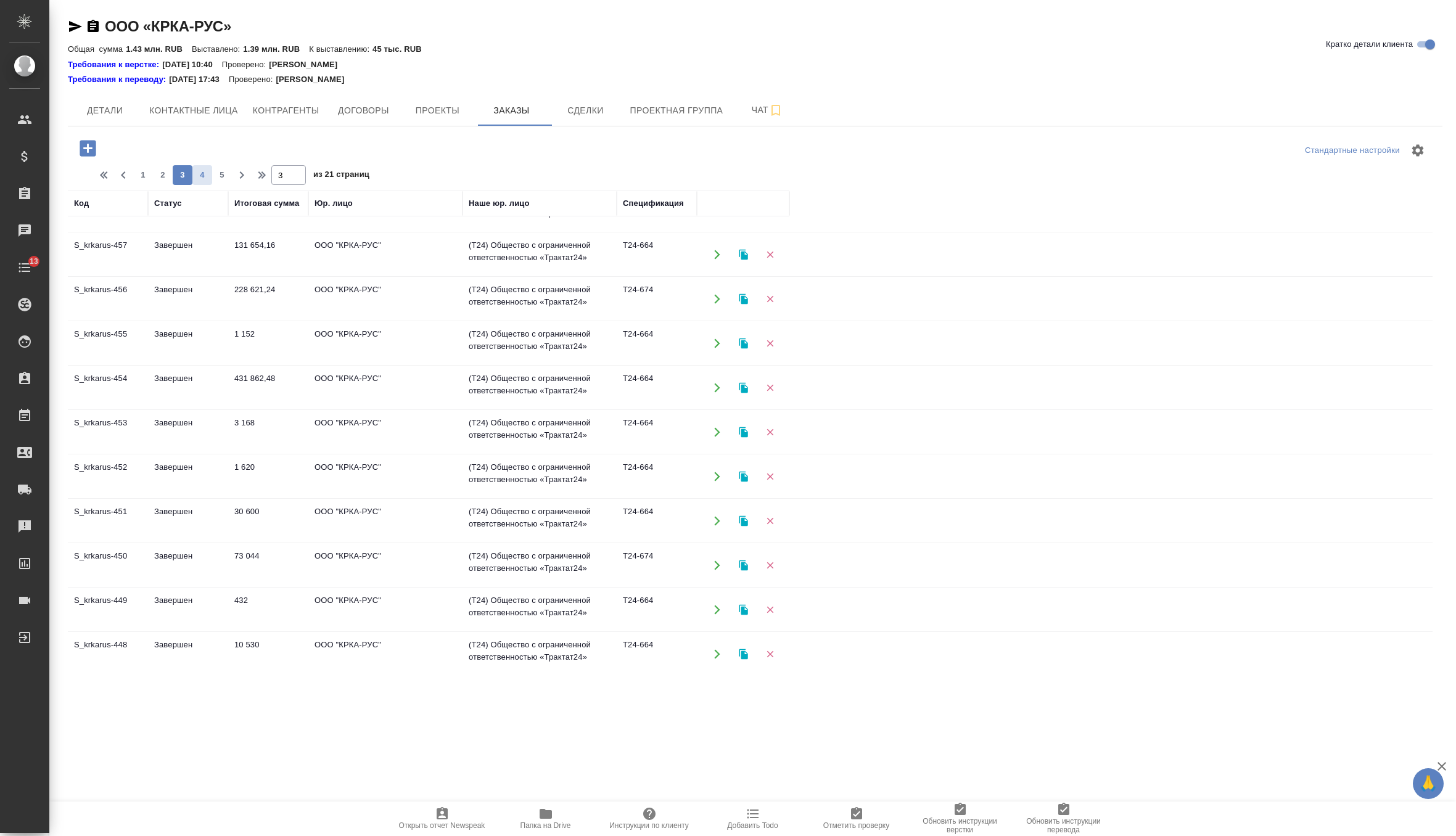
click at [197, 180] on span "4" at bounding box center [202, 175] width 19 height 13
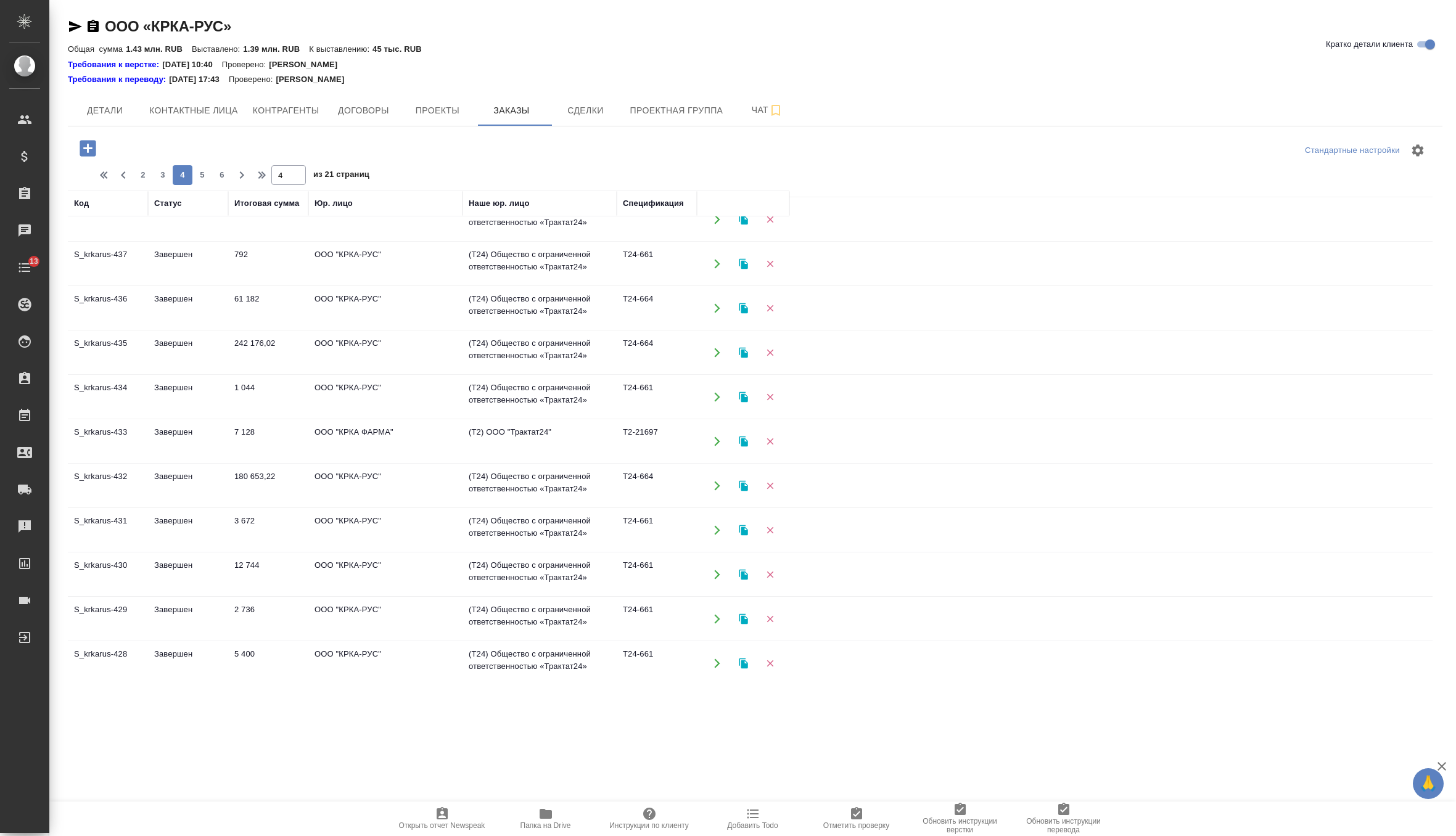
scroll to position [0, 0]
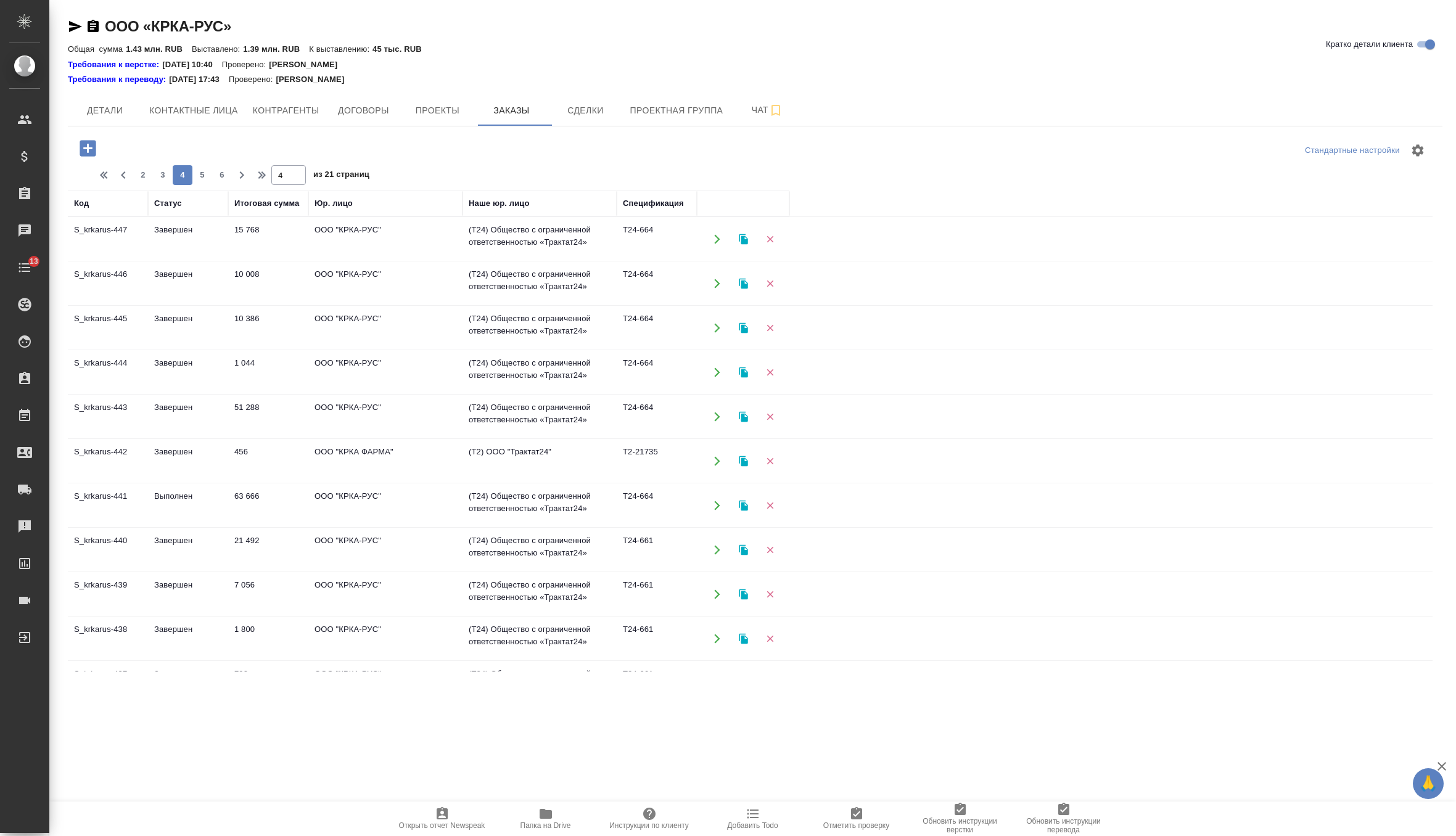
click at [197, 502] on td "Выполнен" at bounding box center [188, 505] width 80 height 43
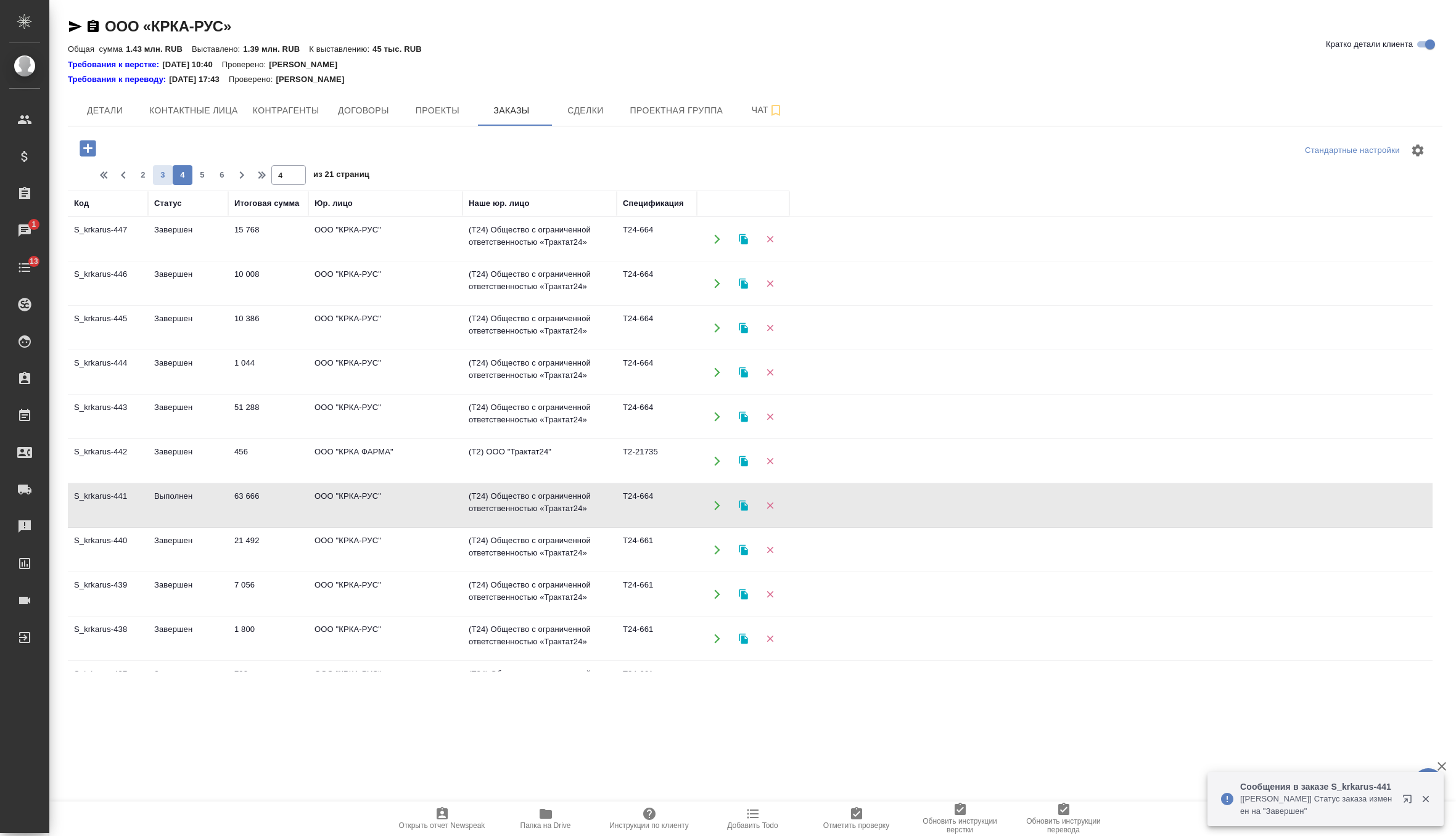
click at [159, 176] on span "3" at bounding box center [162, 175] width 19 height 13
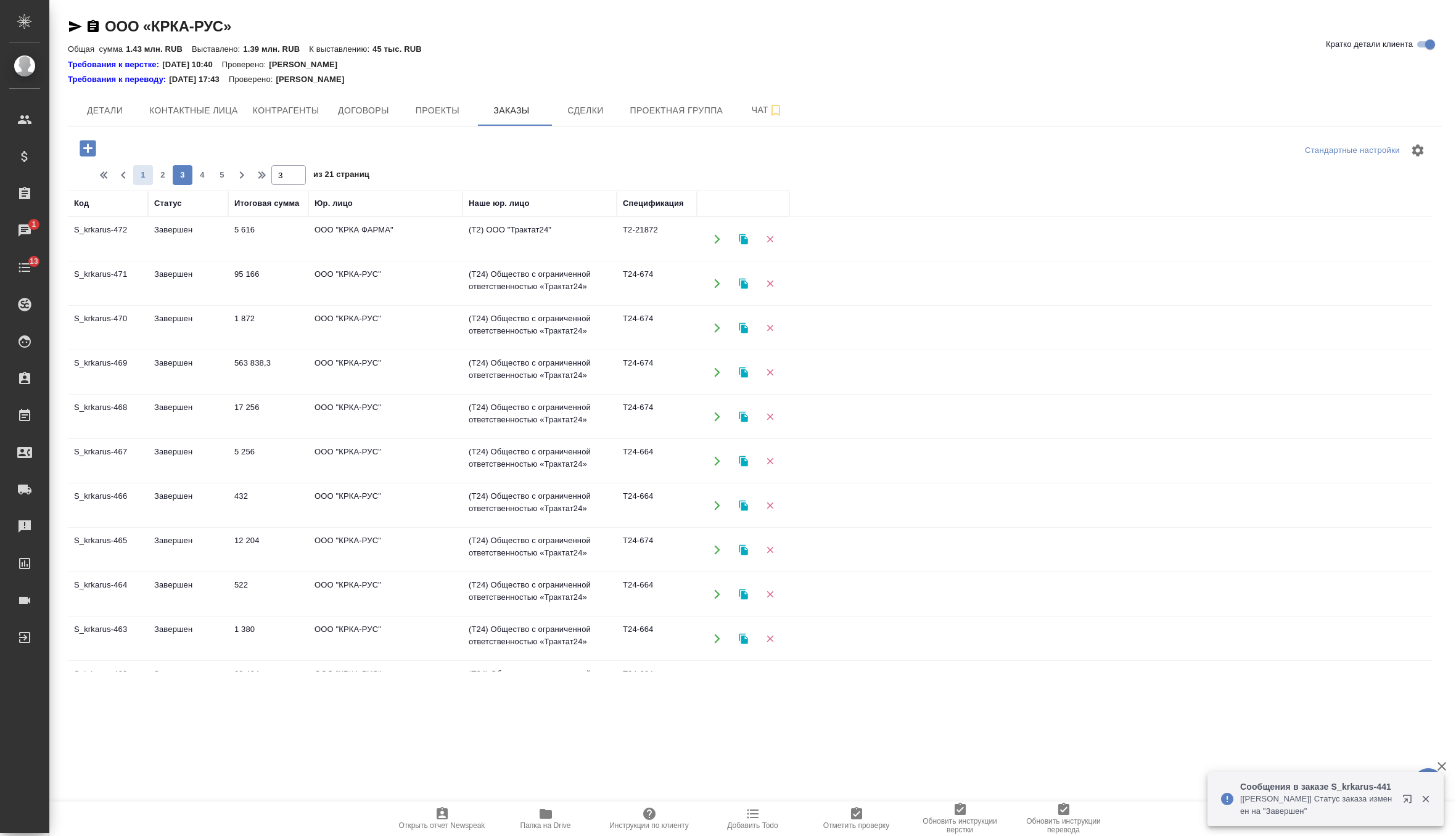
click at [145, 175] on span "1" at bounding box center [143, 175] width 19 height 13
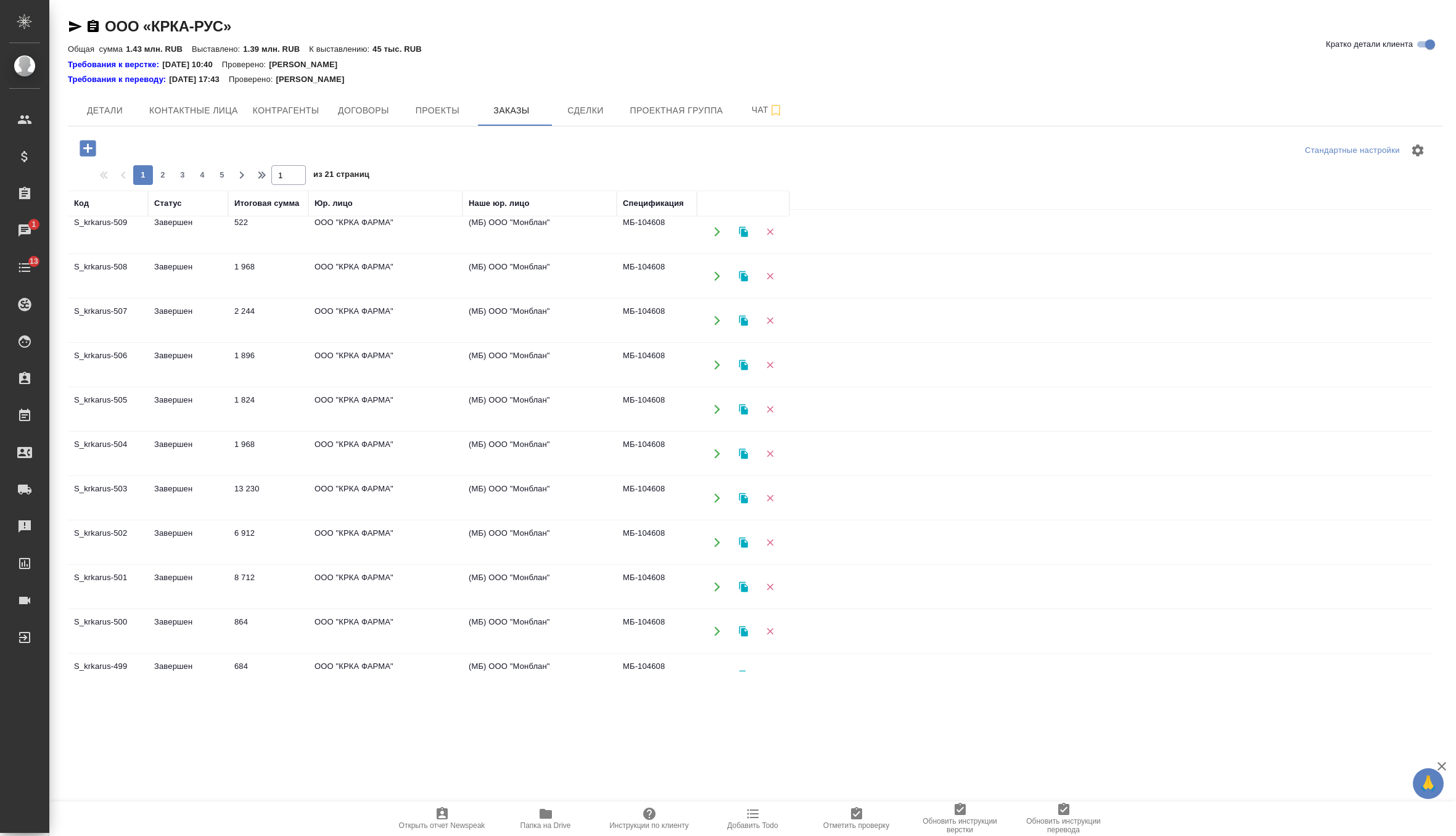
scroll to position [651, 0]
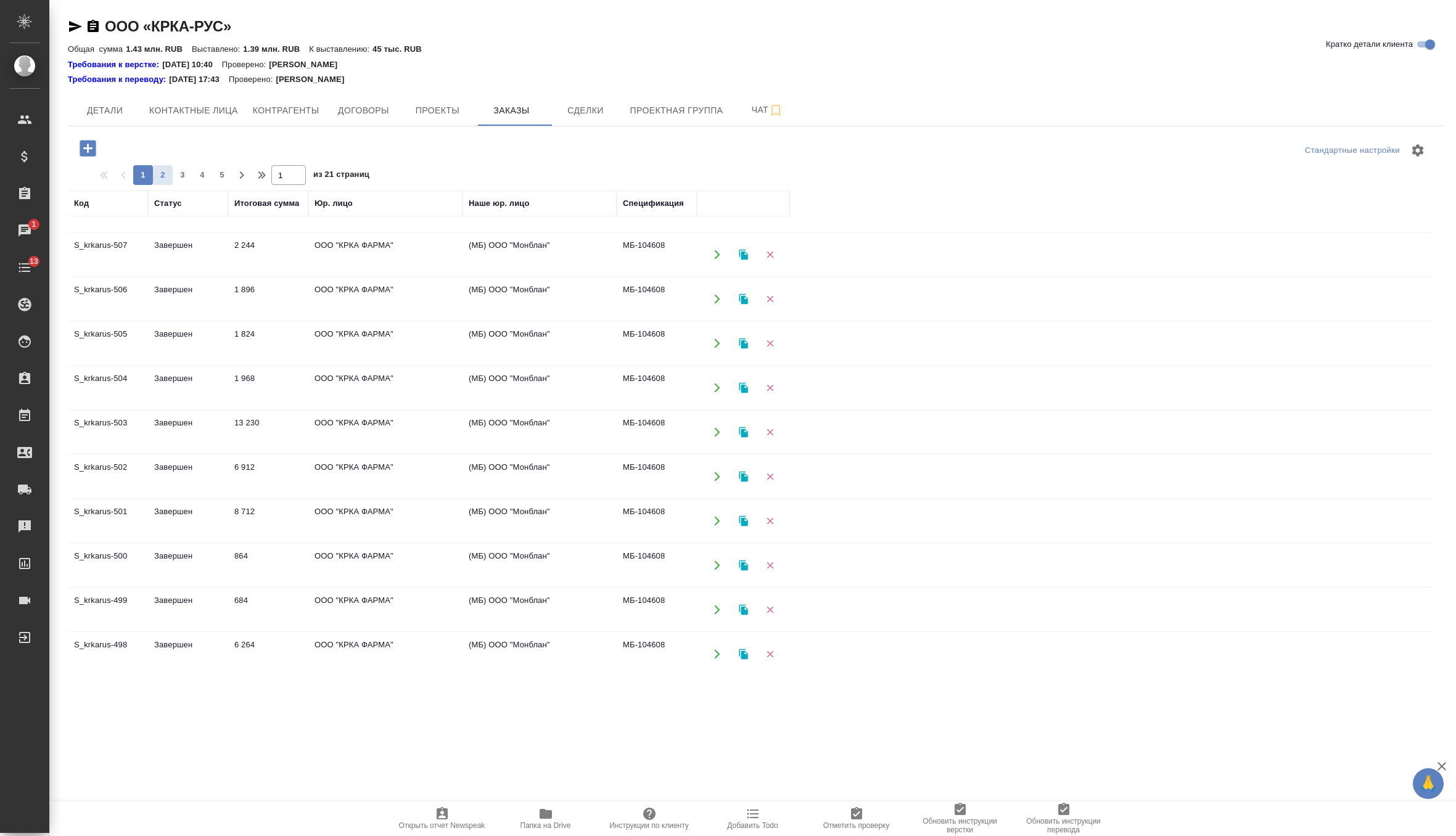
click at [161, 181] on button "2" at bounding box center [162, 175] width 19 height 19
type input "2"
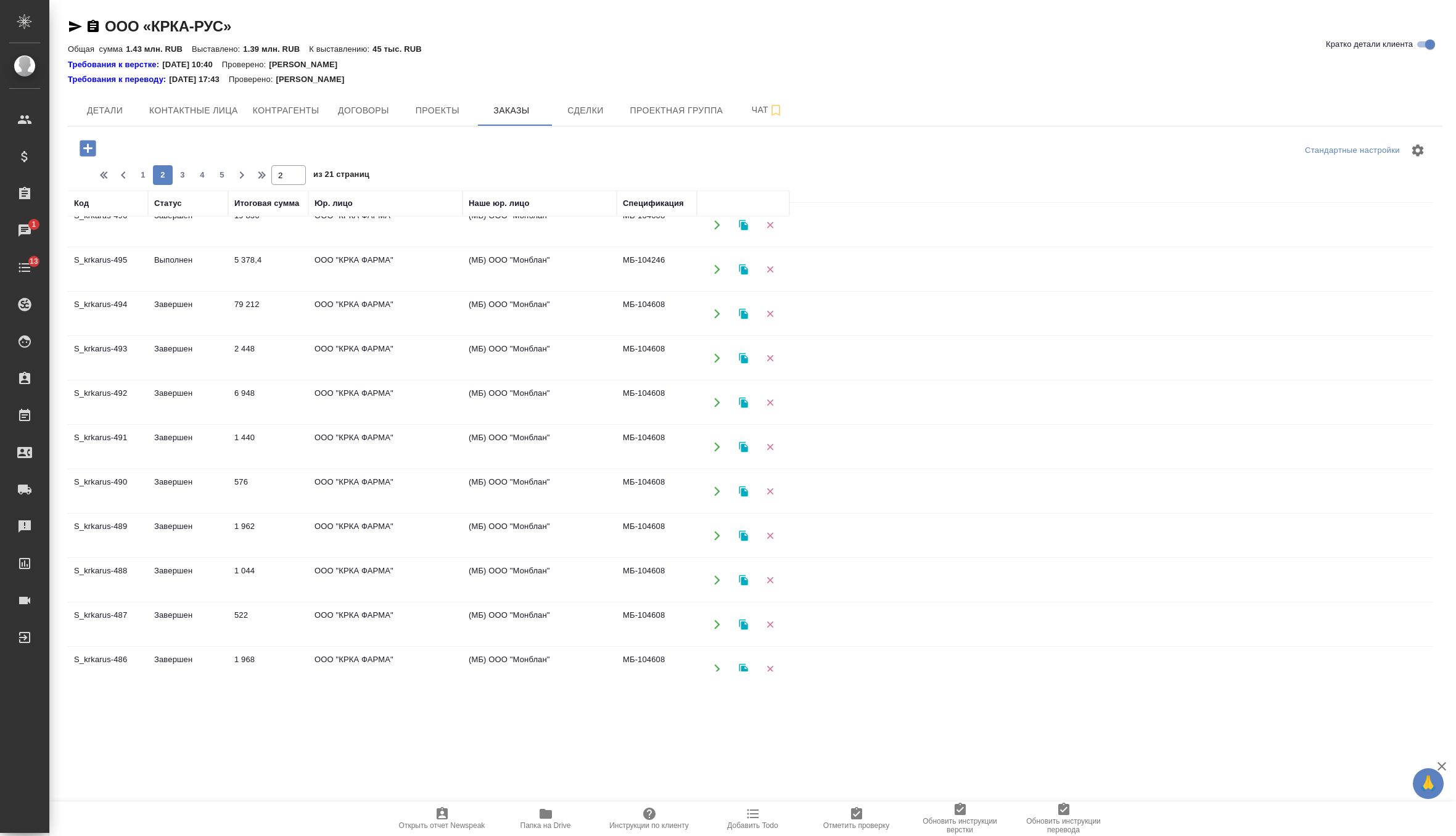
scroll to position [0, 0]
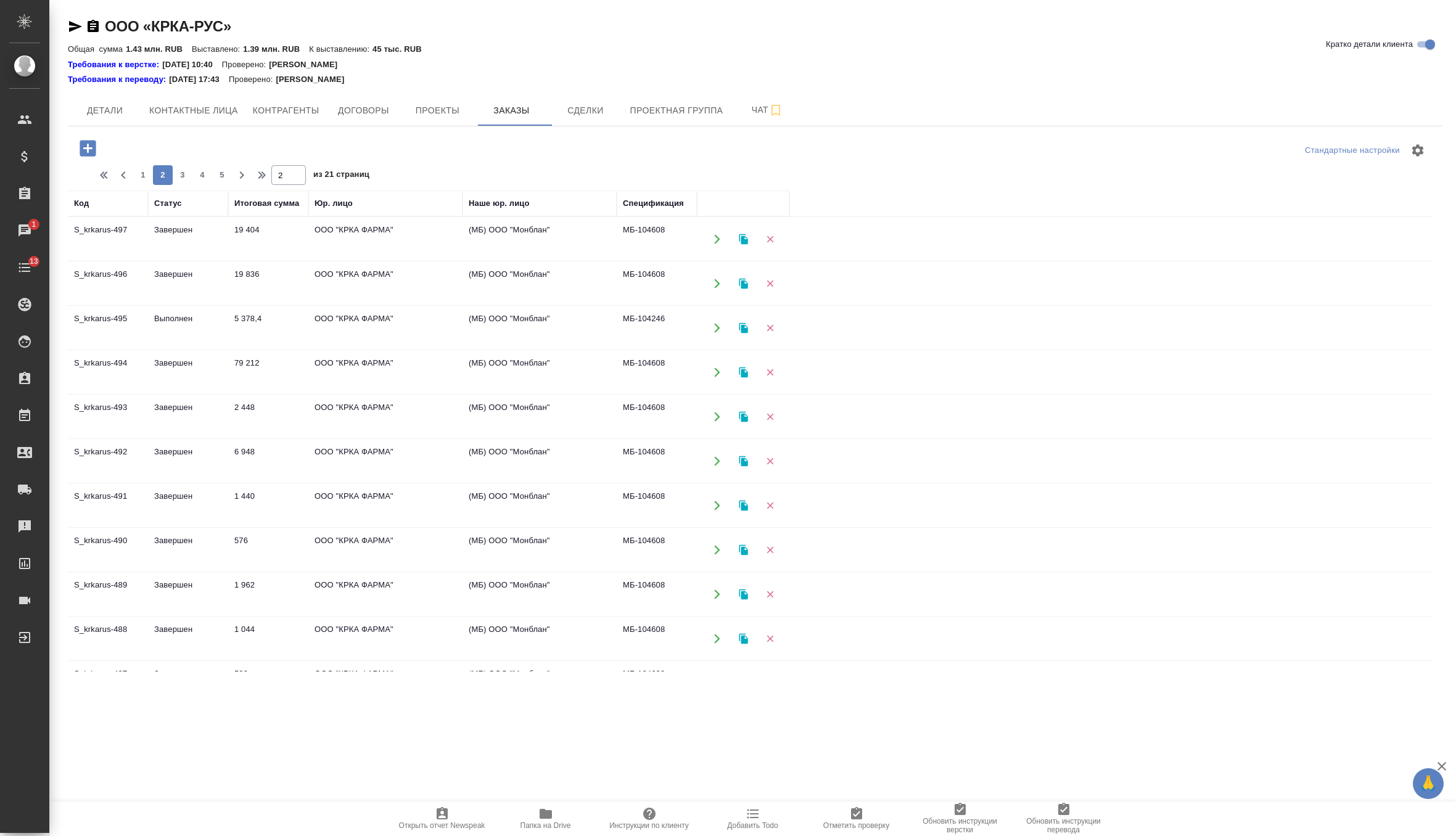
click at [202, 329] on td "Выполнен" at bounding box center [188, 327] width 80 height 43
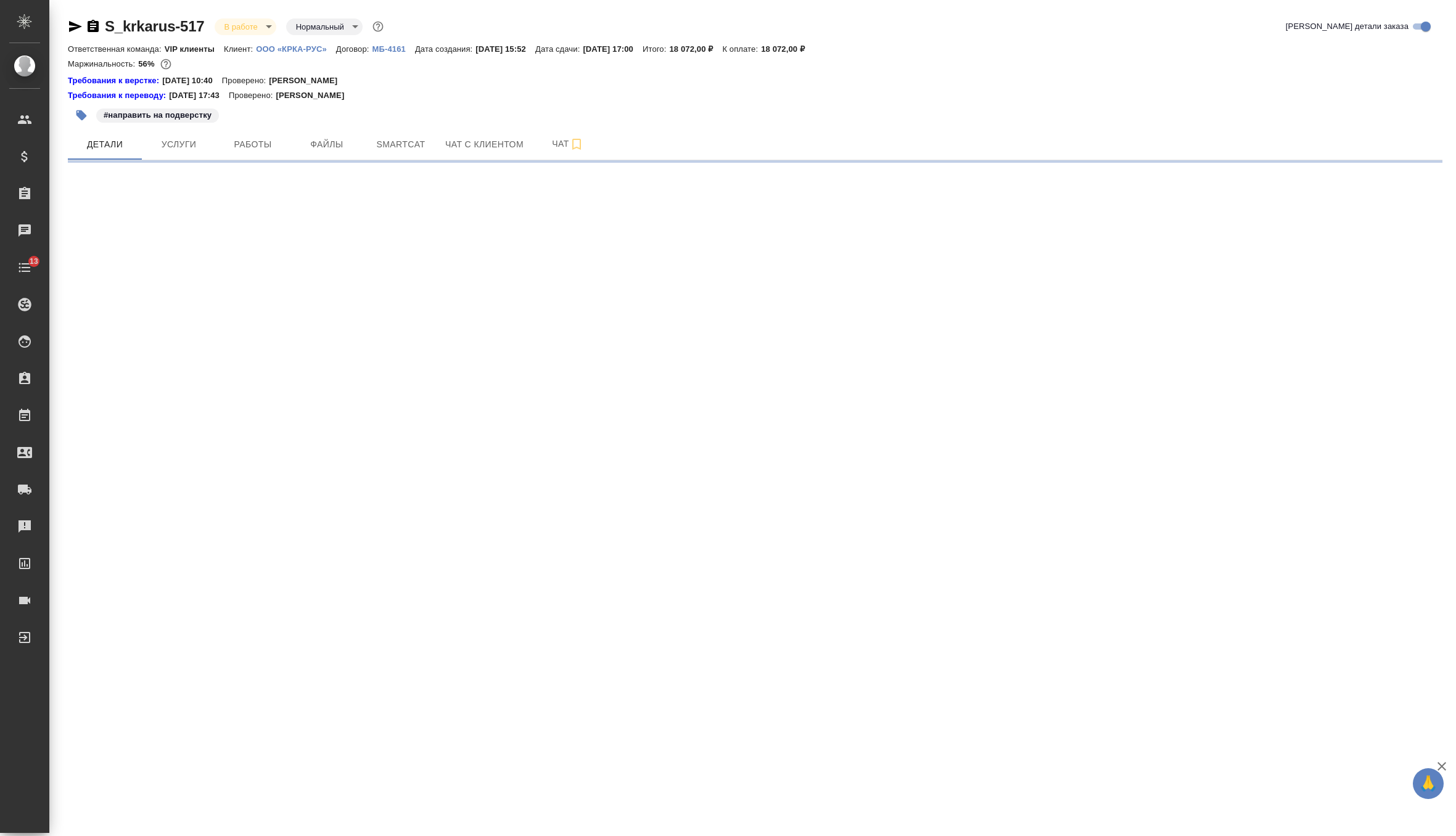
select select "RU"
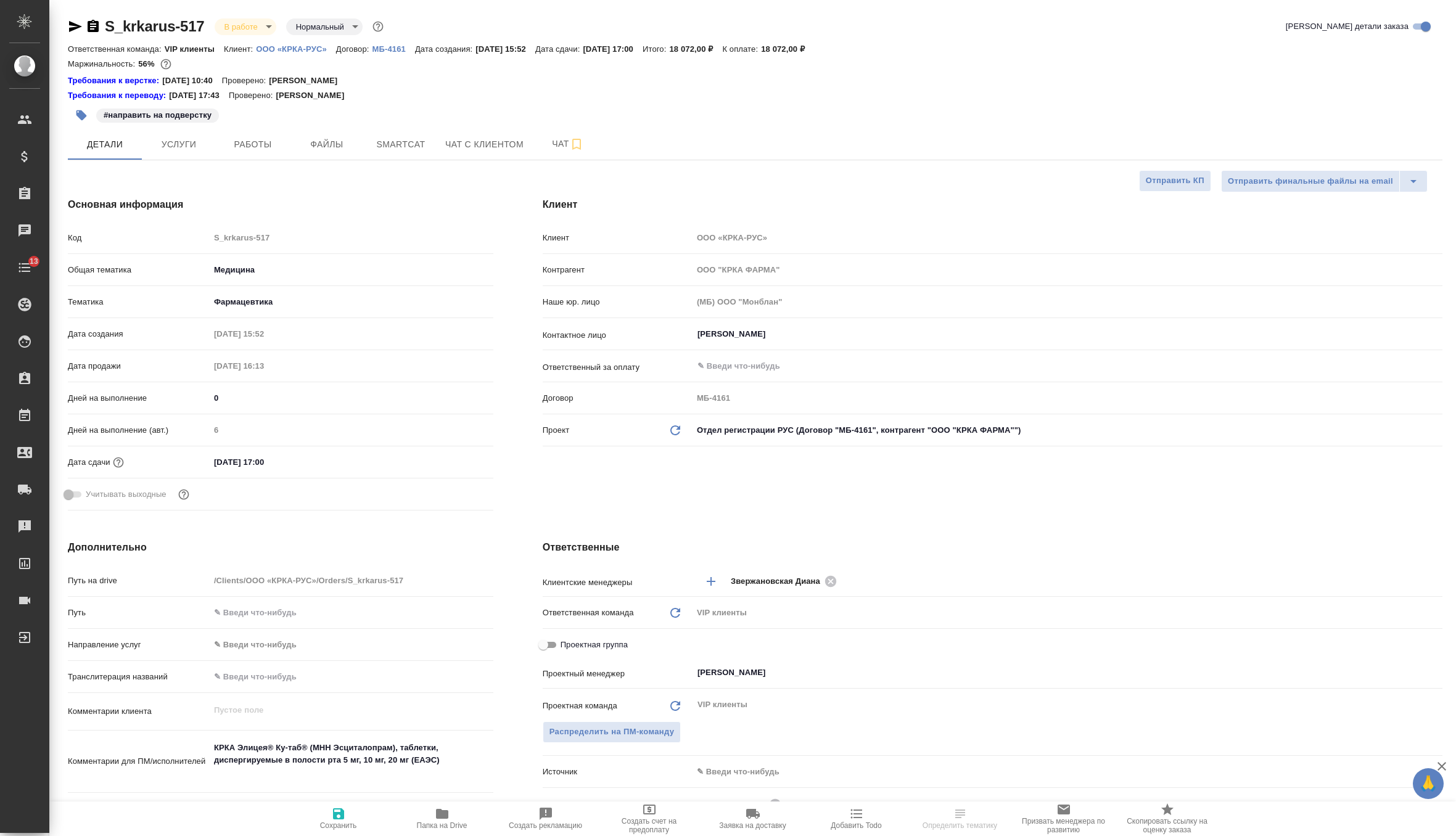
type textarea "x"
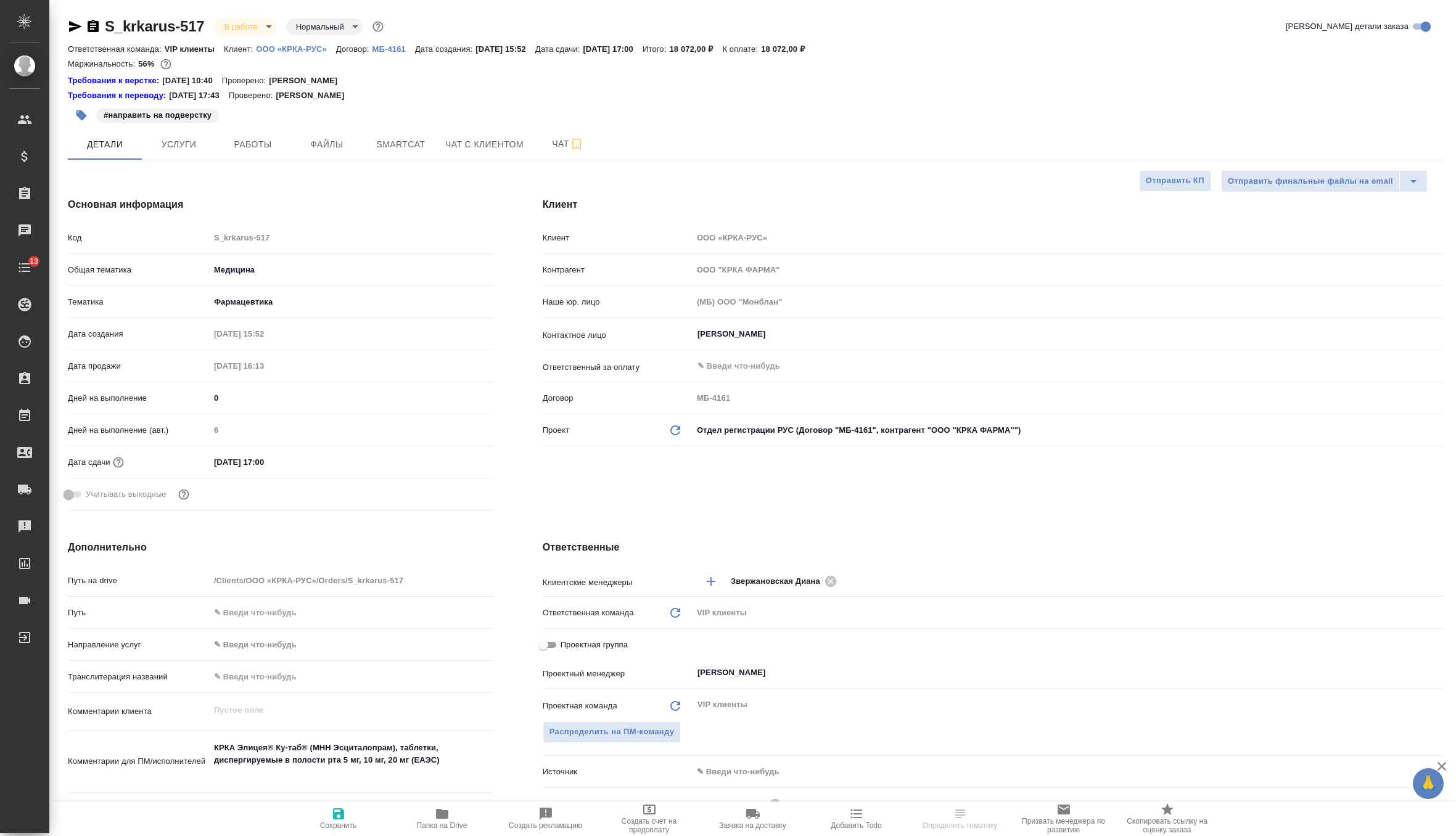
type textarea "x"
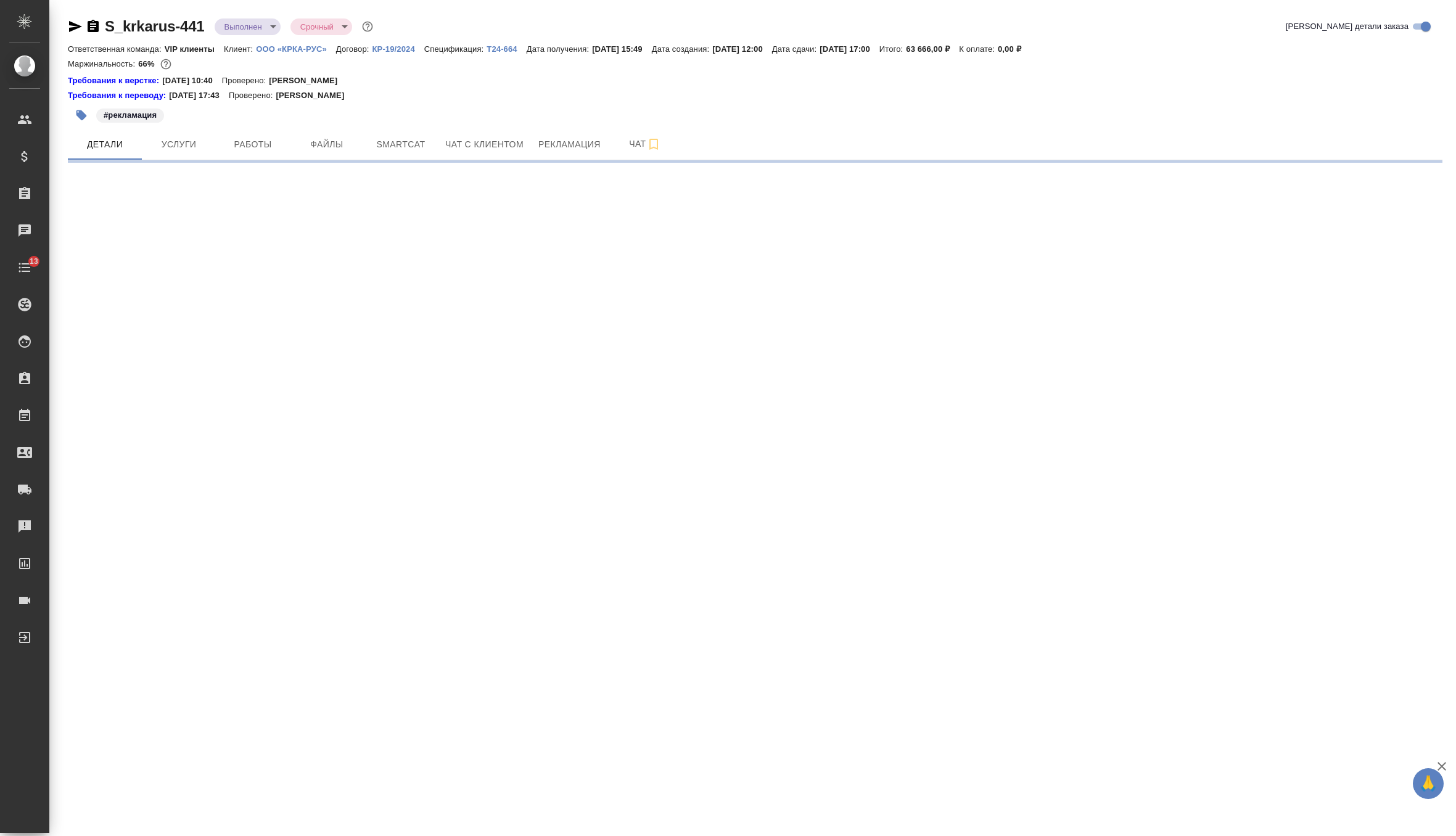
select select "RU"
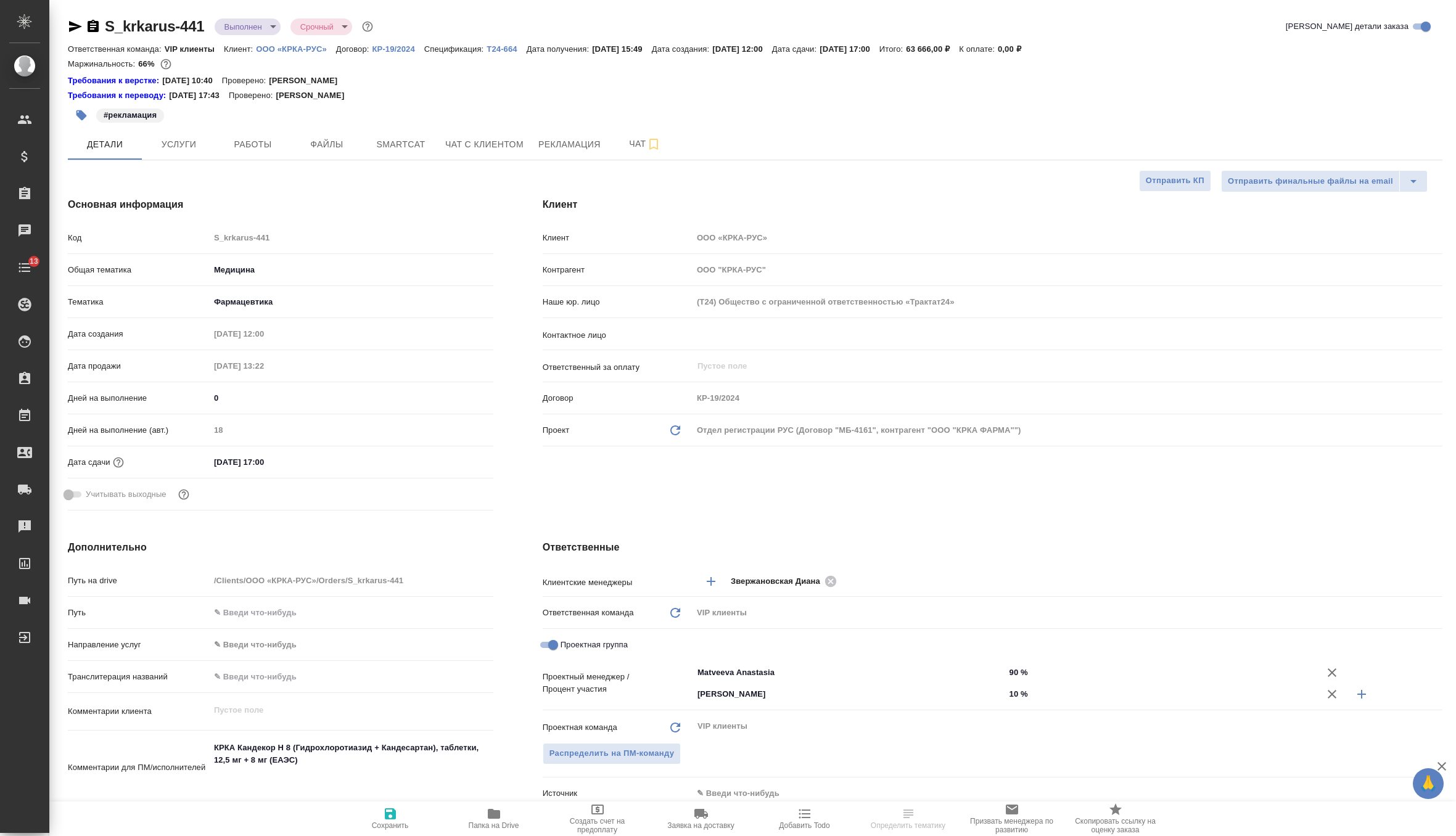
type textarea "x"
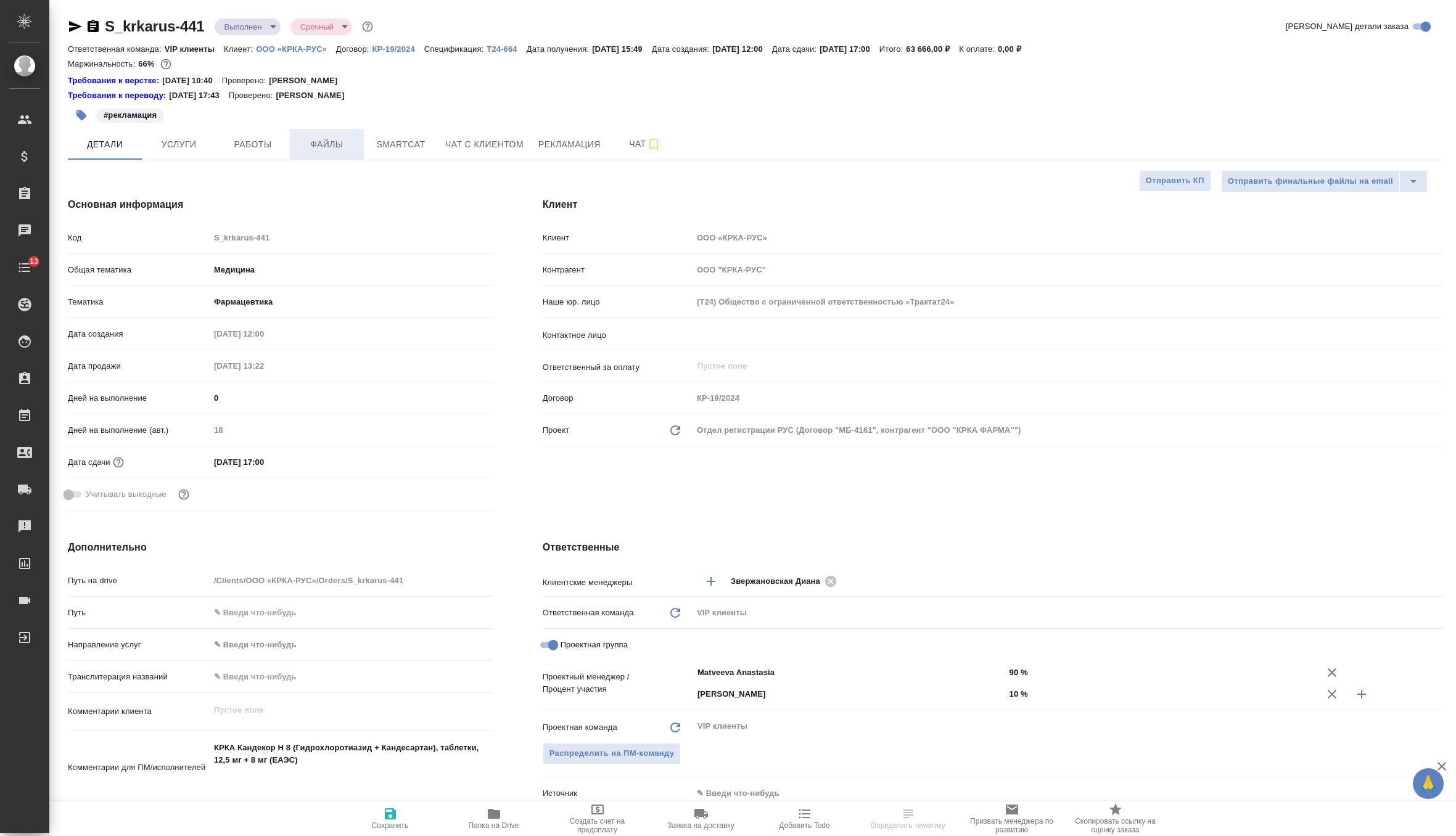
type textarea "x"
click at [265, 28] on body "🙏 .cls-1 fill:#fff; AWATERA Zverzhanovskaya [PERSON_NAME] Спецификации Заказы Ч…" at bounding box center [728, 418] width 1456 height 836
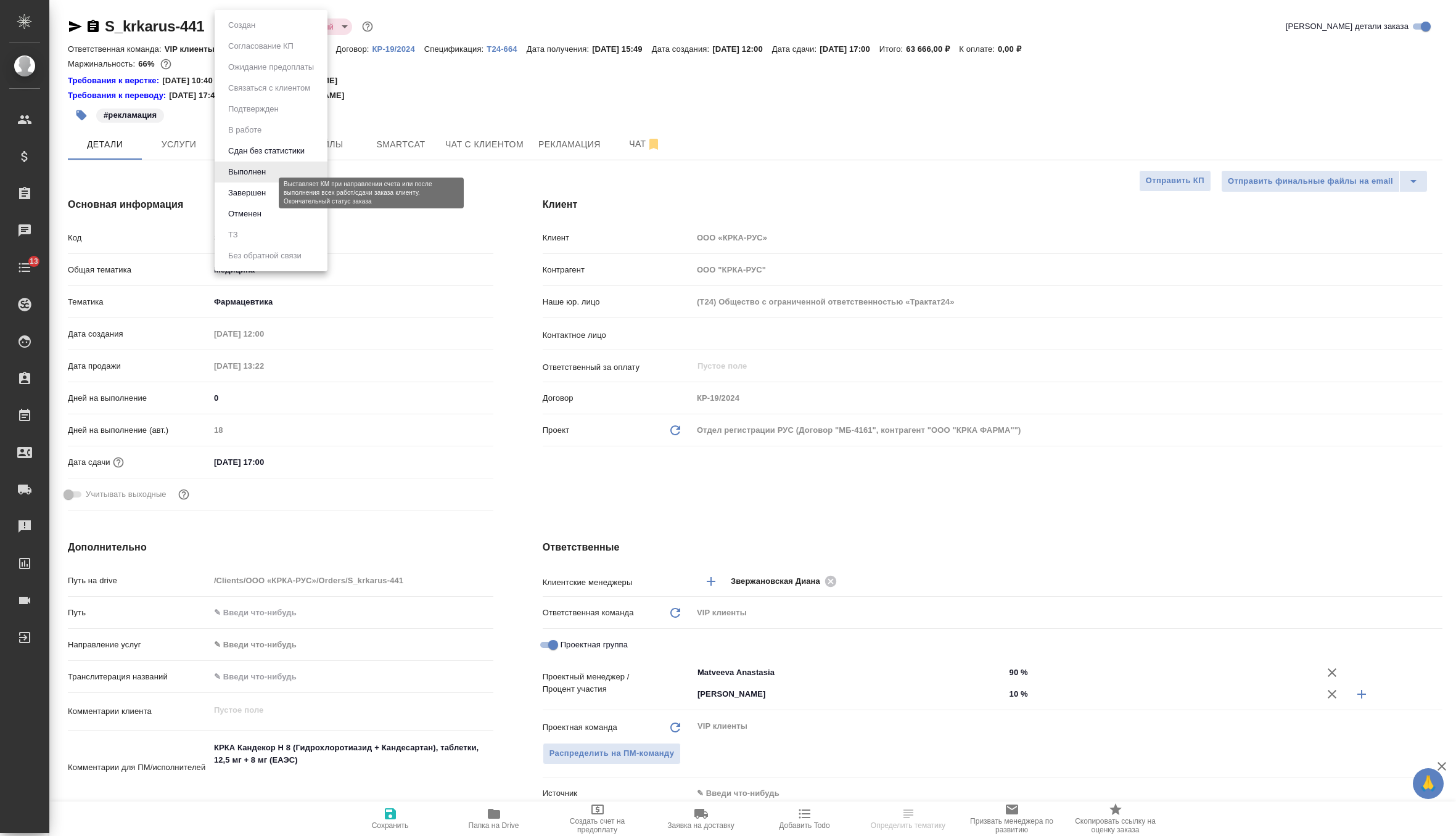
click at [255, 195] on button "Завершен" at bounding box center [247, 193] width 45 height 14
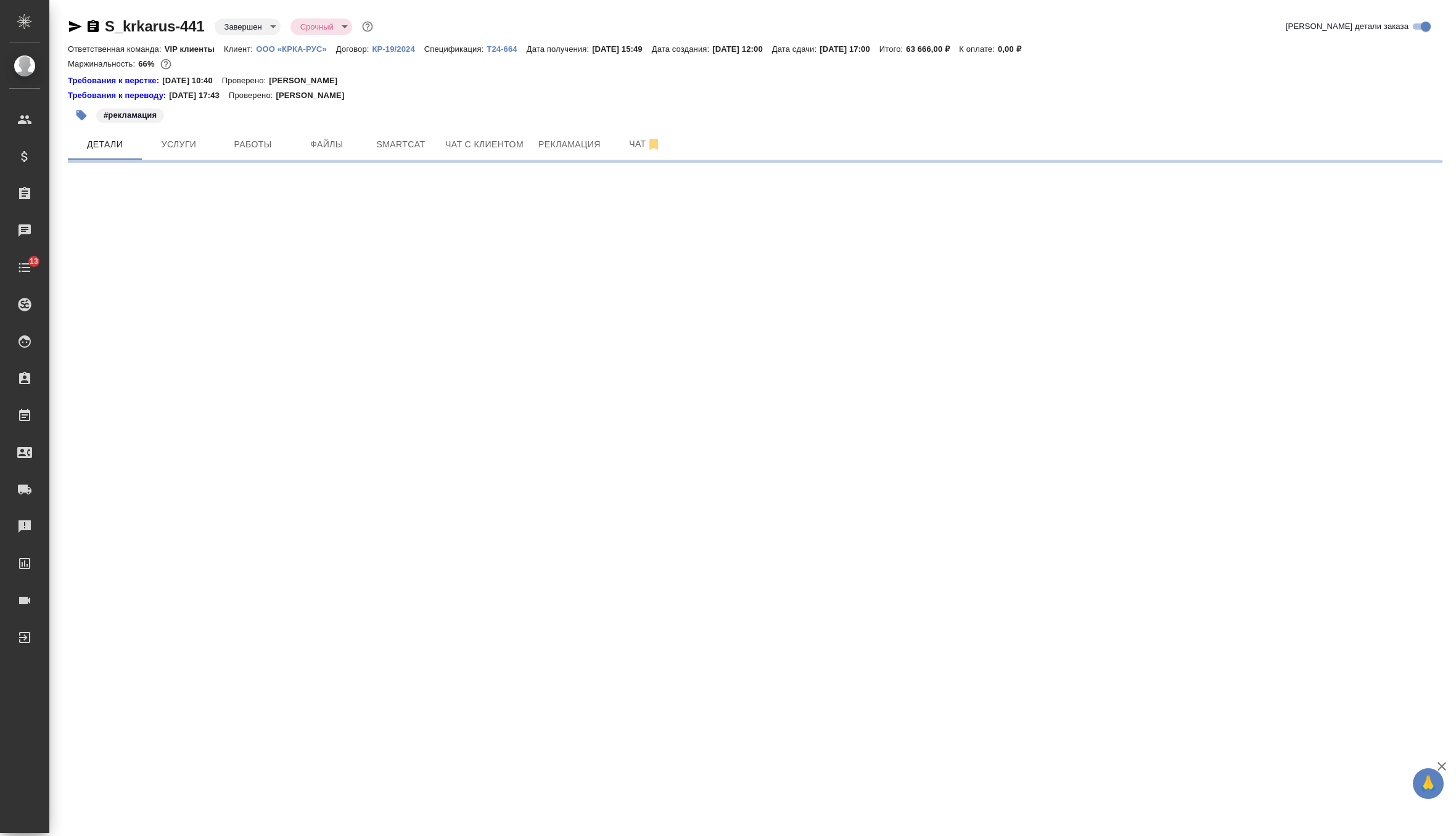
select select "RU"
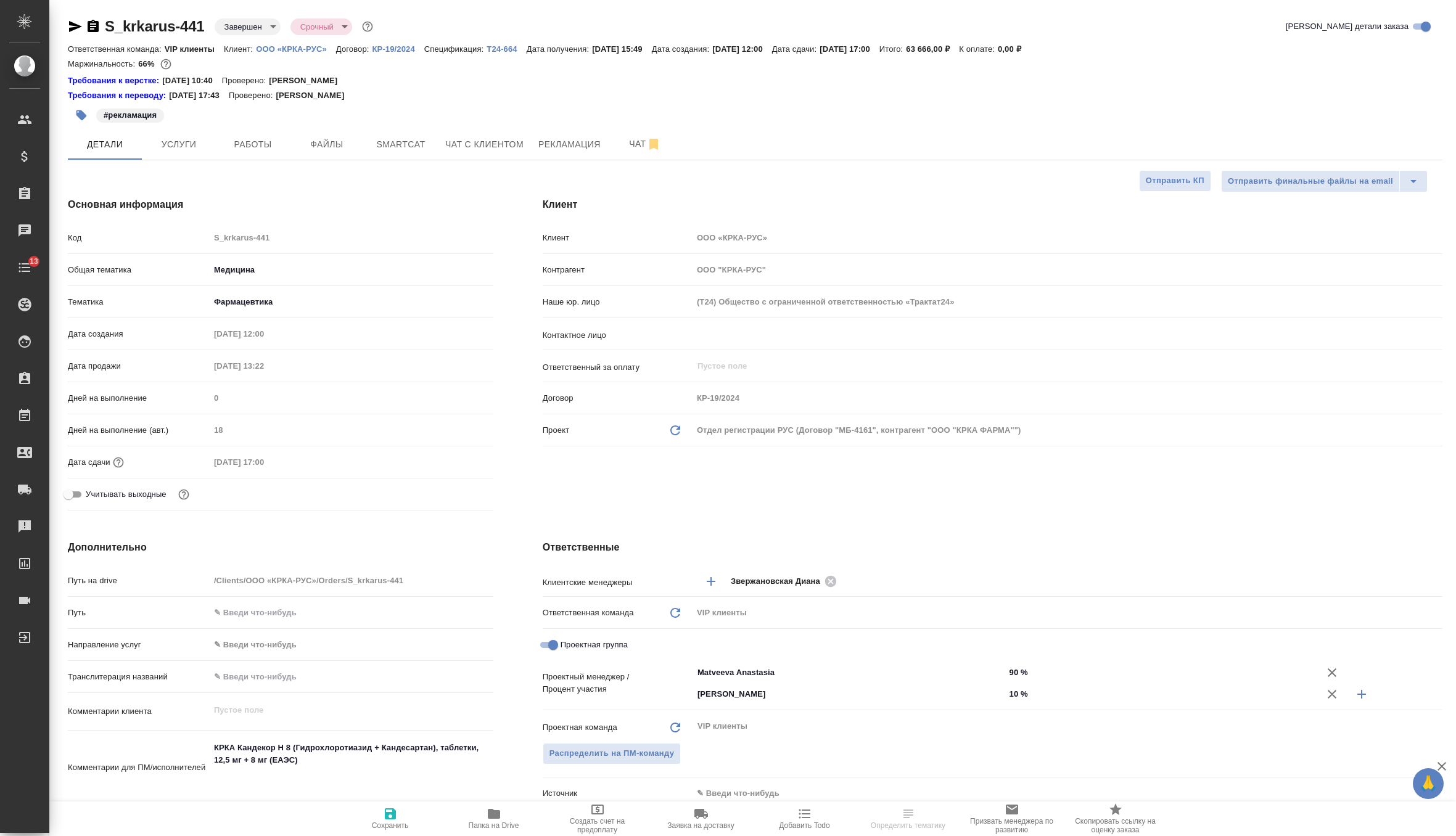
type textarea "x"
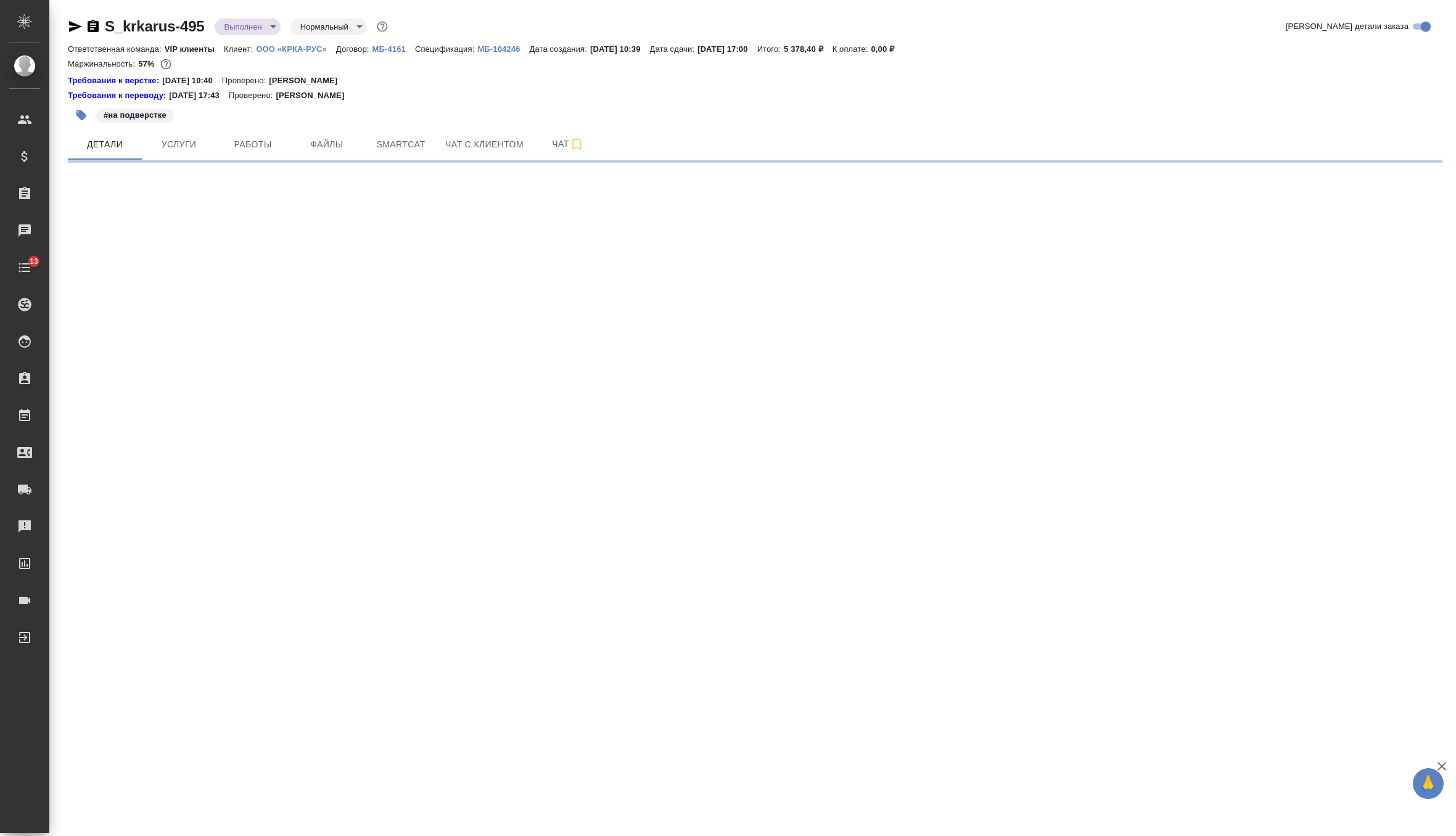
select select "RU"
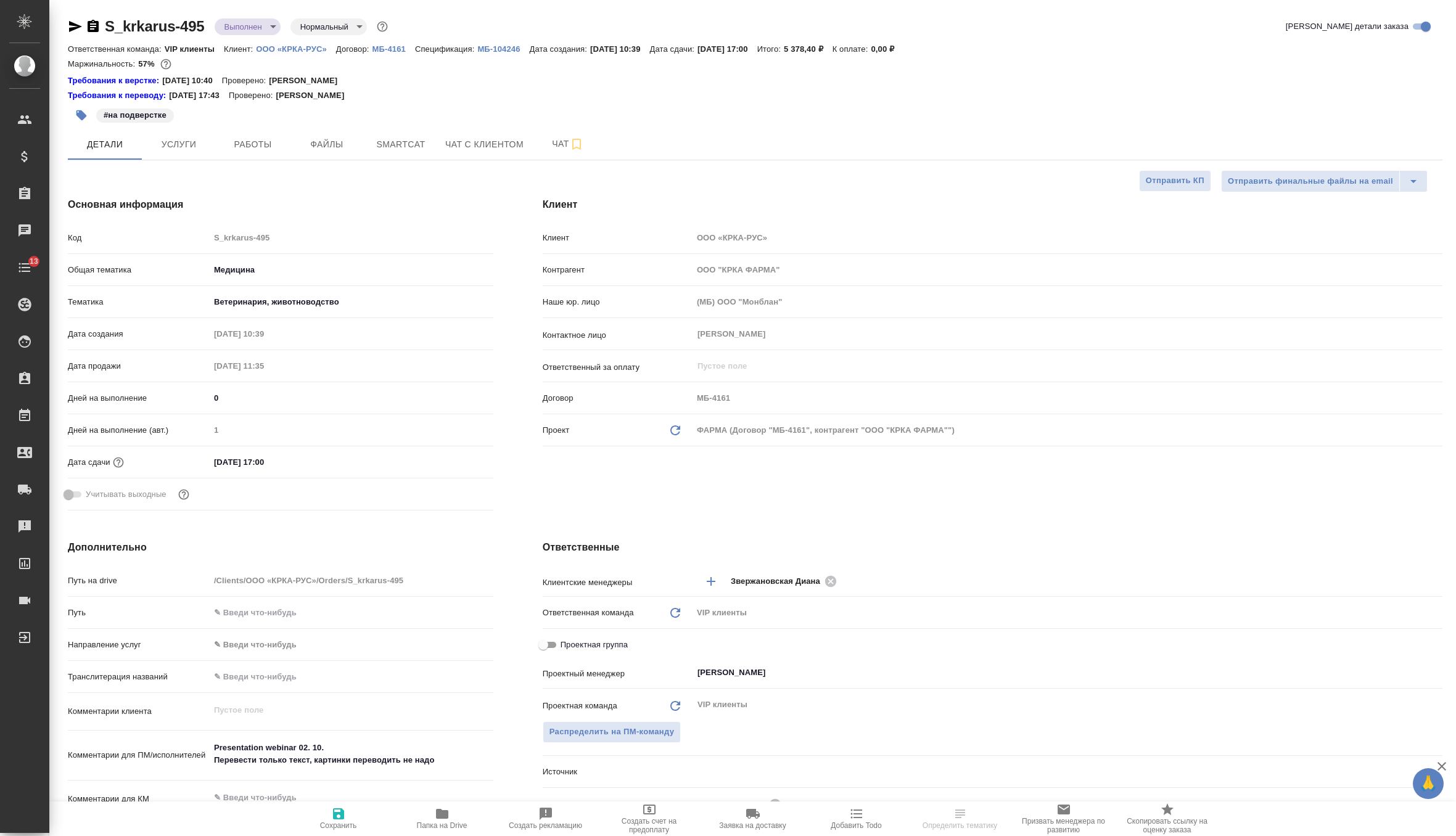
type textarea "x"
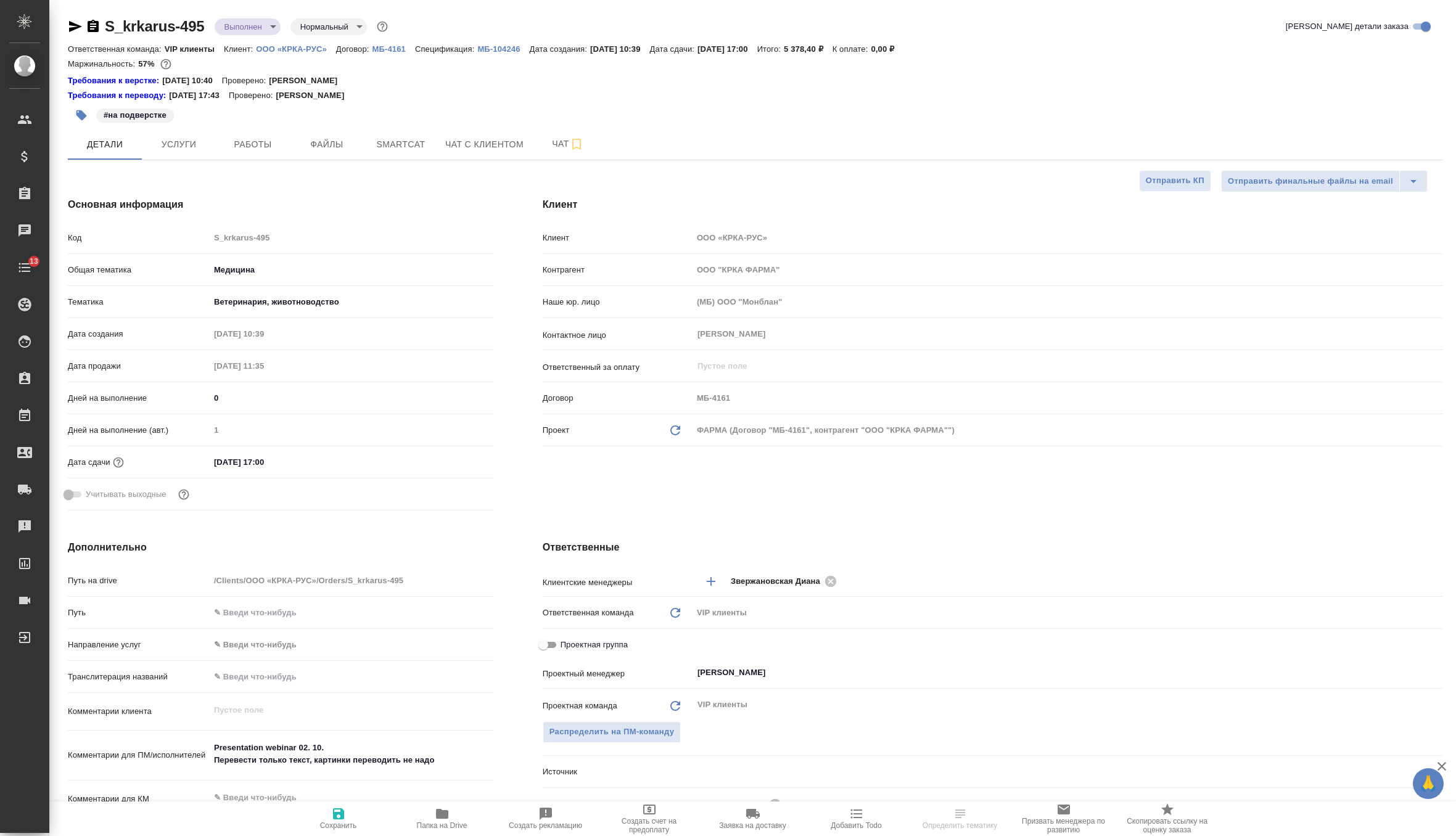
type textarea "x"
click at [265, 31] on body "🙏 .cls-1 fill:#fff; AWATERA Zverzhanovskaya Diana Клиенты Спецификации Заказы Ч…" at bounding box center [728, 418] width 1456 height 836
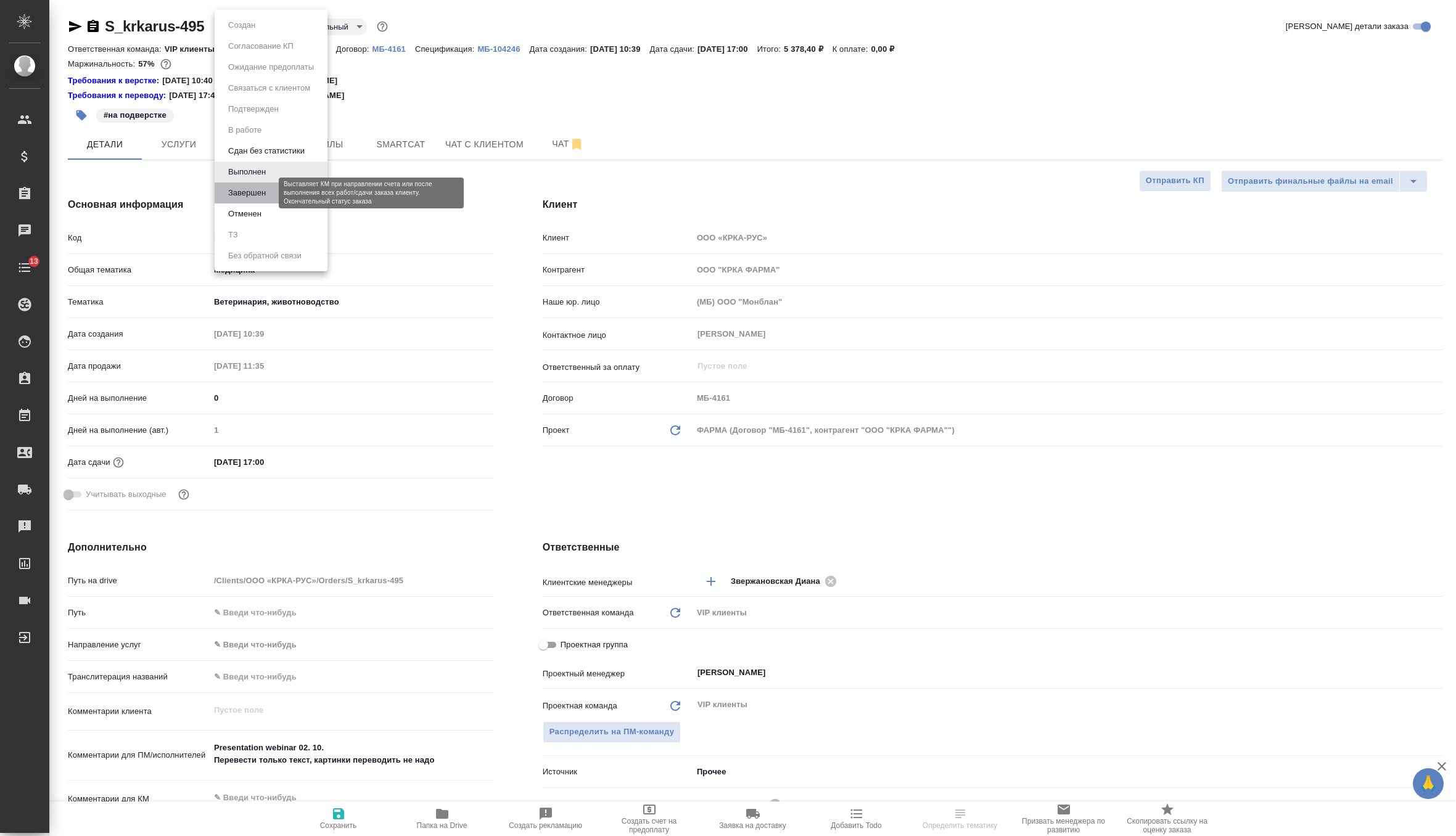
click at [255, 192] on button "Завершен" at bounding box center [247, 193] width 45 height 14
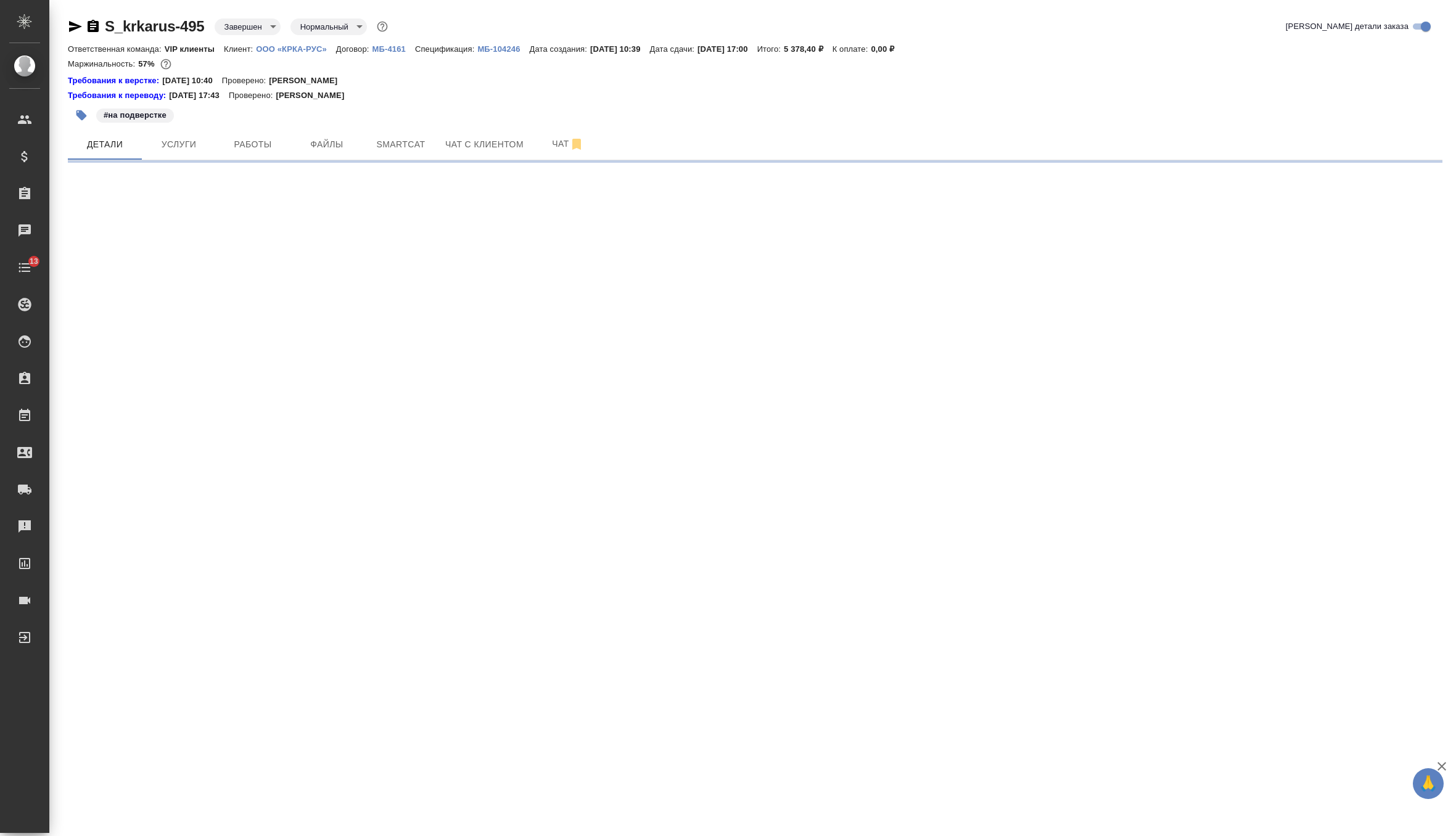
select select "RU"
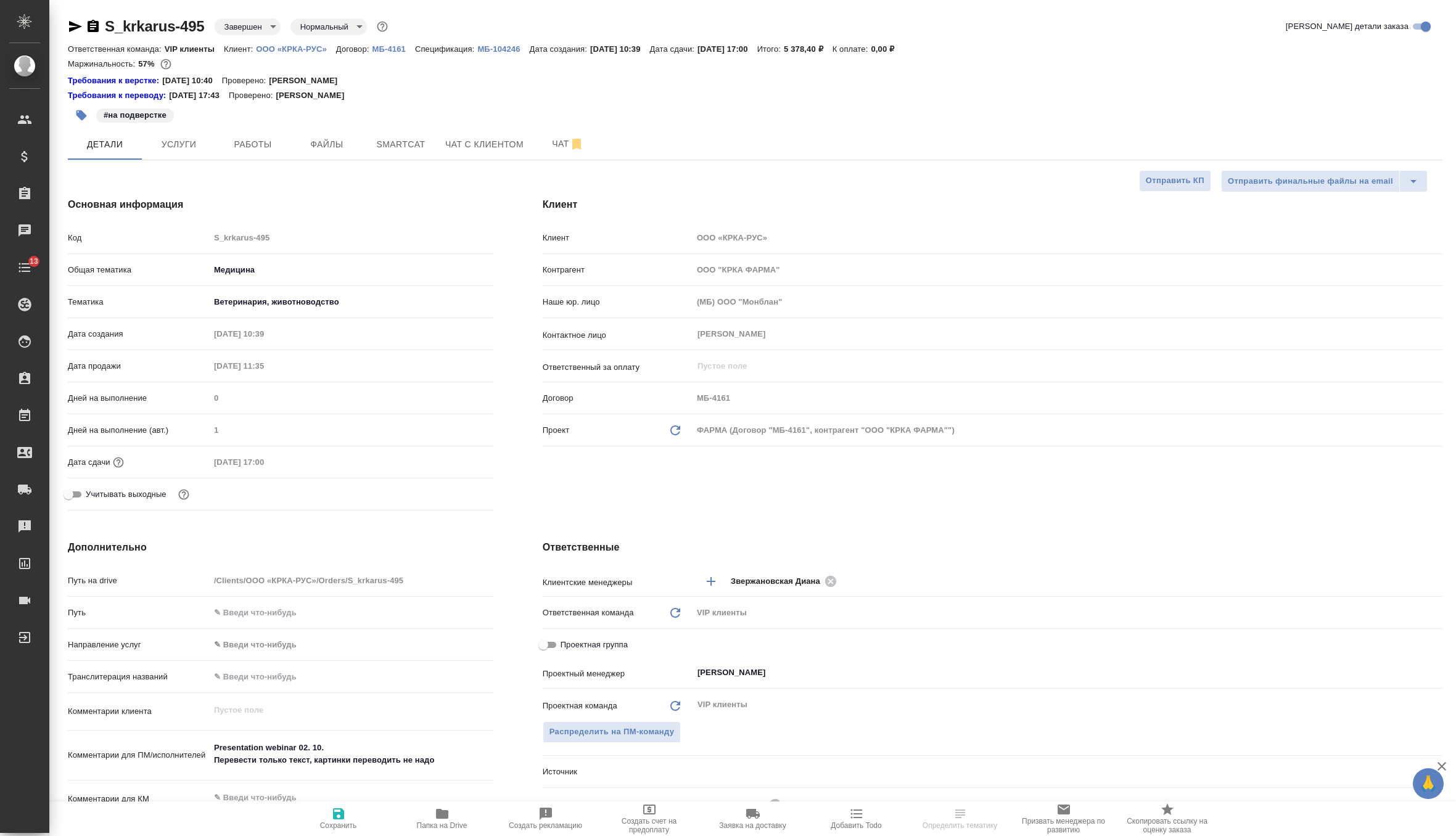
type textarea "x"
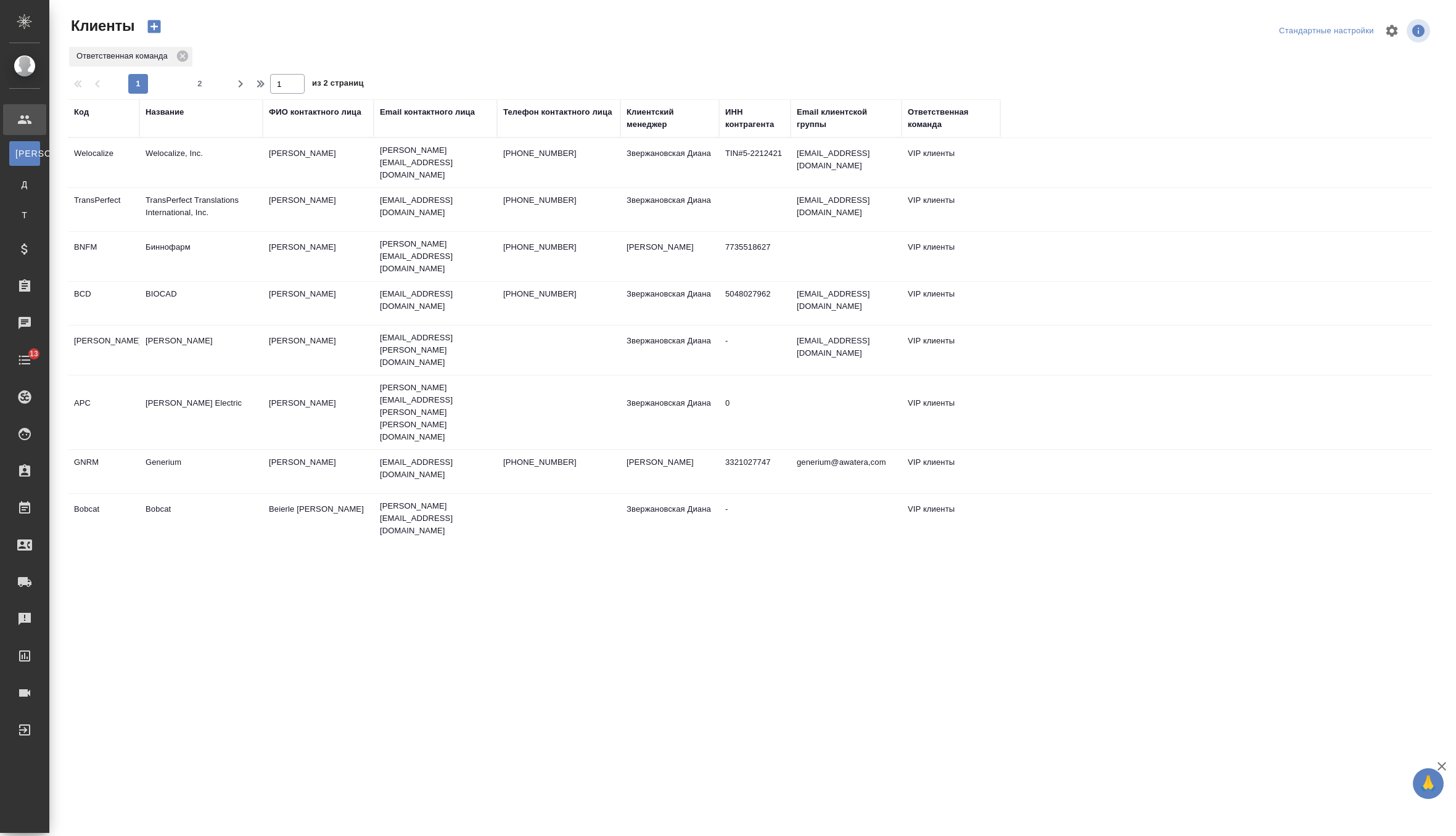
select select "RU"
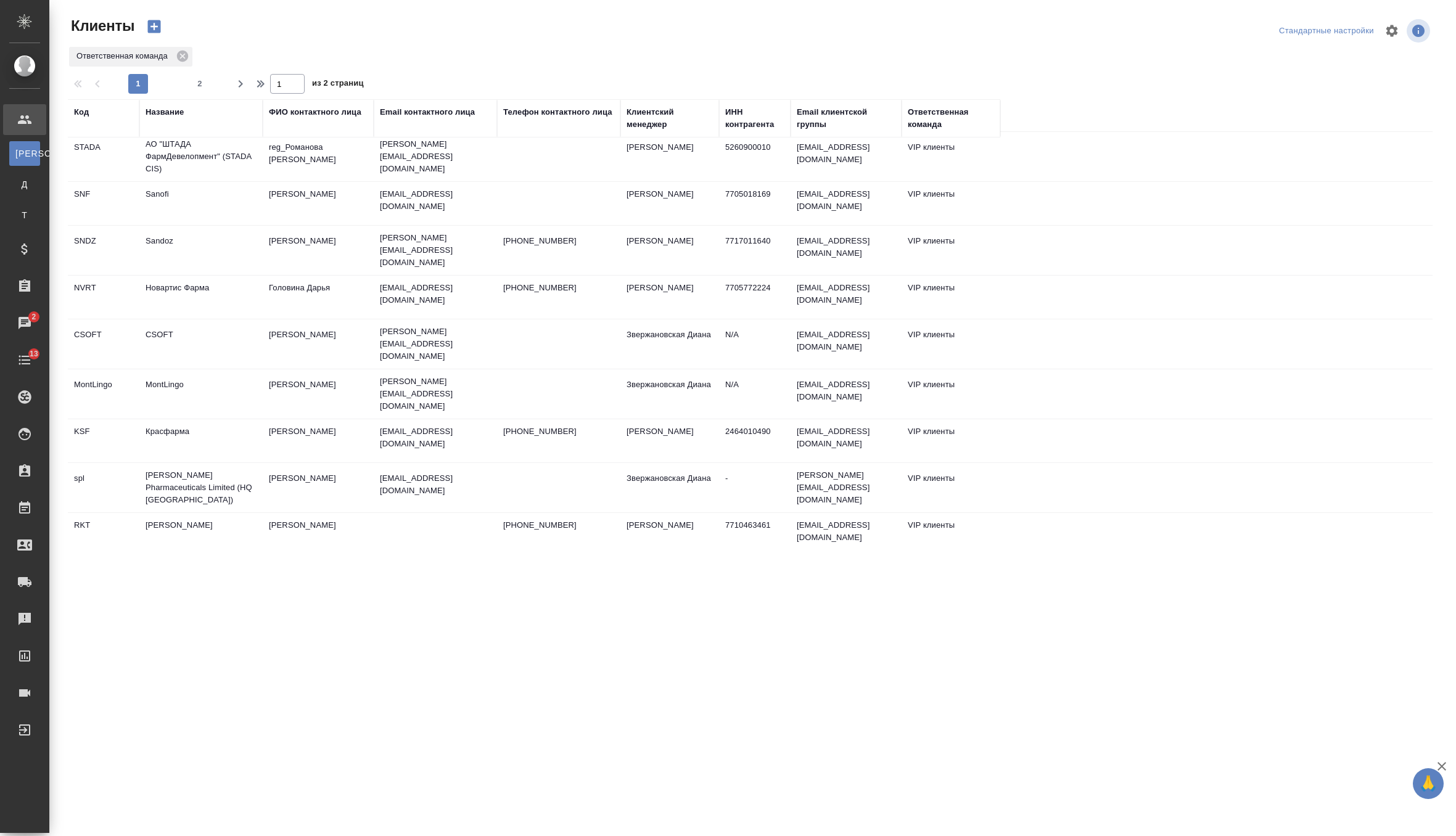
scroll to position [483, 0]
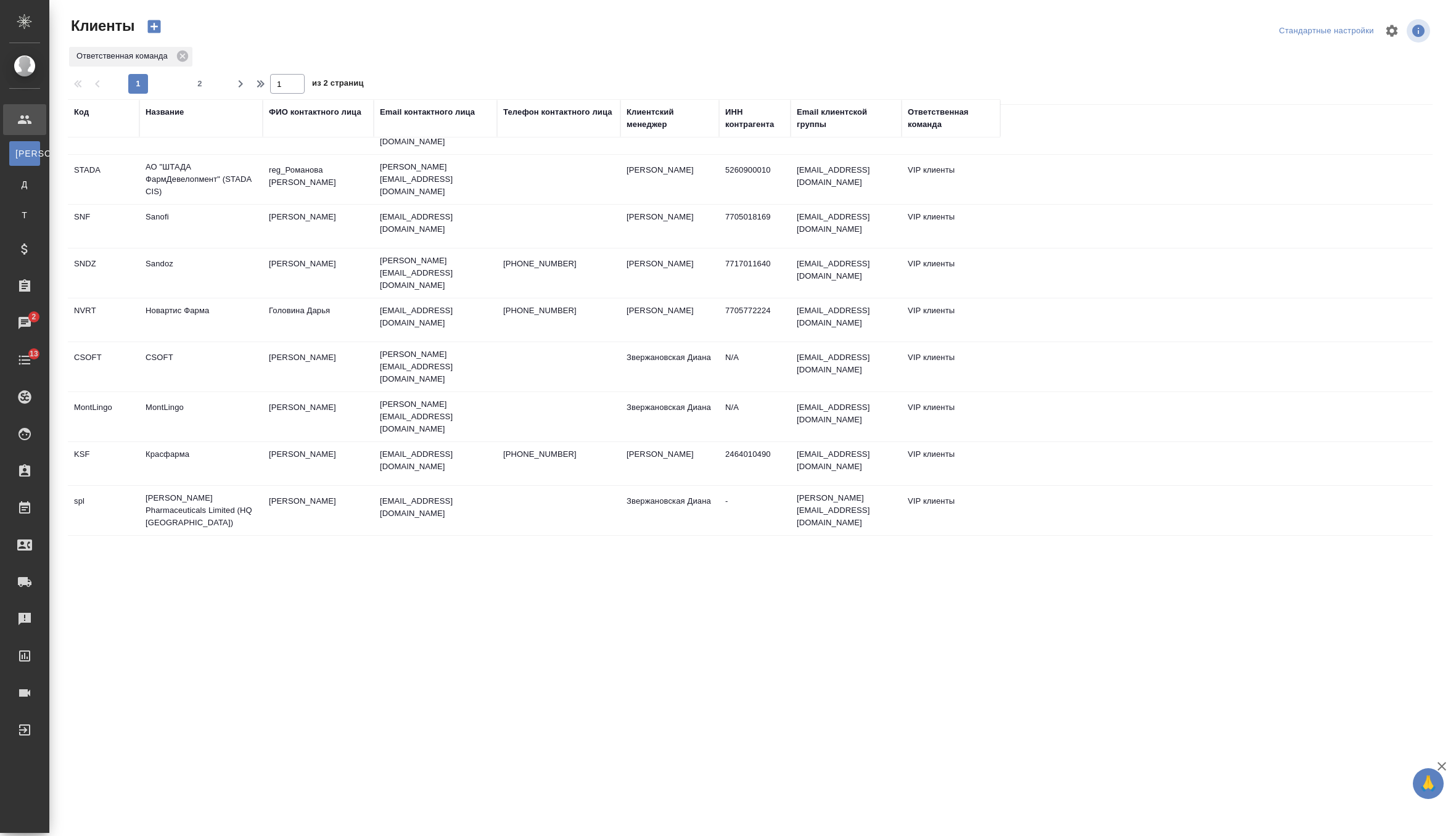
click at [210, 251] on td "Sandoz" at bounding box center [201, 273] width 123 height 43
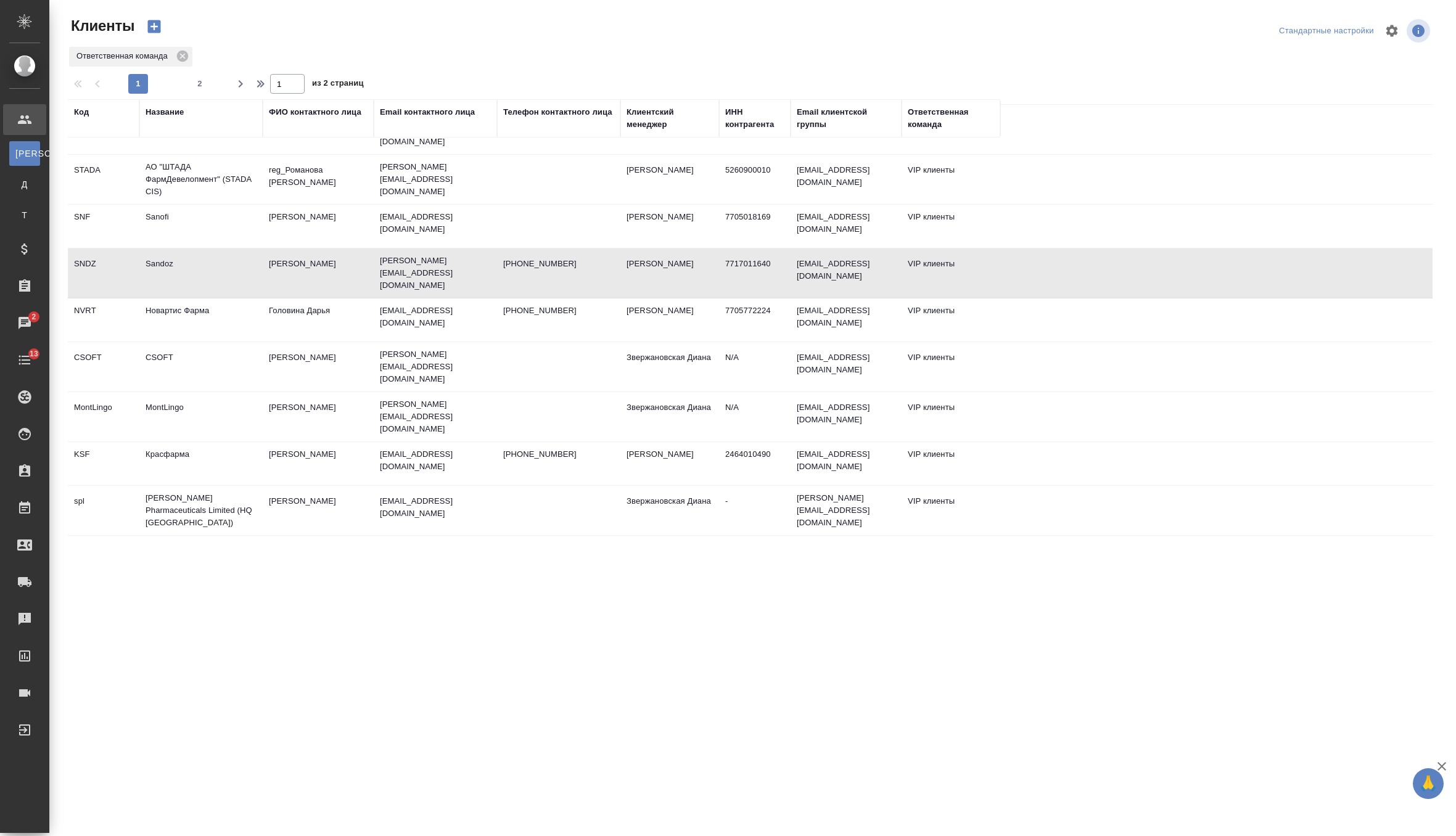
click at [210, 251] on td "Sandoz" at bounding box center [201, 273] width 123 height 43
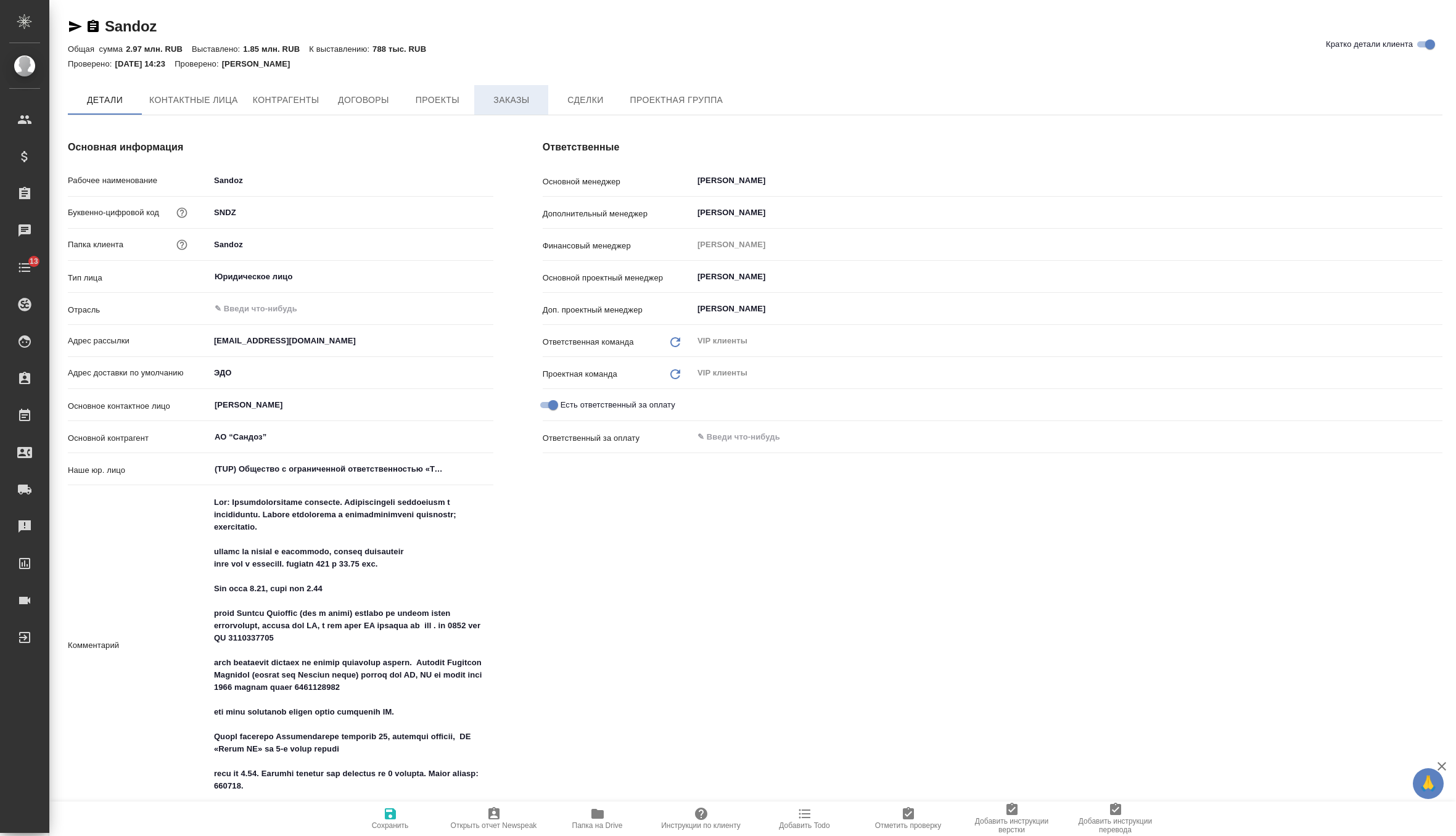
click at [502, 98] on span "Заказы" at bounding box center [511, 100] width 59 height 16
type textarea "x"
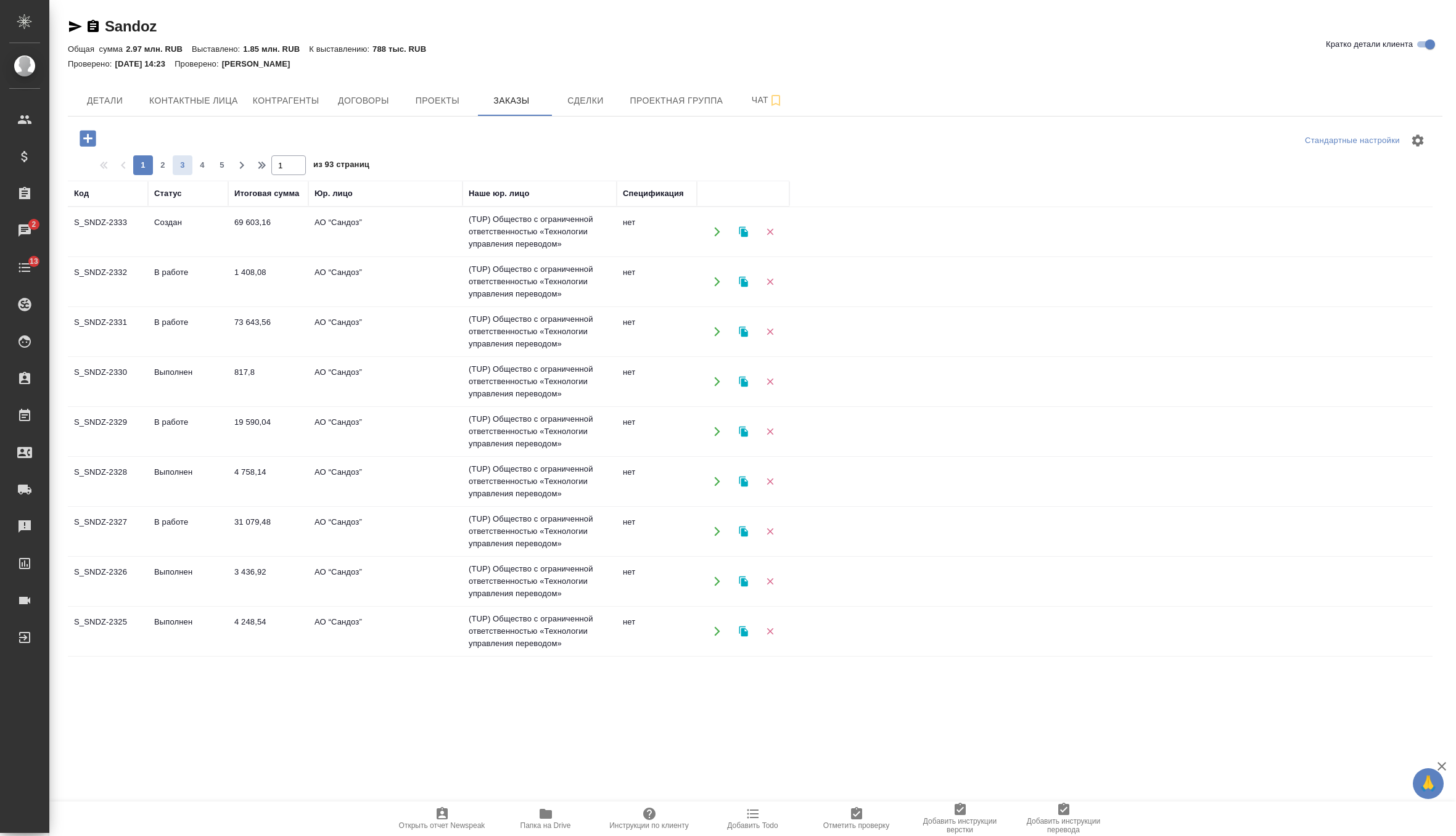
click at [176, 172] on button "3" at bounding box center [182, 165] width 19 height 19
click at [206, 165] on span "4" at bounding box center [202, 165] width 19 height 13
type input "4"
click at [198, 632] on td "Выполнен" at bounding box center [188, 631] width 80 height 43
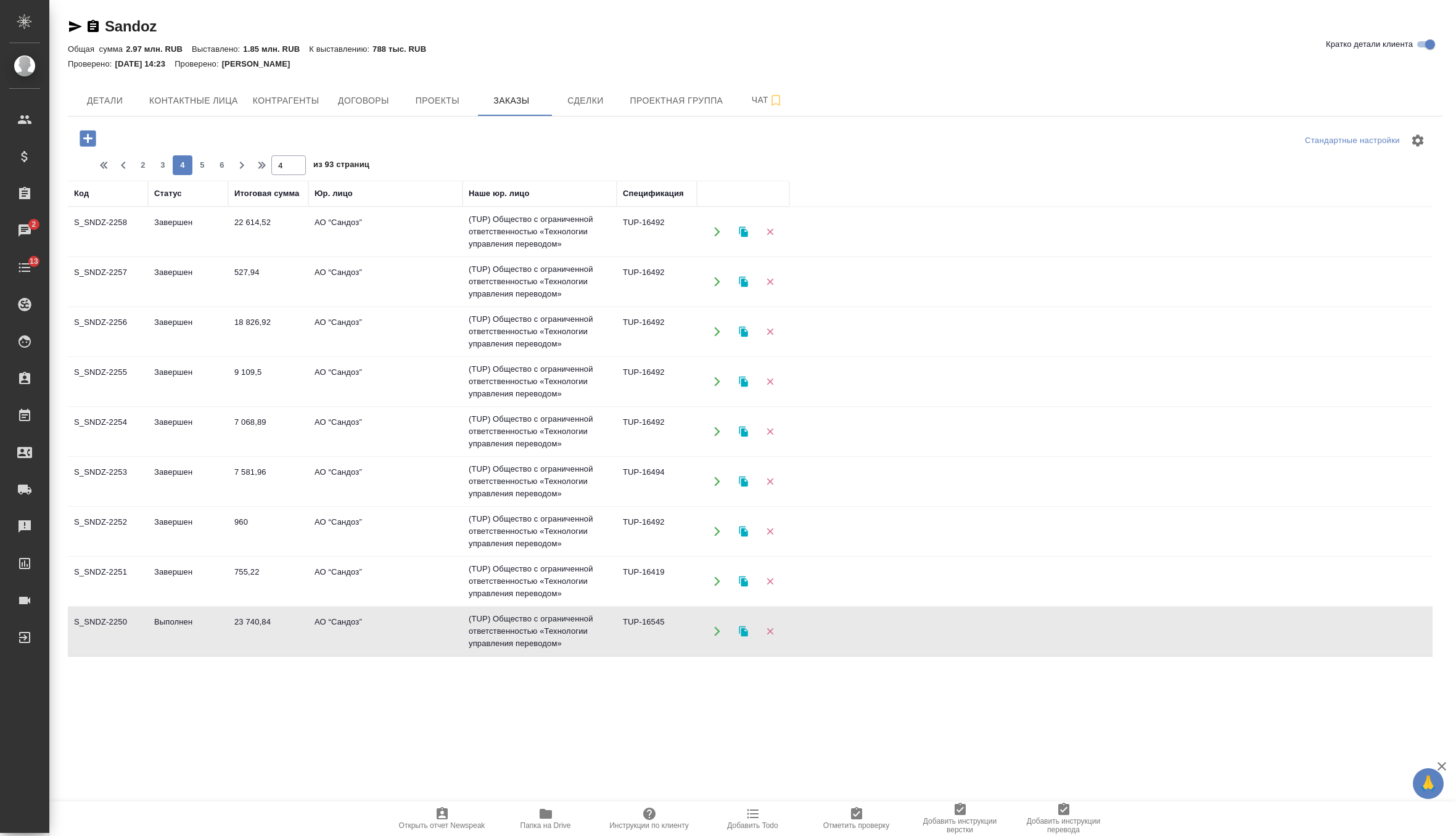
click at [165, 639] on td "Выполнен" at bounding box center [188, 631] width 80 height 43
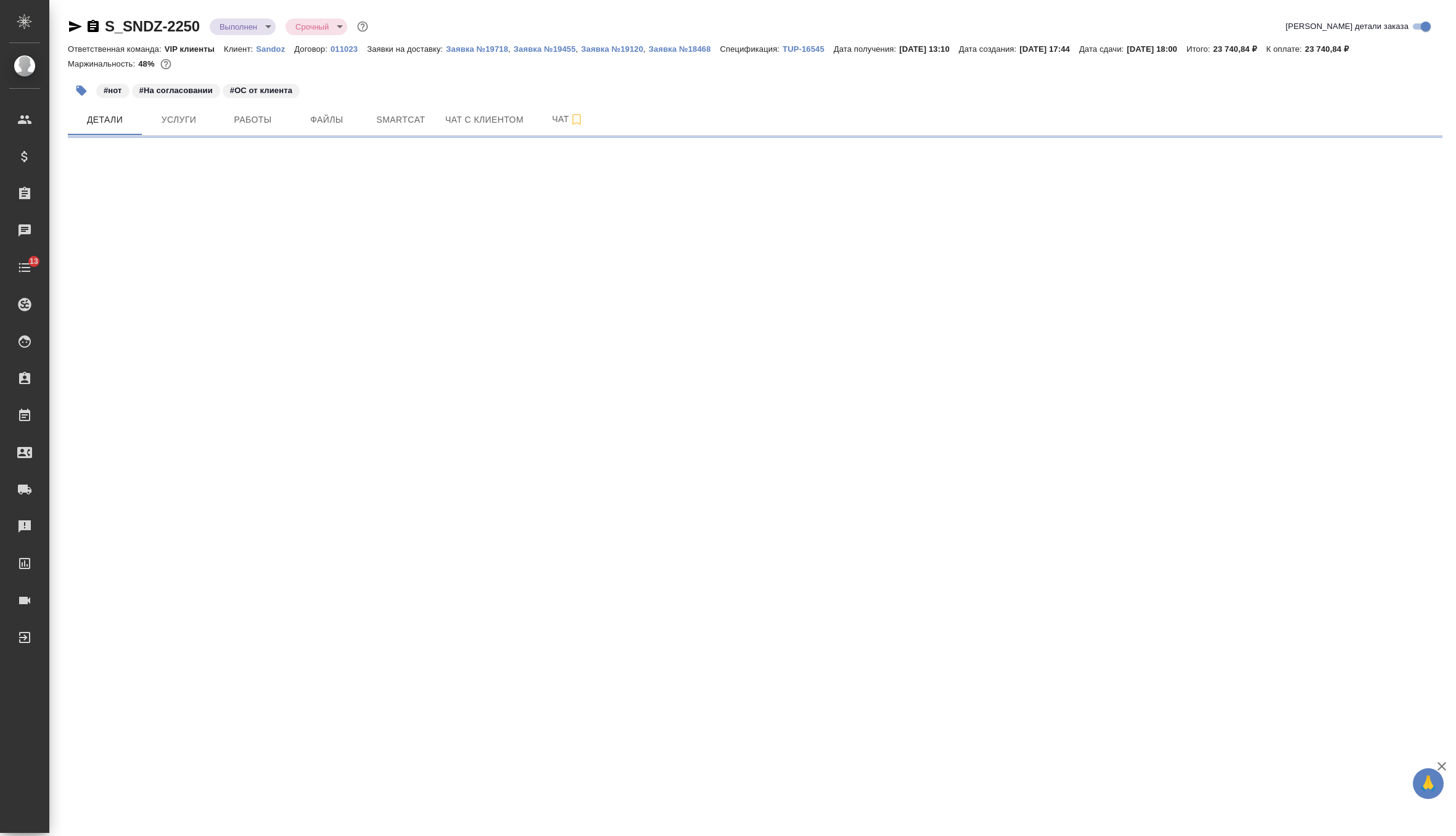
select select "RU"
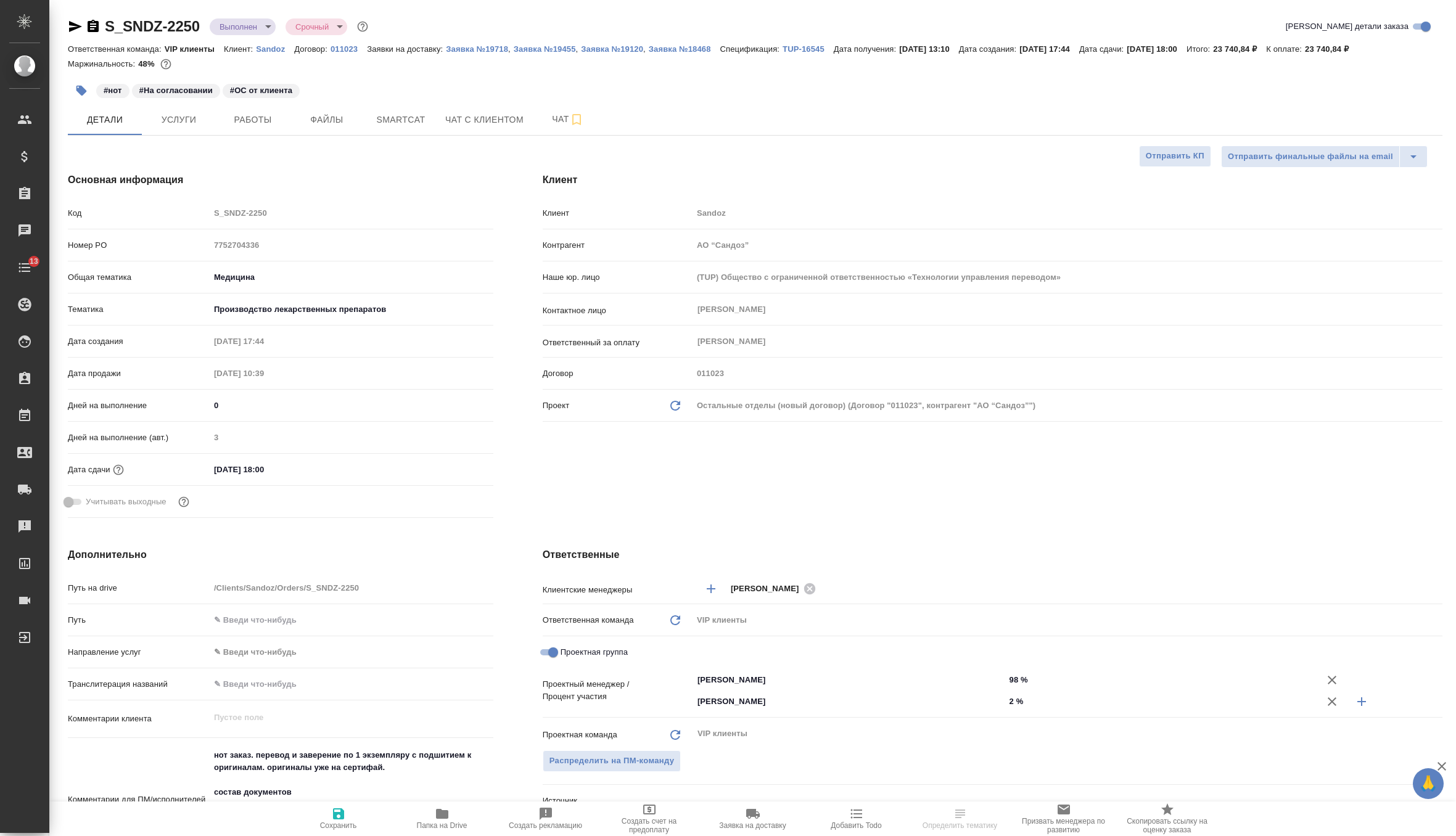
type textarea "x"
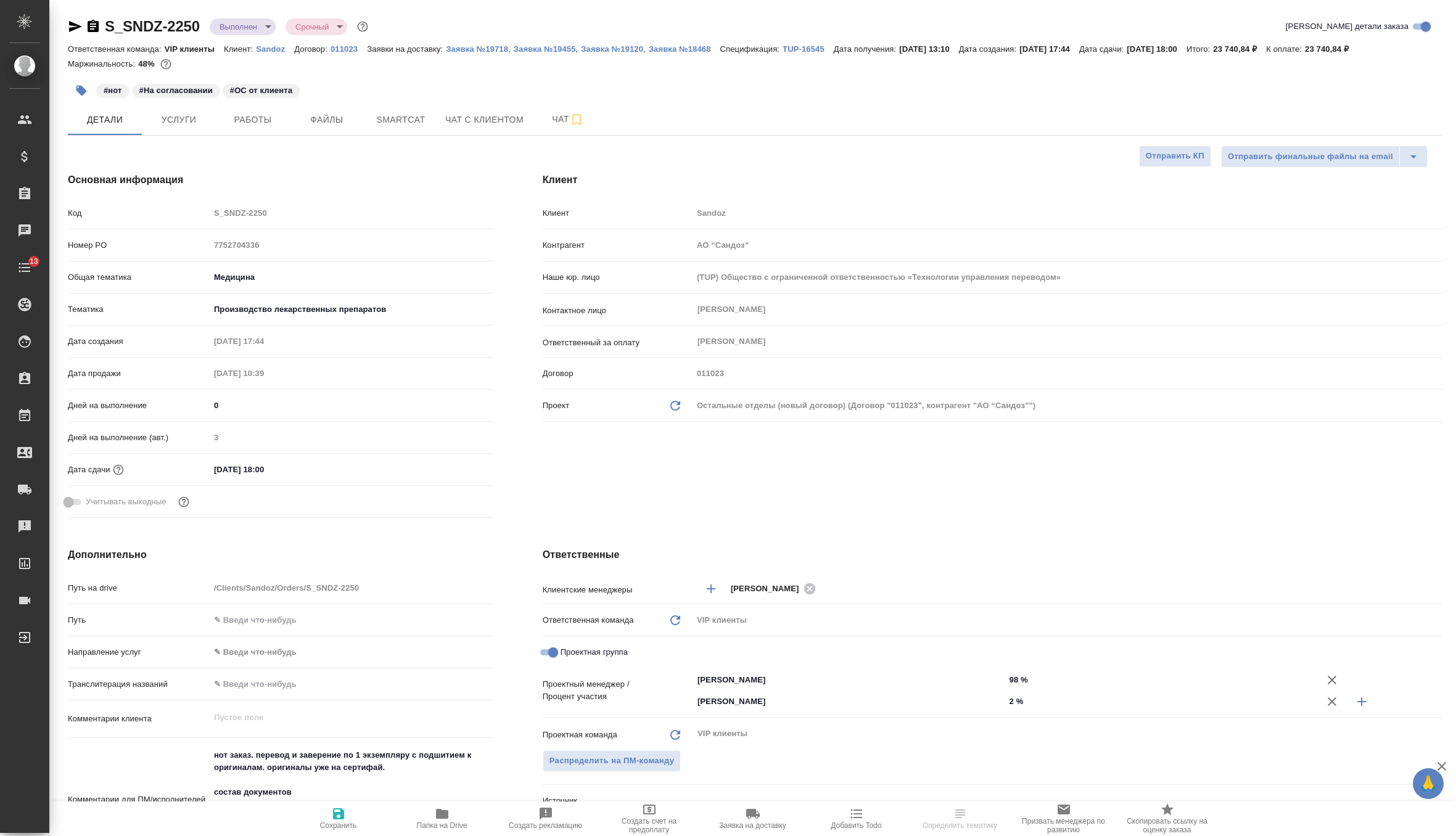
type textarea "x"
click at [265, 29] on body "🙏 .cls-1 fill:#fff; AWATERA Zverzhanovskaya [PERSON_NAME] Спецификации Заказы Ч…" at bounding box center [728, 418] width 1456 height 836
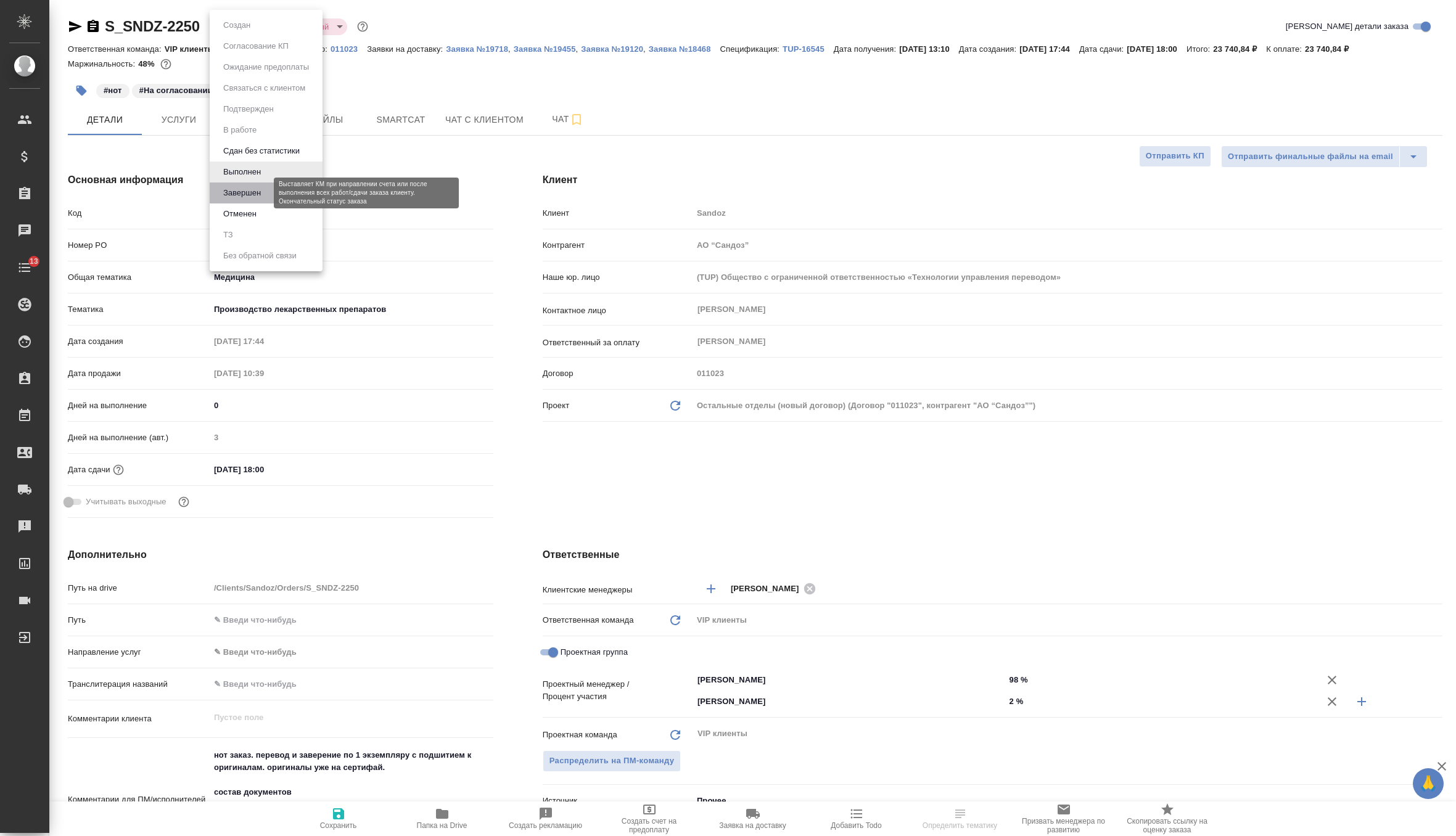
click at [265, 195] on button "Завершен" at bounding box center [242, 193] width 45 height 14
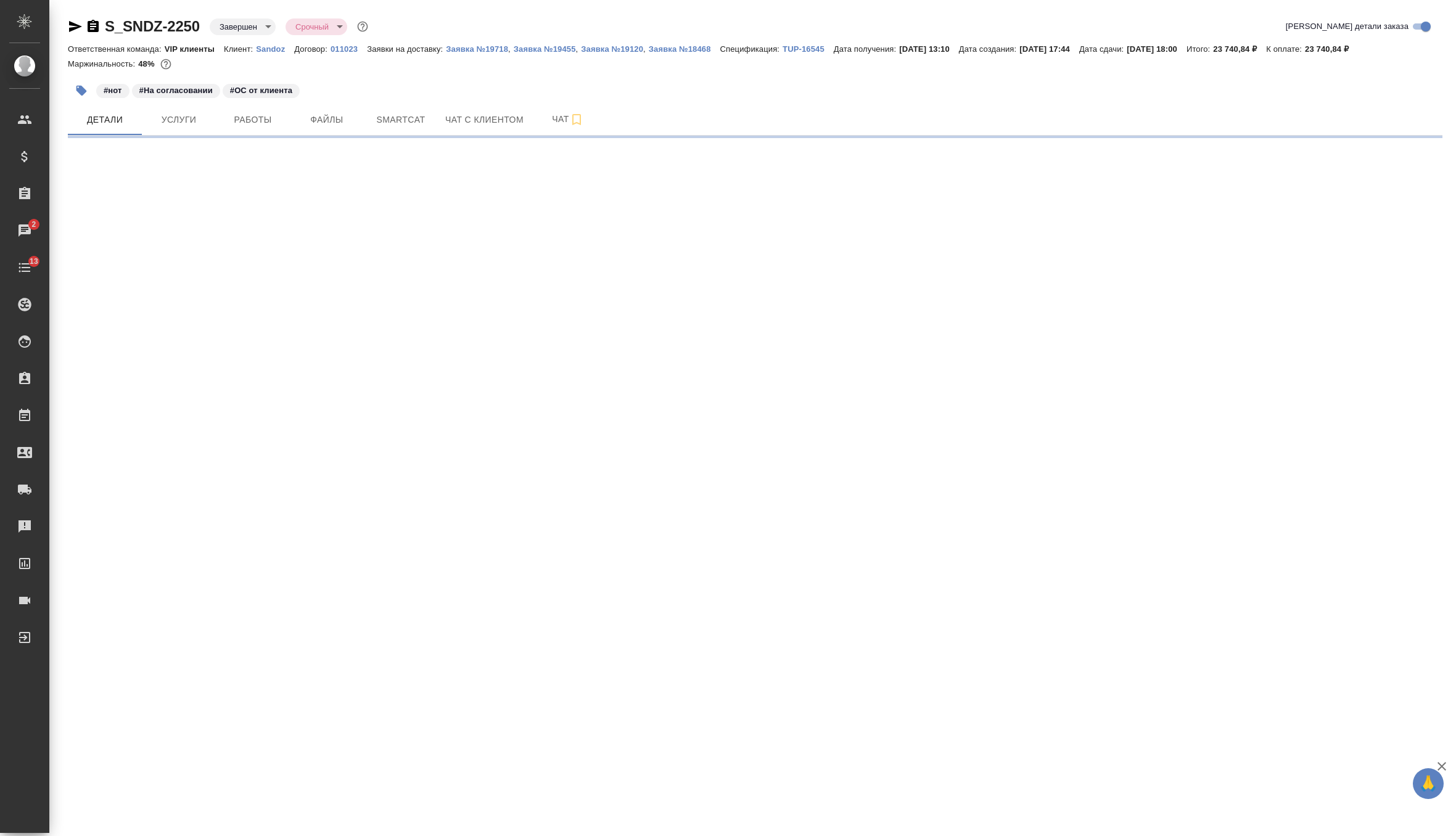
select select "RU"
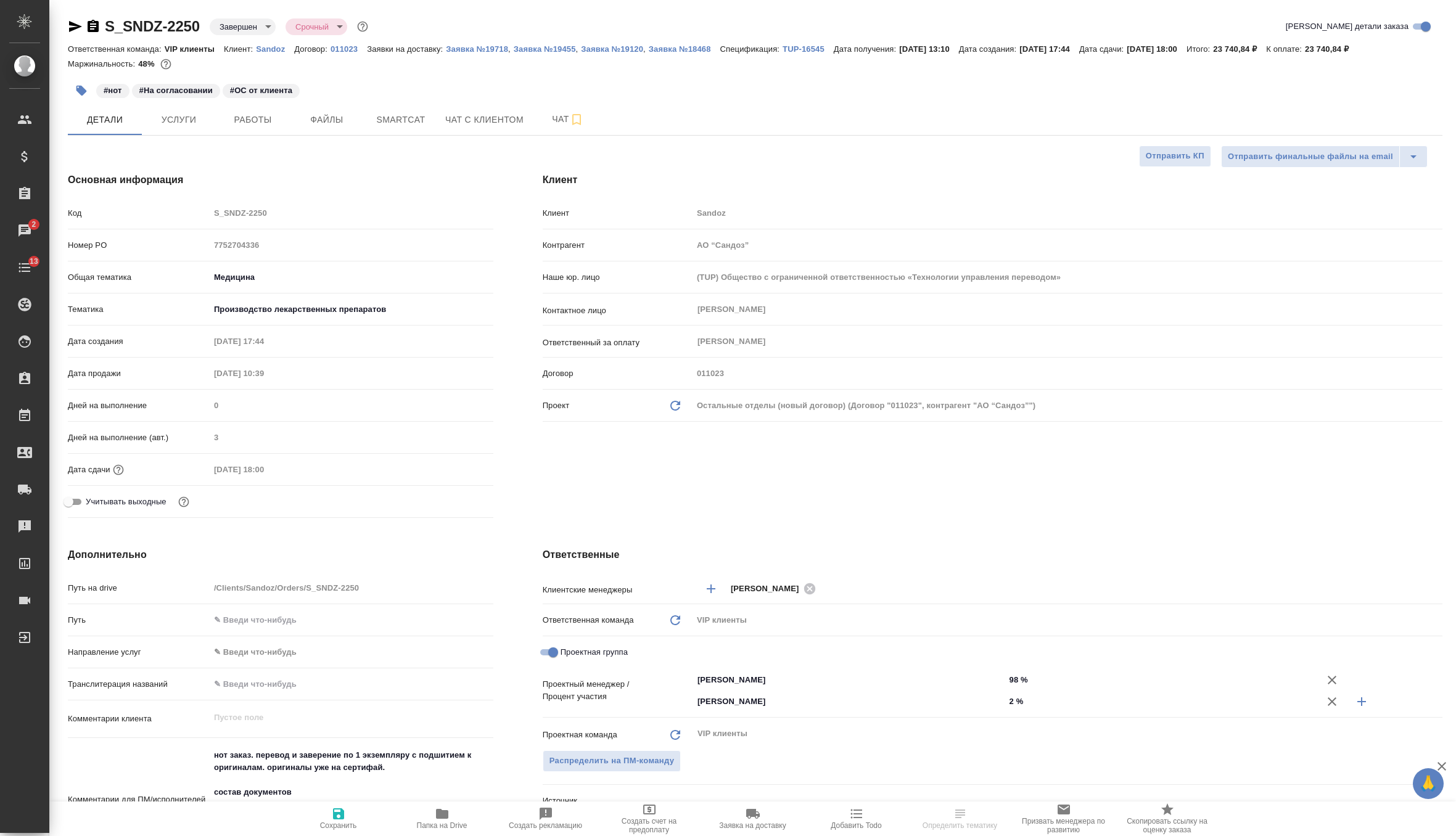
type textarea "x"
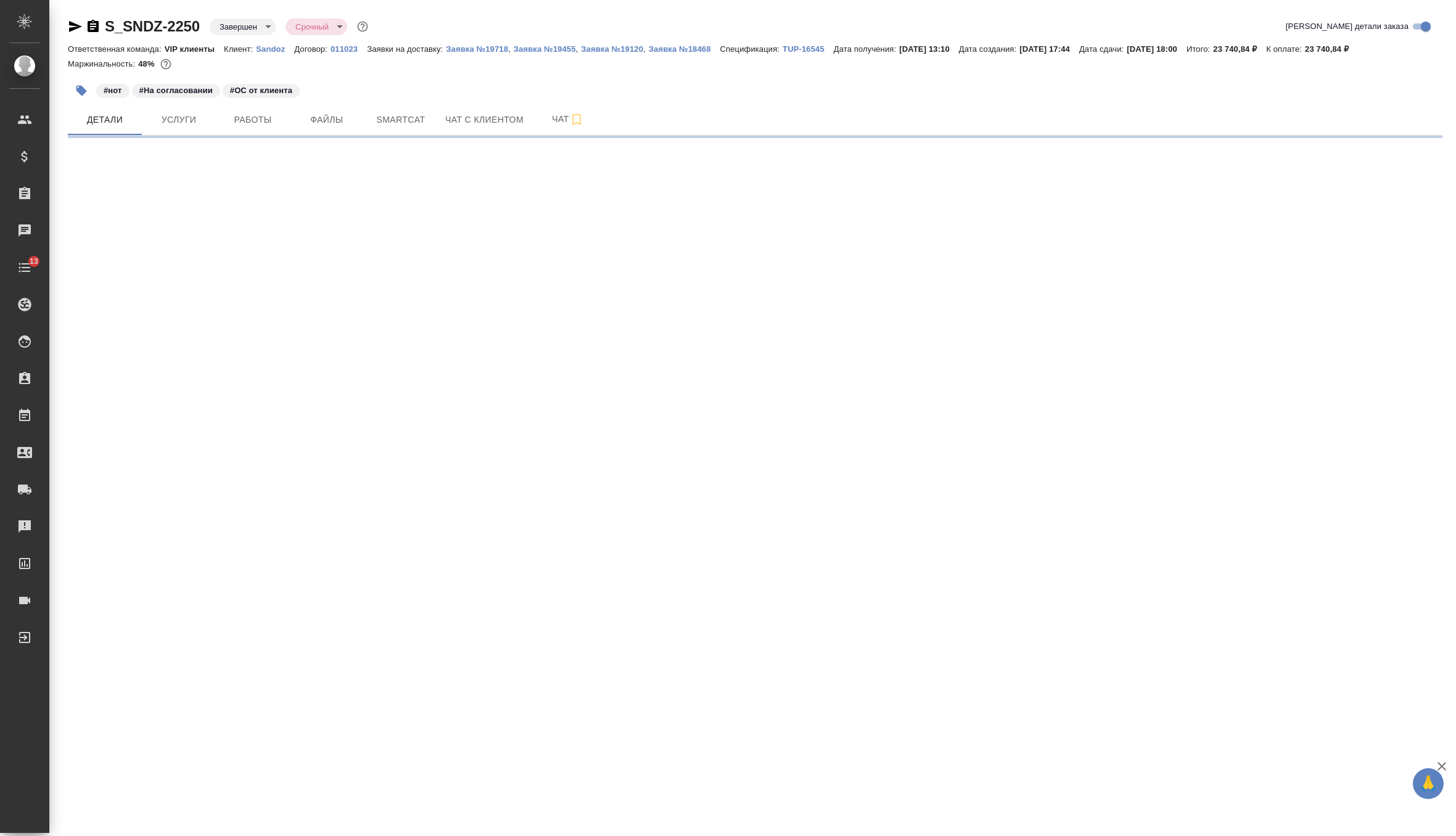
click at [253, 28] on body "🙏 .cls-1 fill:#fff; AWATERA Zverzhanovskaya [PERSON_NAME] Спецификации Заказы Ч…" at bounding box center [728, 418] width 1456 height 836
select select "RU"
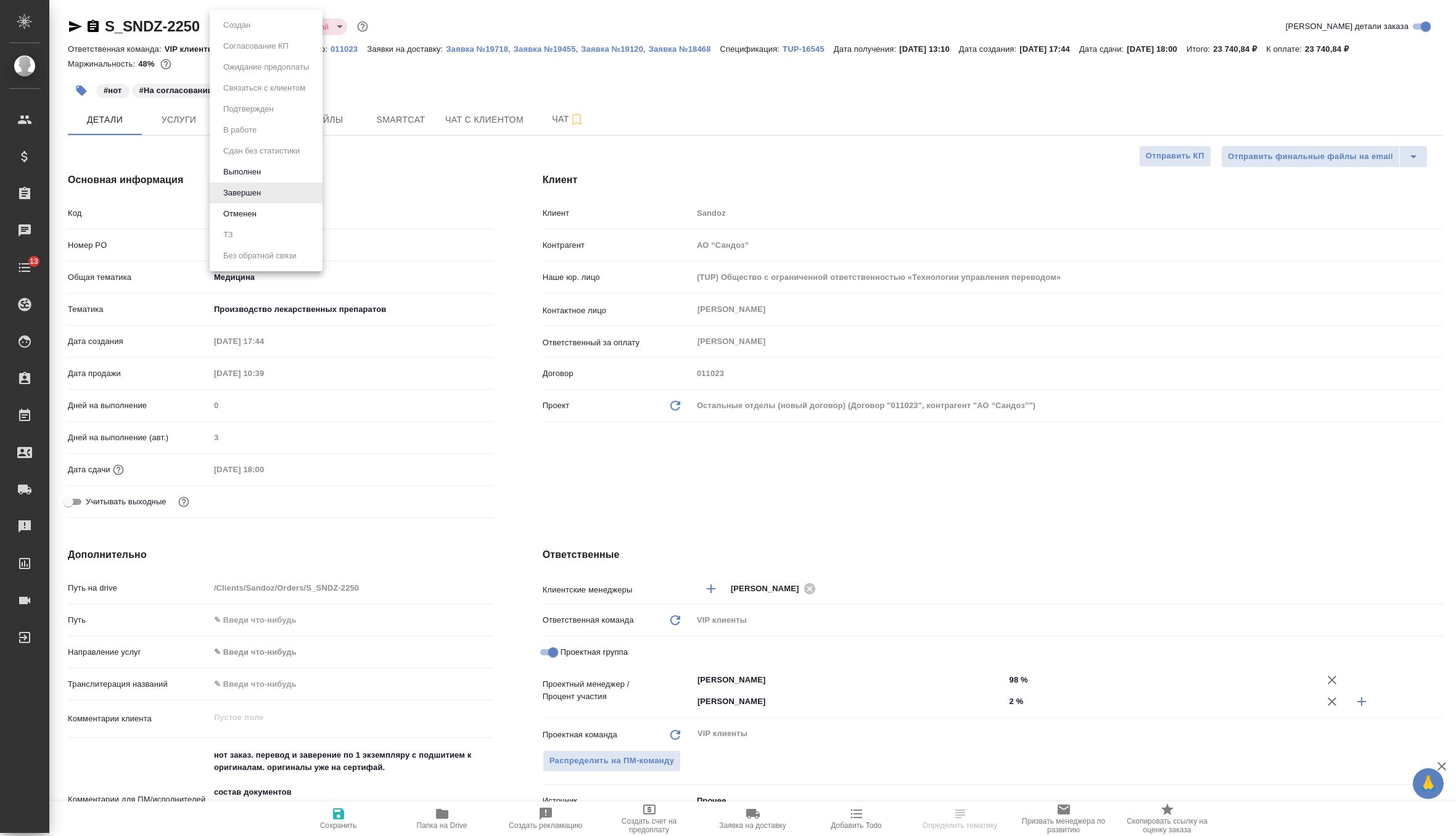
type textarea "x"
click at [268, 175] on li "Выполнен" at bounding box center [265, 172] width 113 height 21
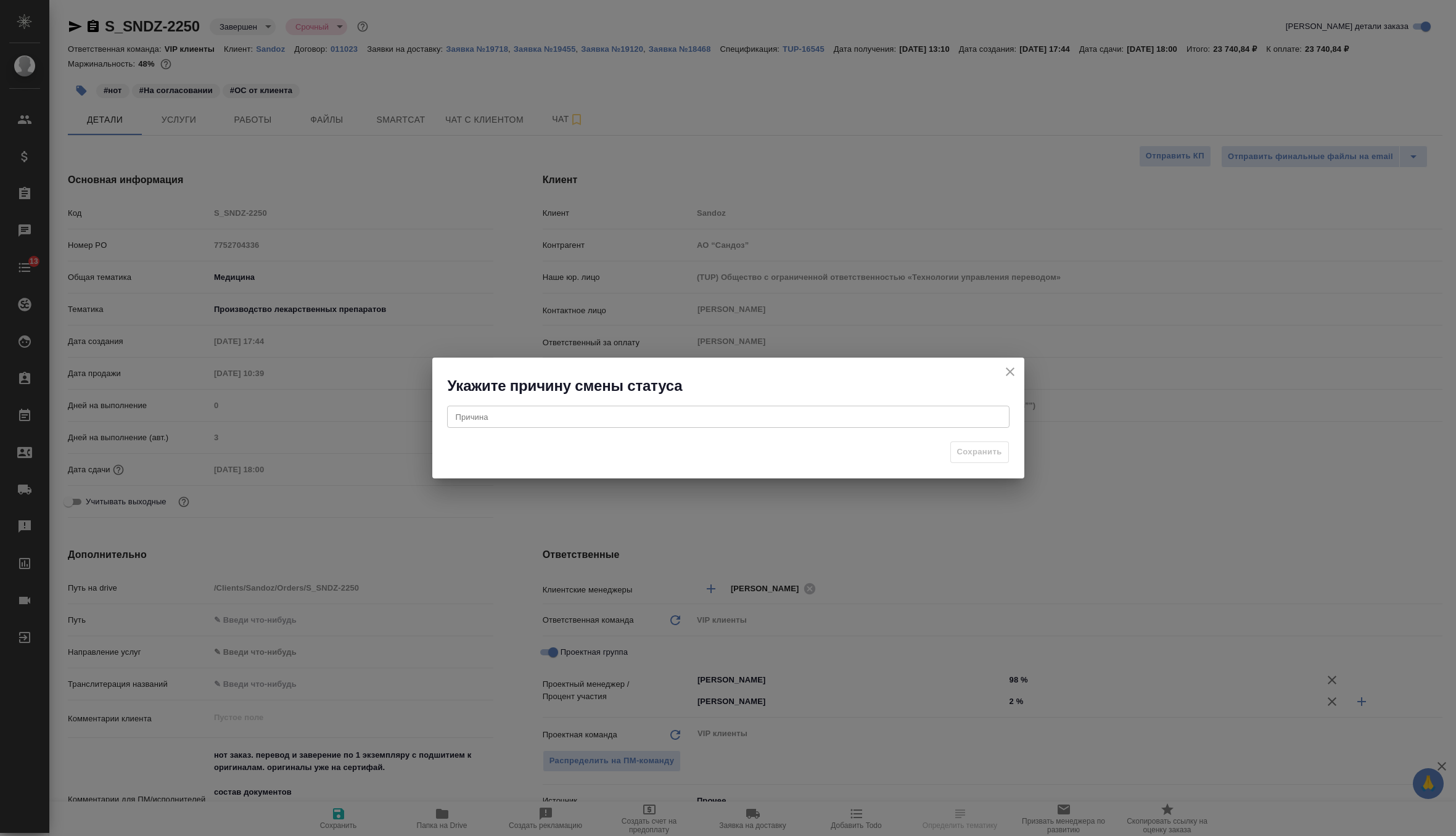
click at [663, 422] on div "x Причина" at bounding box center [728, 416] width 563 height 22
type textarea "j"
type textarea "ошибка"
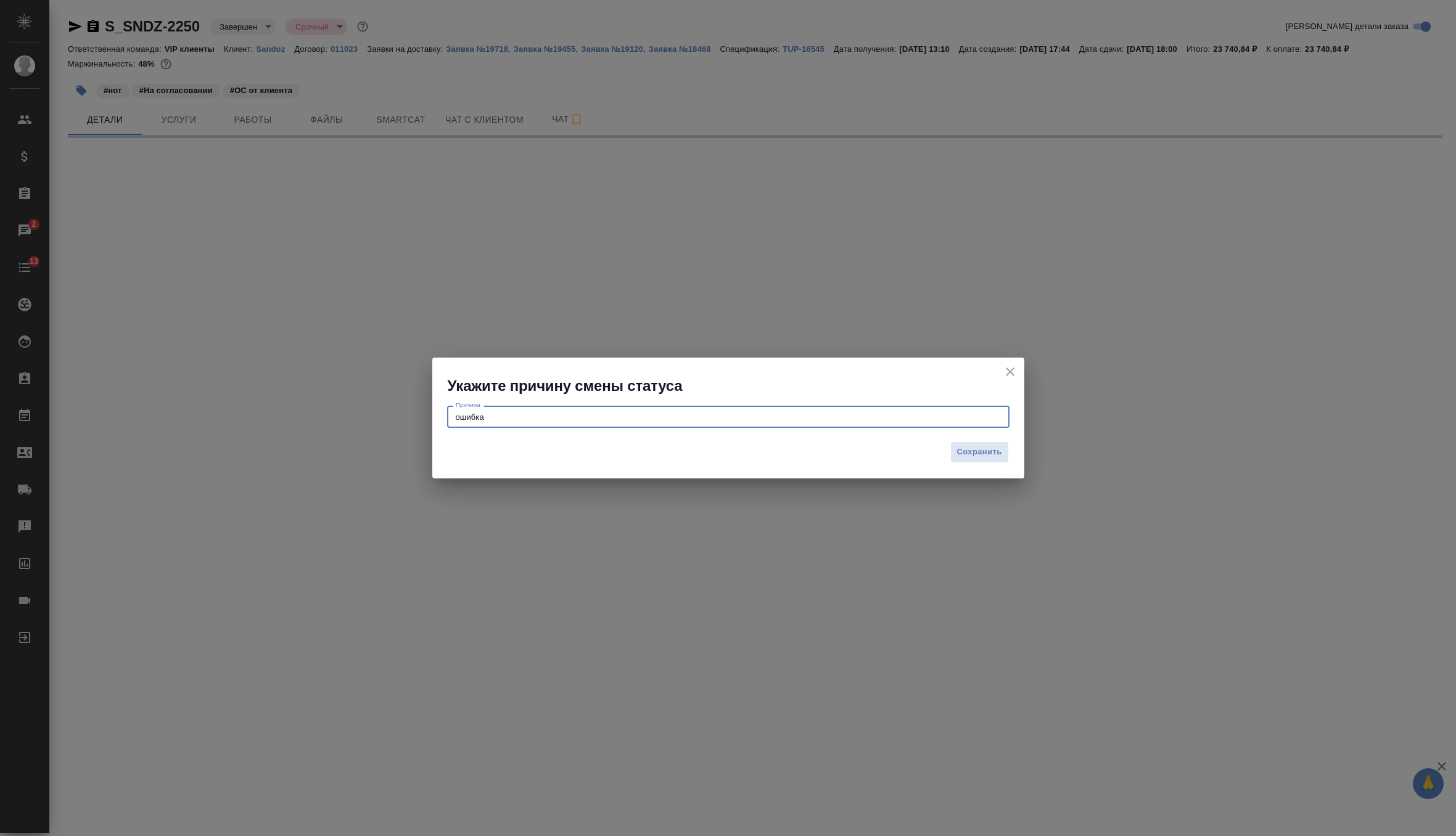
select select "RU"
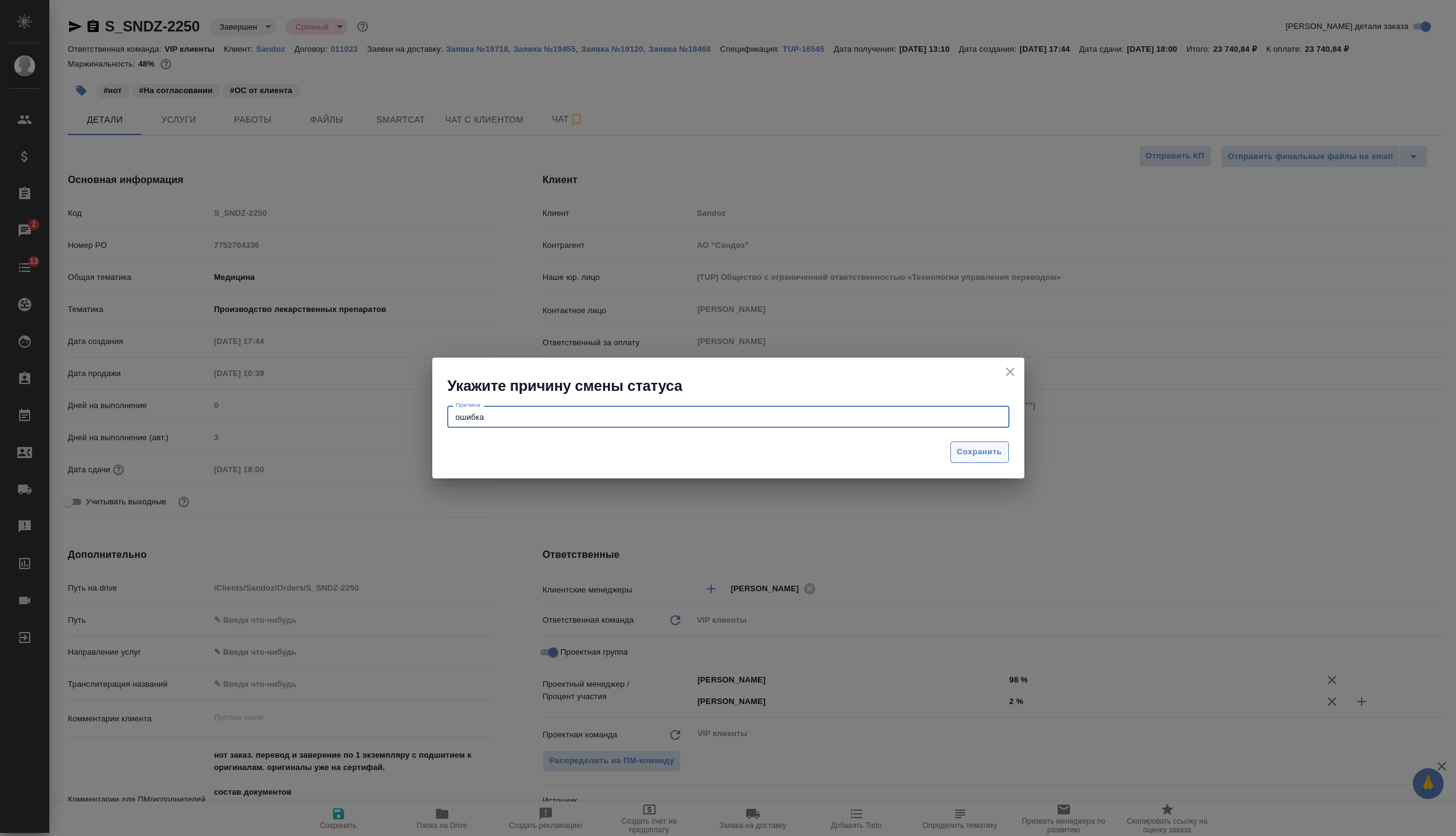
type textarea "x"
type textarea "ошибка"
click at [978, 454] on span "Сохранить" at bounding box center [979, 452] width 45 height 14
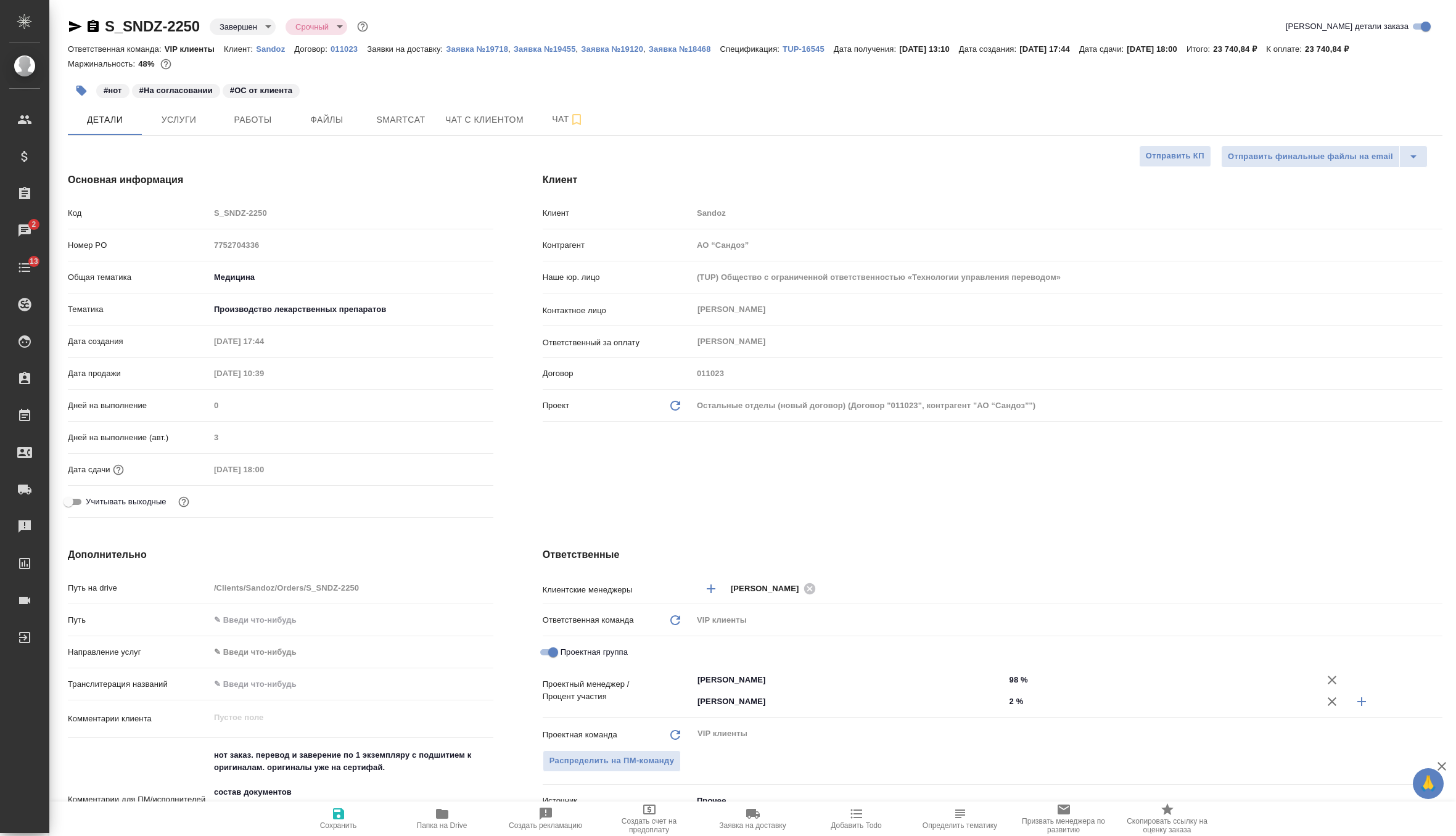
type textarea "x"
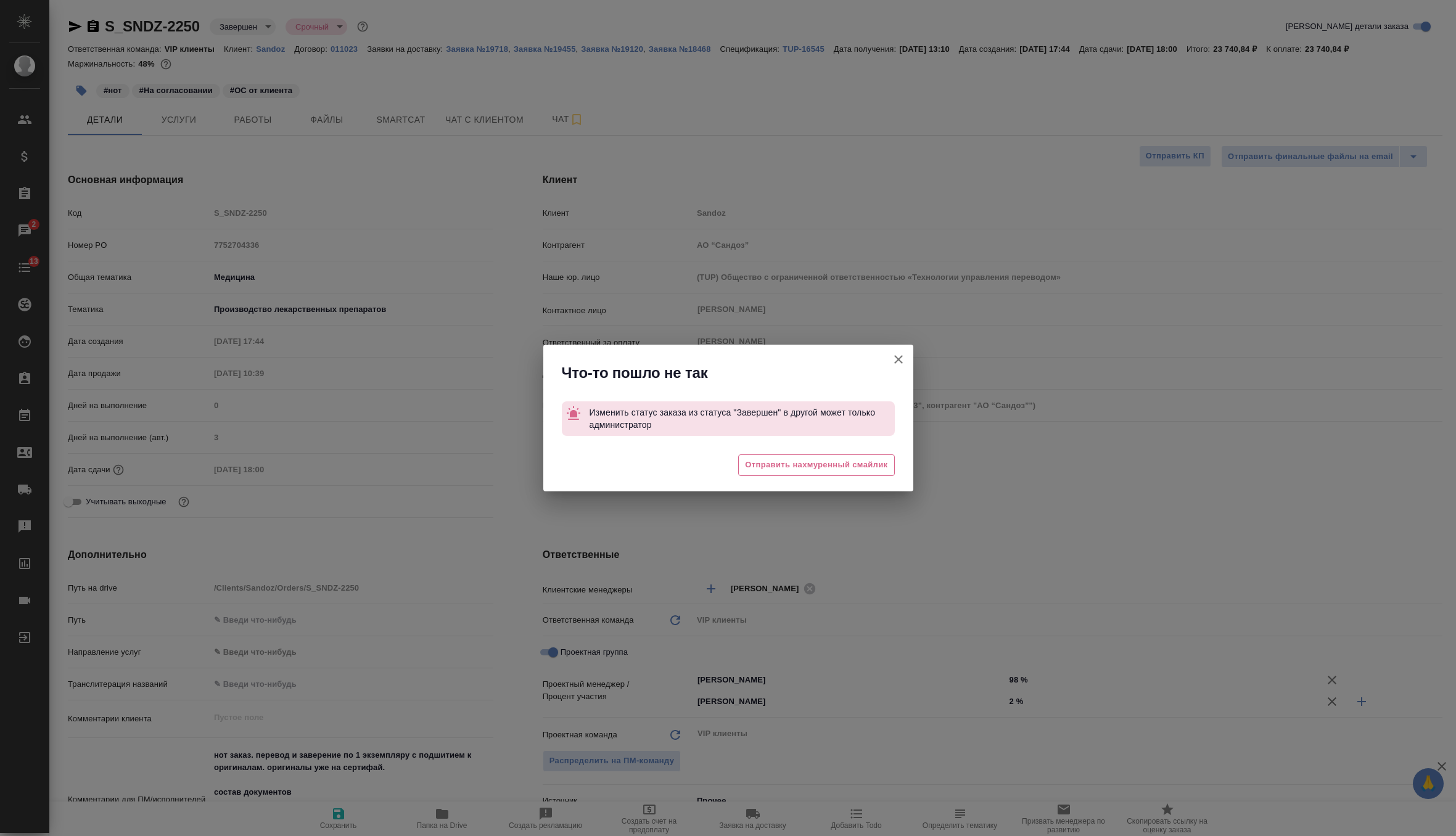
click at [888, 364] on button "Клиент не указал номер" at bounding box center [898, 359] width 30 height 30
type textarea "x"
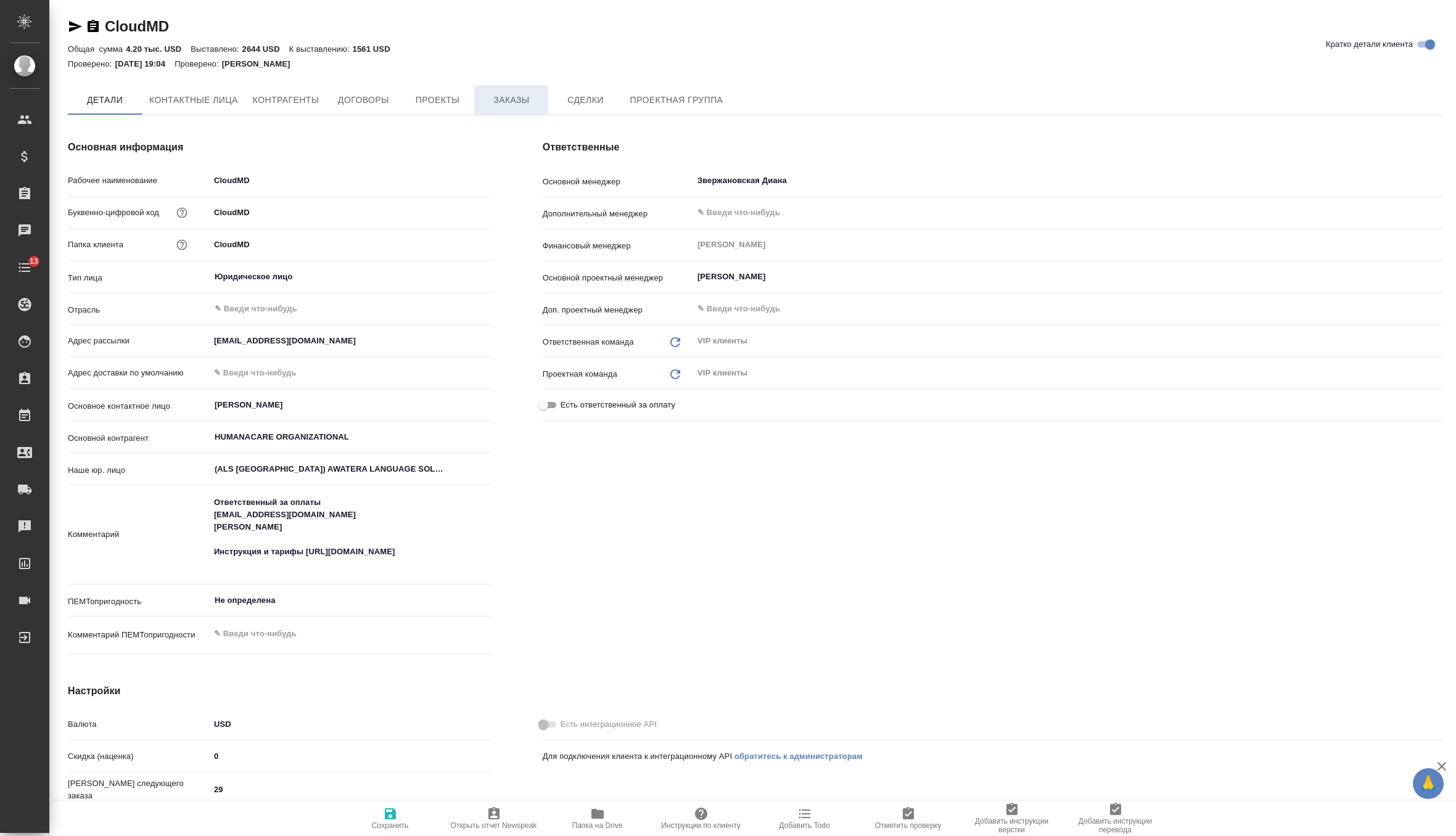
click at [509, 97] on span "Заказы" at bounding box center [511, 100] width 59 height 16
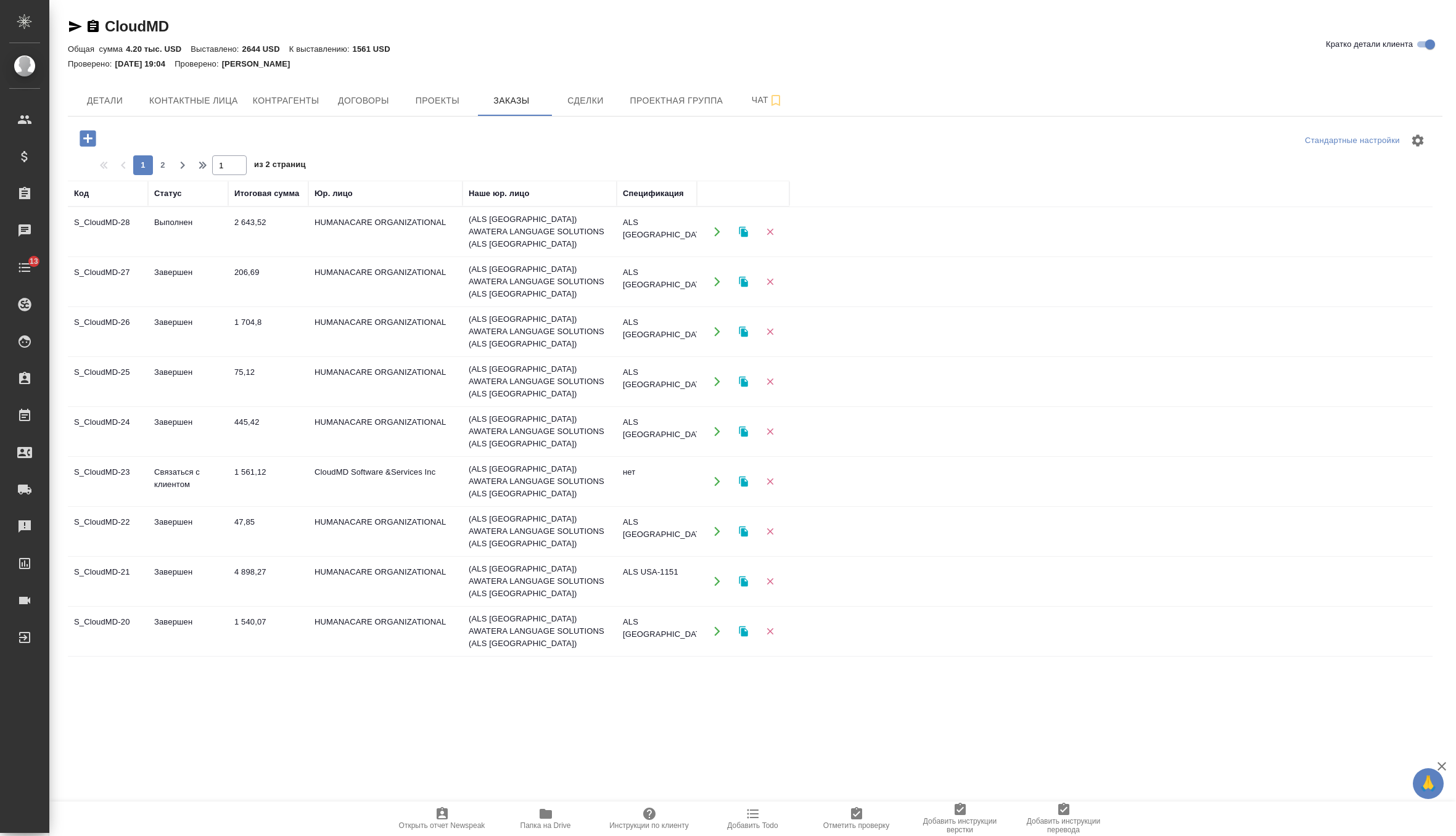
click at [285, 224] on td "2 643,52" at bounding box center [268, 231] width 80 height 43
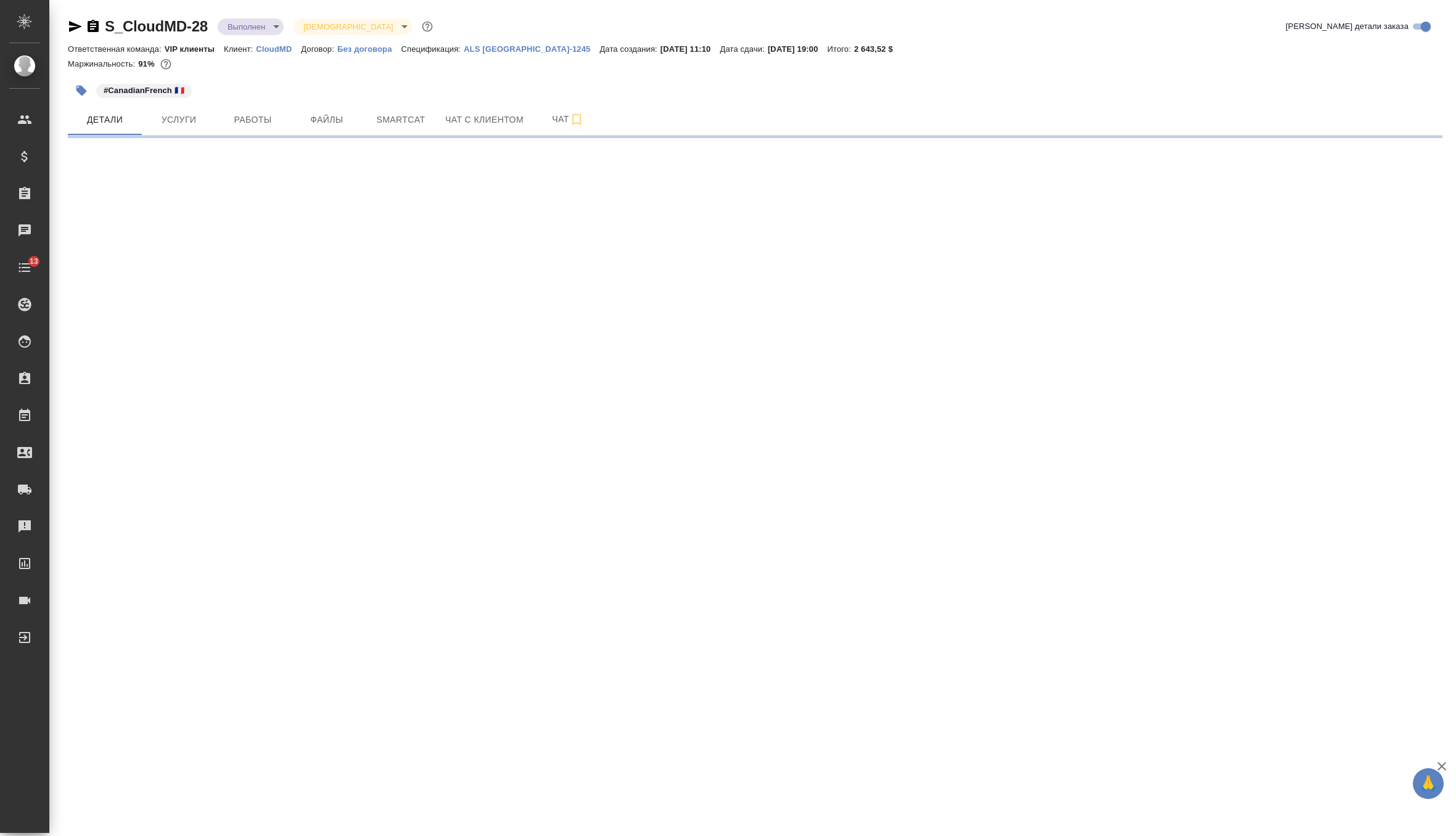
select select "RU"
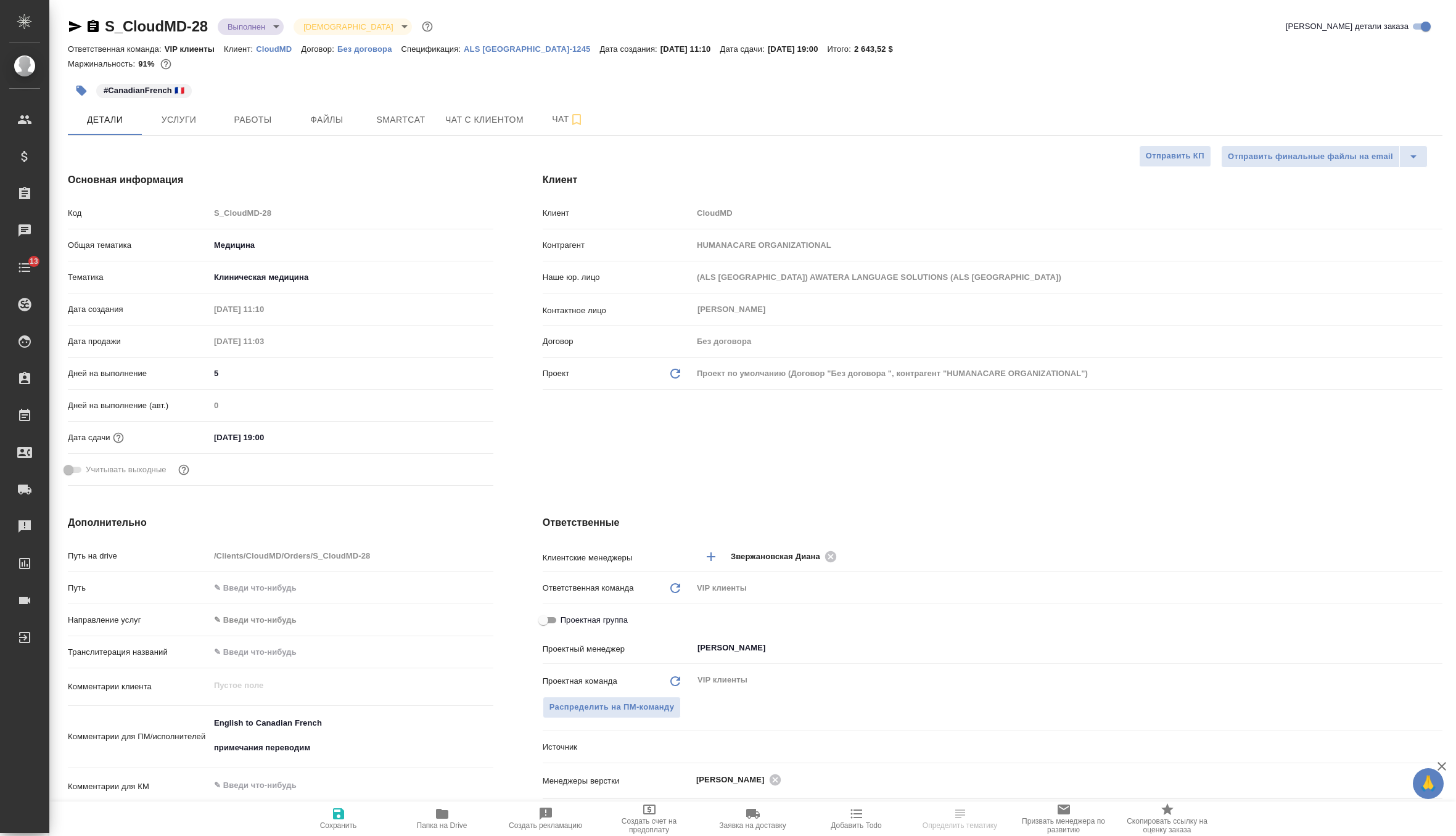
type textarea "x"
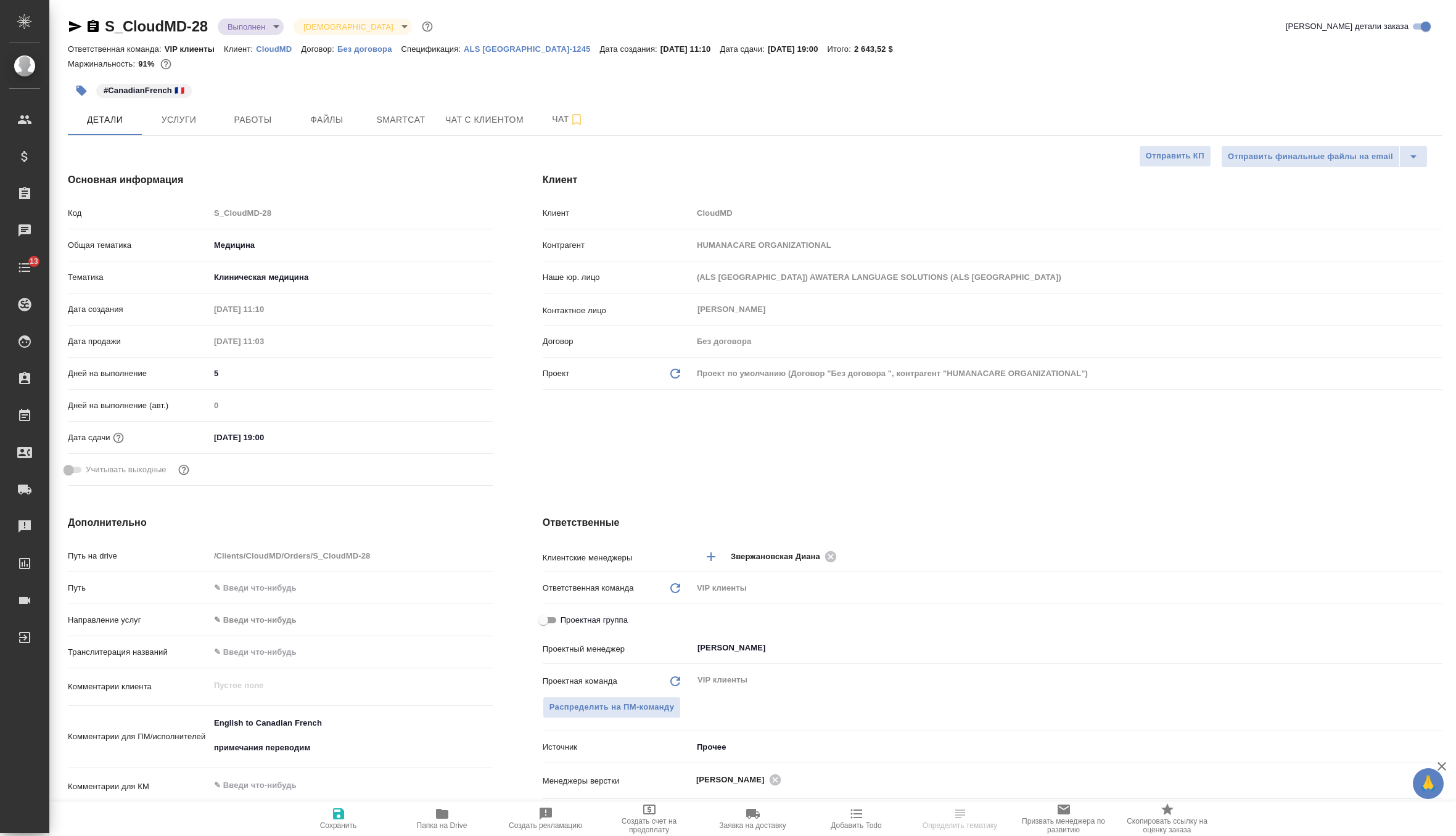
type textarea "x"
click at [251, 28] on body "🙏 .cls-1 fill:#fff; AWATERA Zverzhanovskaya [PERSON_NAME] Спецификации Заказы Ч…" at bounding box center [728, 418] width 1456 height 836
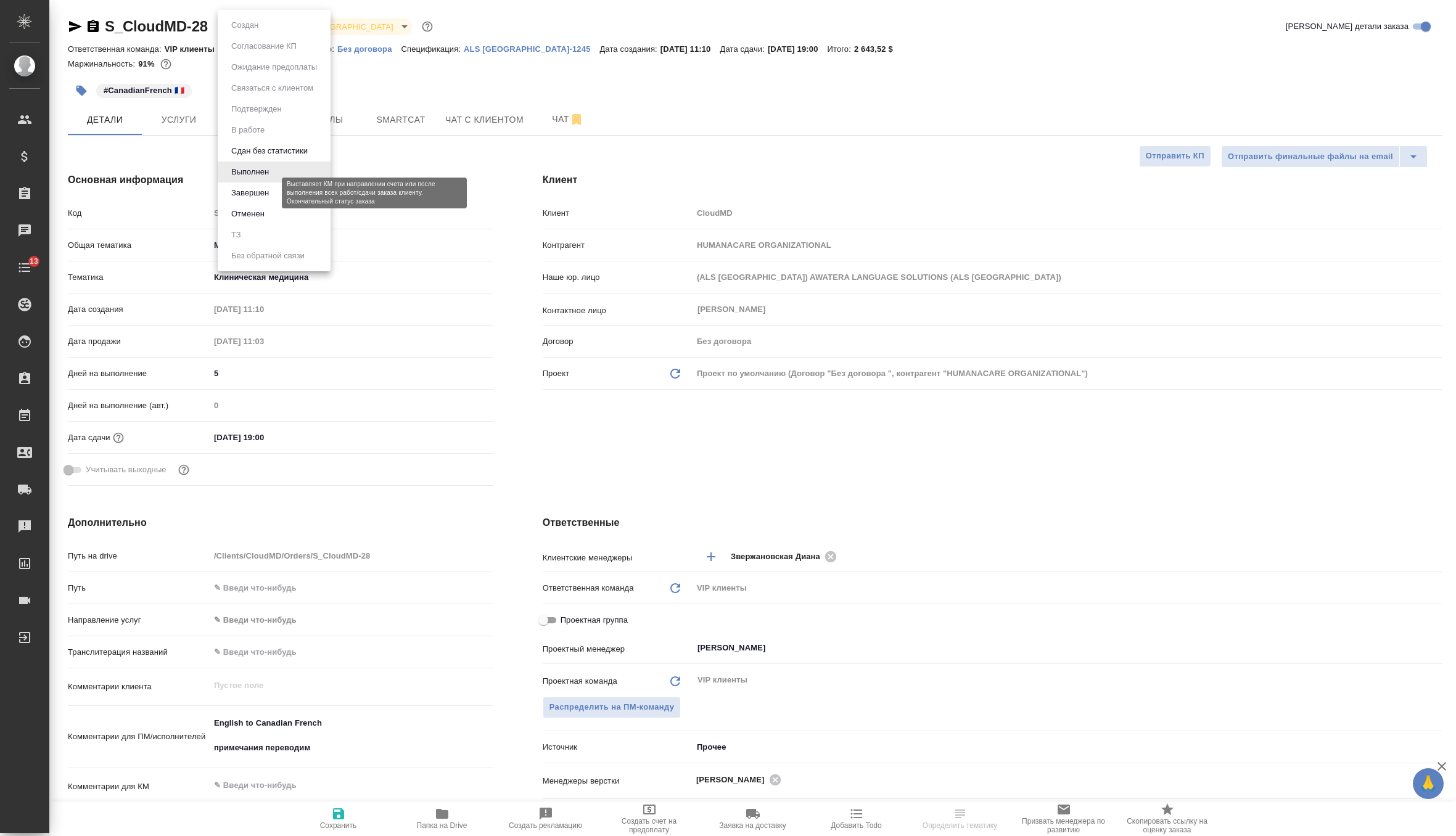
click at [267, 197] on button "Завершен" at bounding box center [250, 193] width 45 height 14
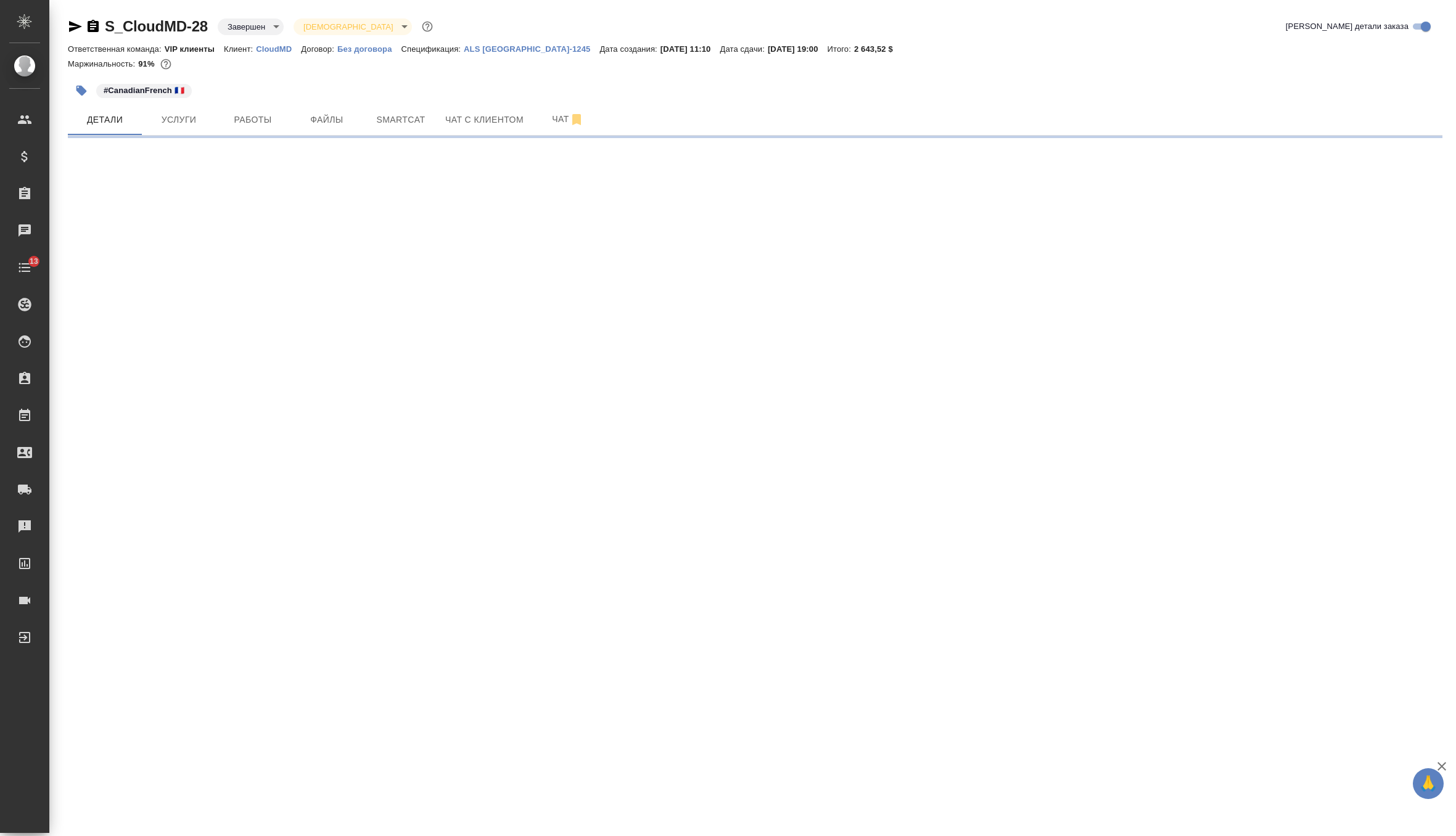
select select "RU"
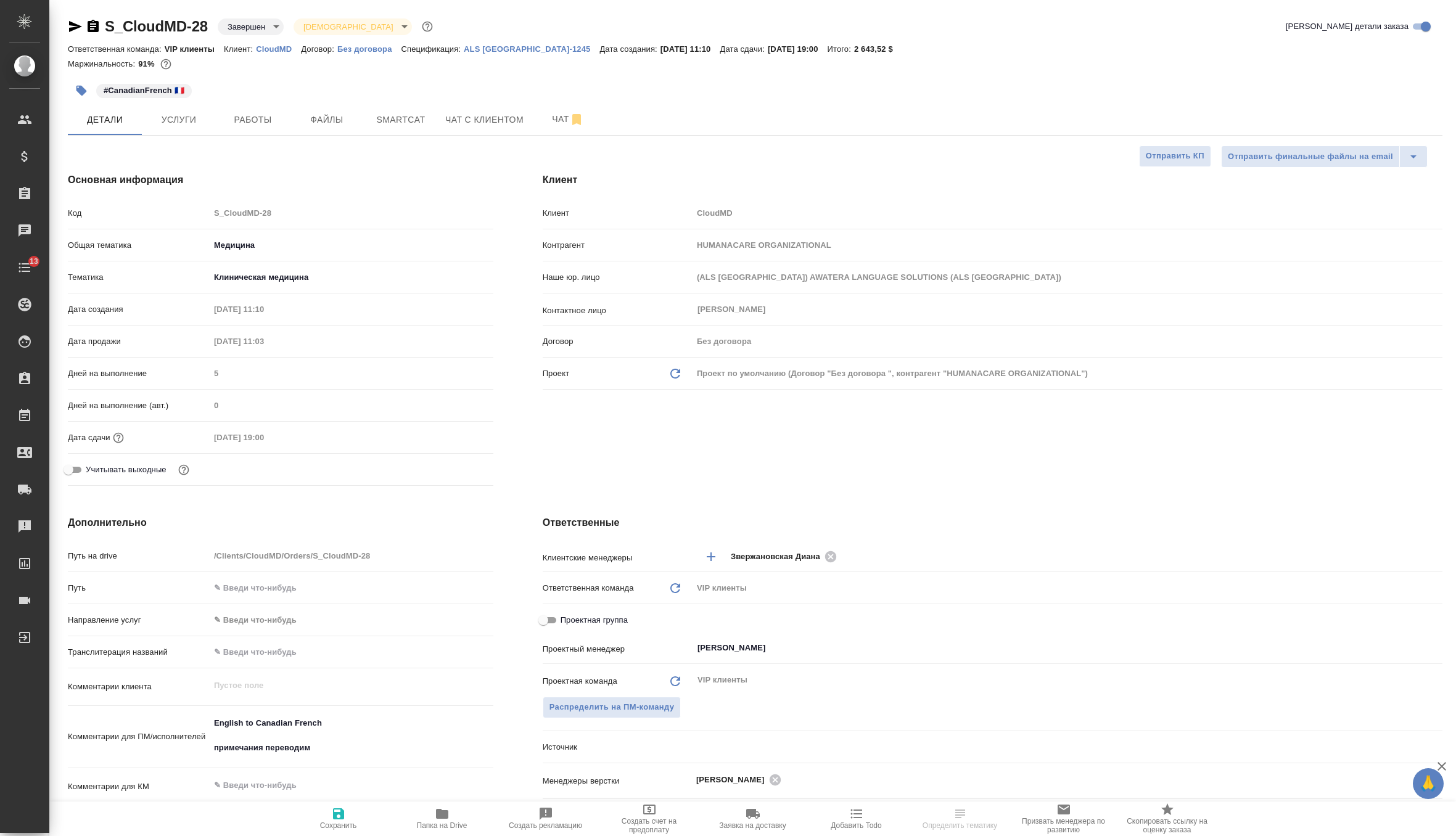
type textarea "x"
